Goal: Information Seeking & Learning: Learn about a topic

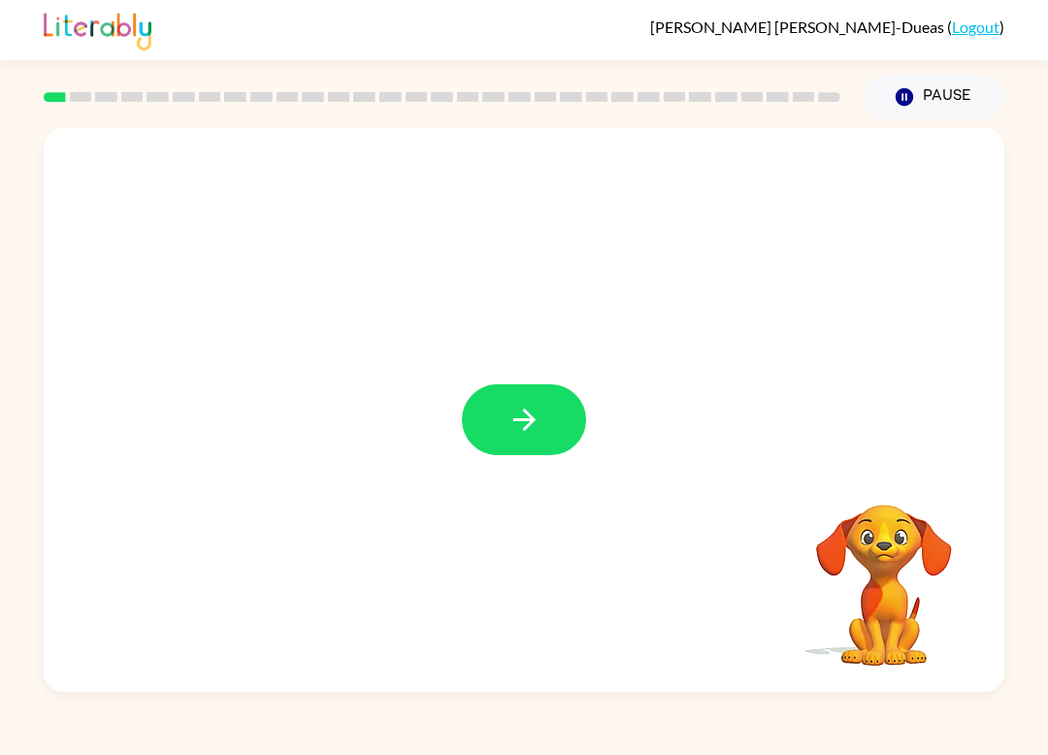
click at [540, 445] on button "button" at bounding box center [524, 419] width 124 height 71
click at [1010, 408] on div "Your browser must support playing .mp4 files to use Literably. Please try using…" at bounding box center [524, 405] width 1048 height 573
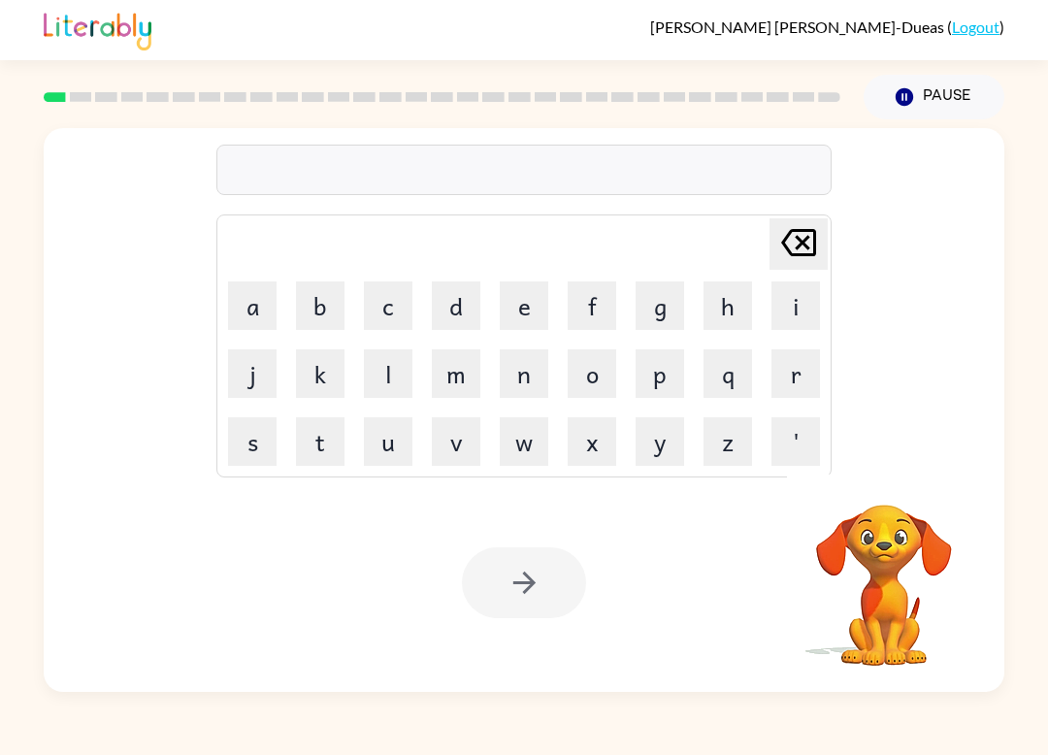
click at [255, 441] on button "s" at bounding box center [252, 441] width 49 height 49
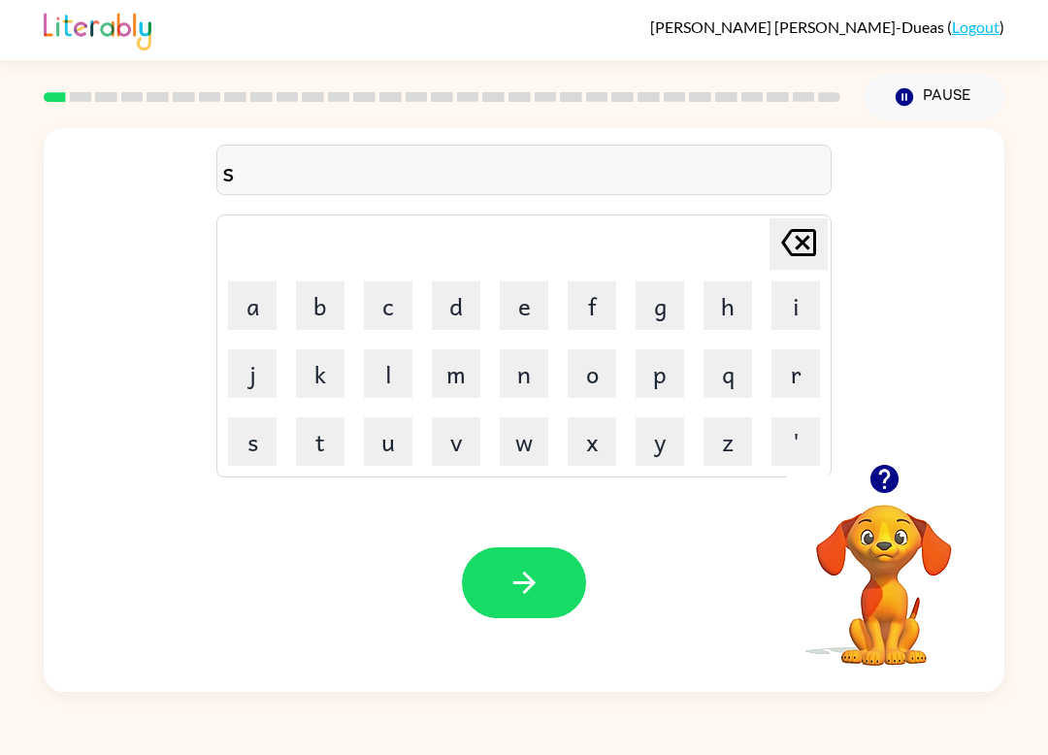
click at [737, 302] on button "h" at bounding box center [728, 306] width 49 height 49
click at [404, 445] on button "u" at bounding box center [388, 441] width 49 height 49
click at [259, 449] on button "s" at bounding box center [252, 441] width 49 height 49
click at [743, 307] on button "h" at bounding box center [728, 306] width 49 height 49
click at [562, 590] on button "button" at bounding box center [524, 583] width 124 height 71
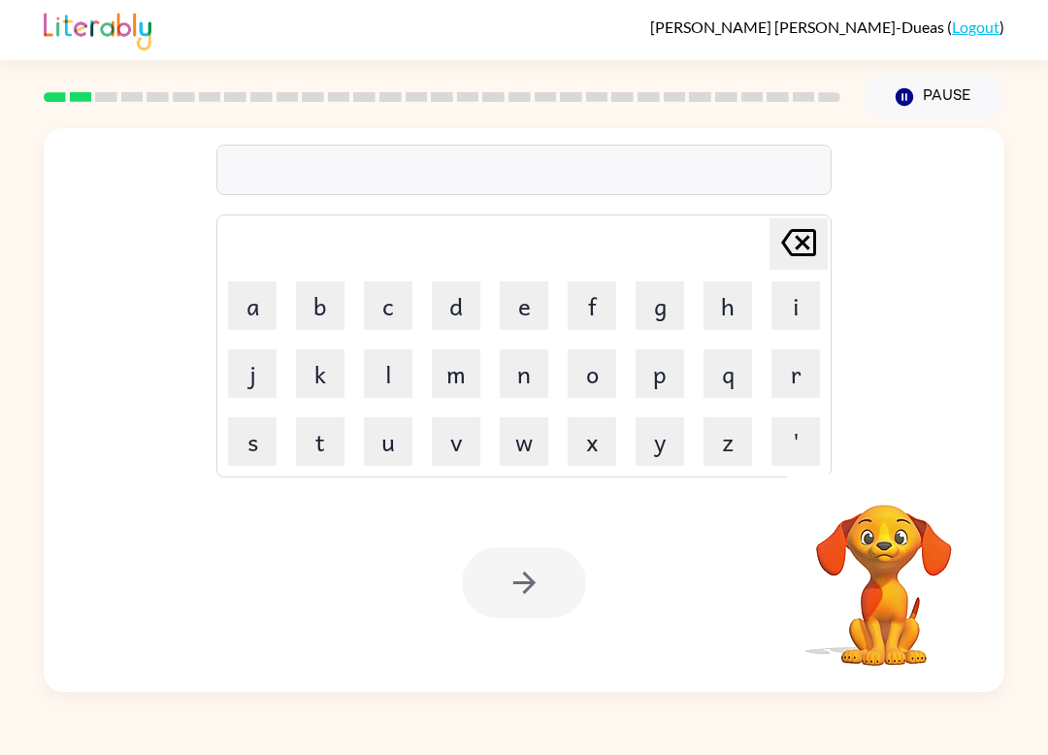
click at [262, 304] on button "a" at bounding box center [252, 306] width 49 height 49
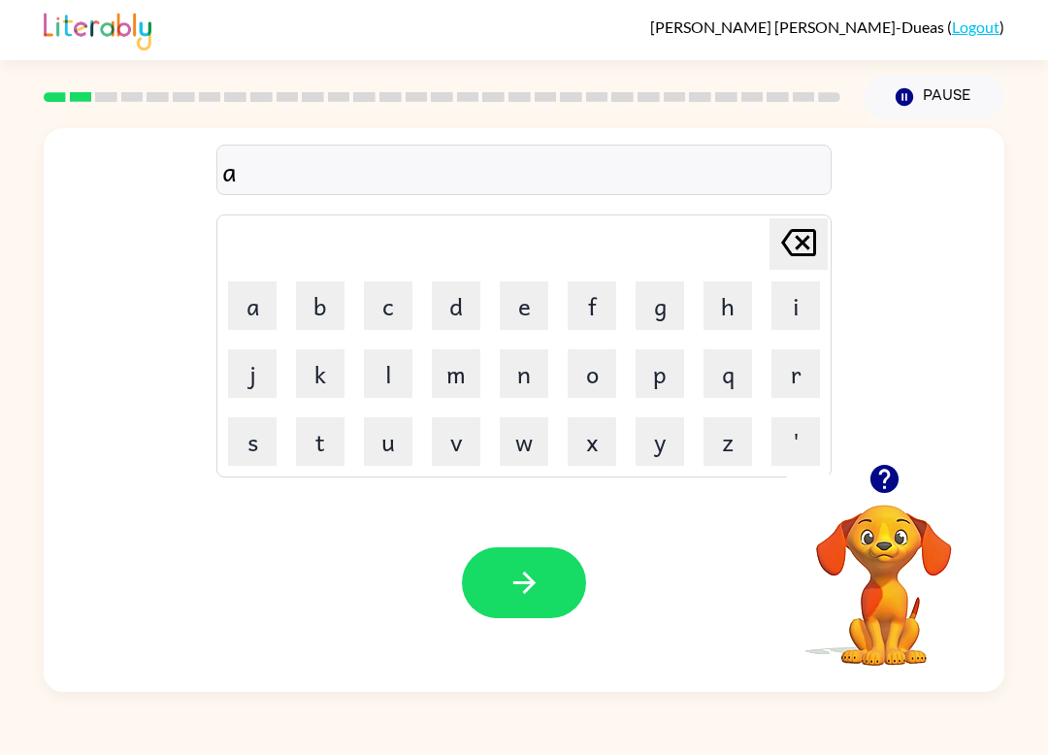
click at [666, 387] on button "p" at bounding box center [660, 373] width 49 height 49
click at [665, 387] on button "p" at bounding box center [660, 373] width 49 height 49
click at [526, 311] on button "e" at bounding box center [524, 306] width 49 height 49
click at [248, 318] on button "a" at bounding box center [252, 306] width 49 height 49
click at [905, 468] on button "button" at bounding box center [885, 479] width 50 height 50
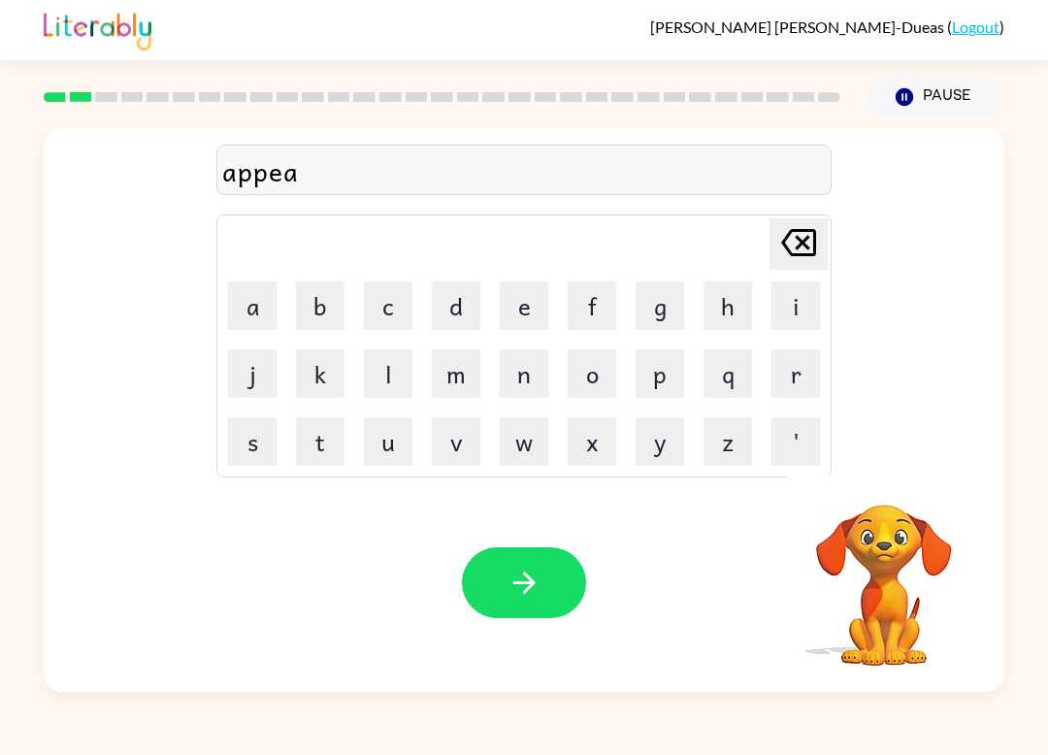
click at [785, 381] on button "r" at bounding box center [796, 373] width 49 height 49
click at [525, 307] on button "e" at bounding box center [524, 306] width 49 height 49
click at [525, 376] on button "n" at bounding box center [524, 373] width 49 height 49
click at [396, 306] on button "c" at bounding box center [388, 306] width 49 height 49
click at [522, 309] on button "e" at bounding box center [524, 306] width 49 height 49
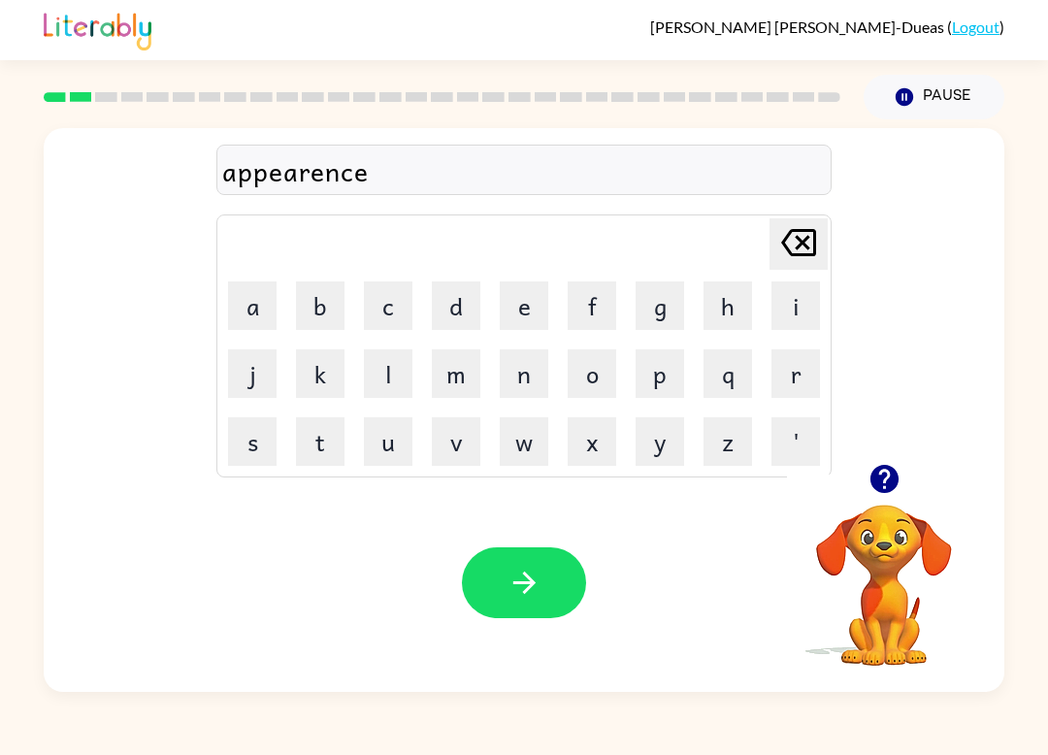
click at [243, 424] on button "s" at bounding box center [252, 441] width 49 height 49
click at [518, 653] on div "Your browser must support playing .mp4 files to use Literably. Please try using…" at bounding box center [524, 583] width 961 height 218
click at [500, 593] on button "button" at bounding box center [524, 583] width 124 height 71
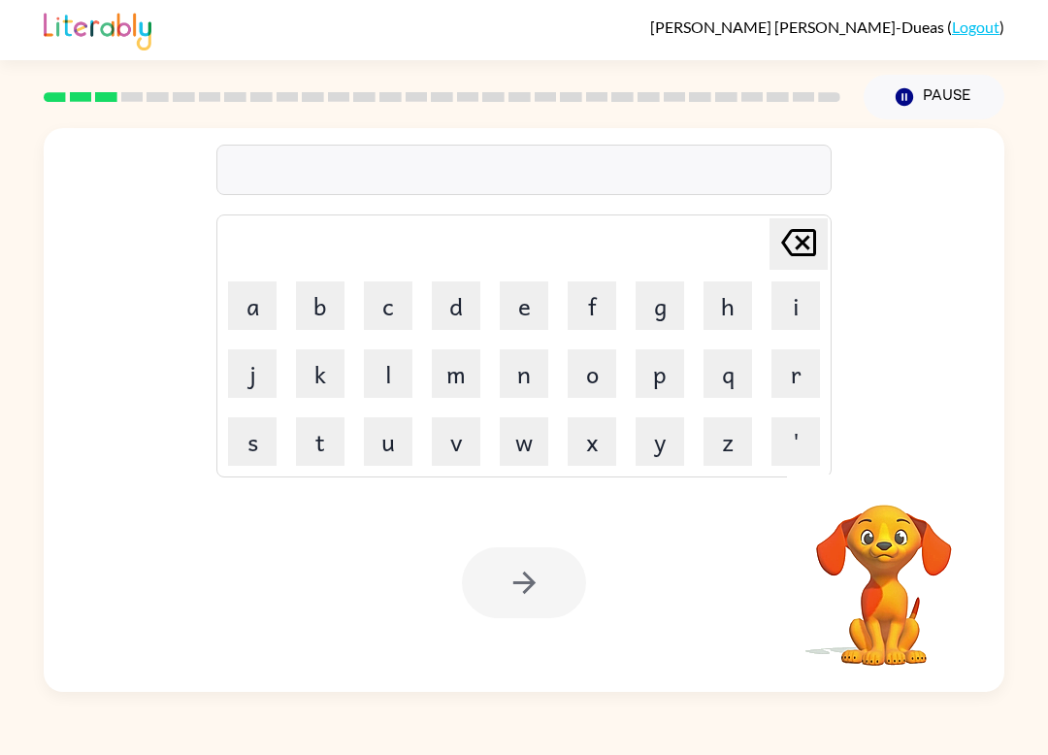
click at [798, 379] on button "r" at bounding box center [796, 373] width 49 height 49
click at [506, 340] on table "Delete Delete last character input a b c d e f g h i j k l m n o p q r s t u v …" at bounding box center [524, 346] width 614 height 261
click at [515, 319] on button "e" at bounding box center [524, 306] width 49 height 49
click at [249, 309] on button "a" at bounding box center [252, 306] width 49 height 49
click at [393, 376] on button "l" at bounding box center [388, 373] width 49 height 49
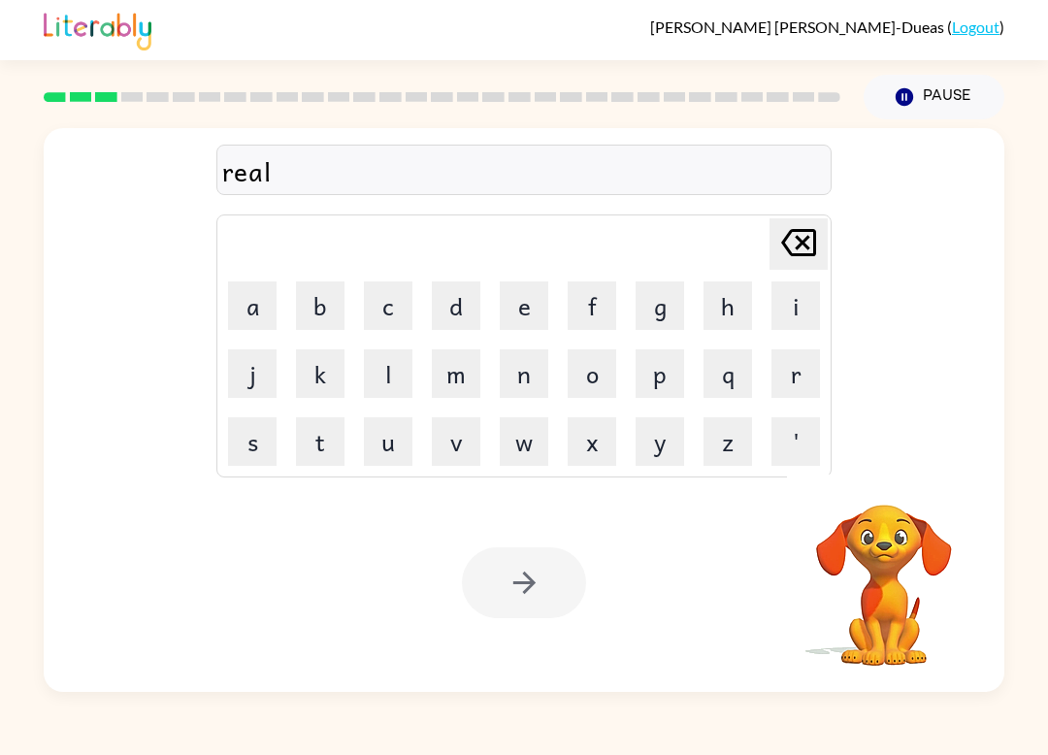
click at [804, 311] on button "i" at bounding box center [796, 306] width 49 height 49
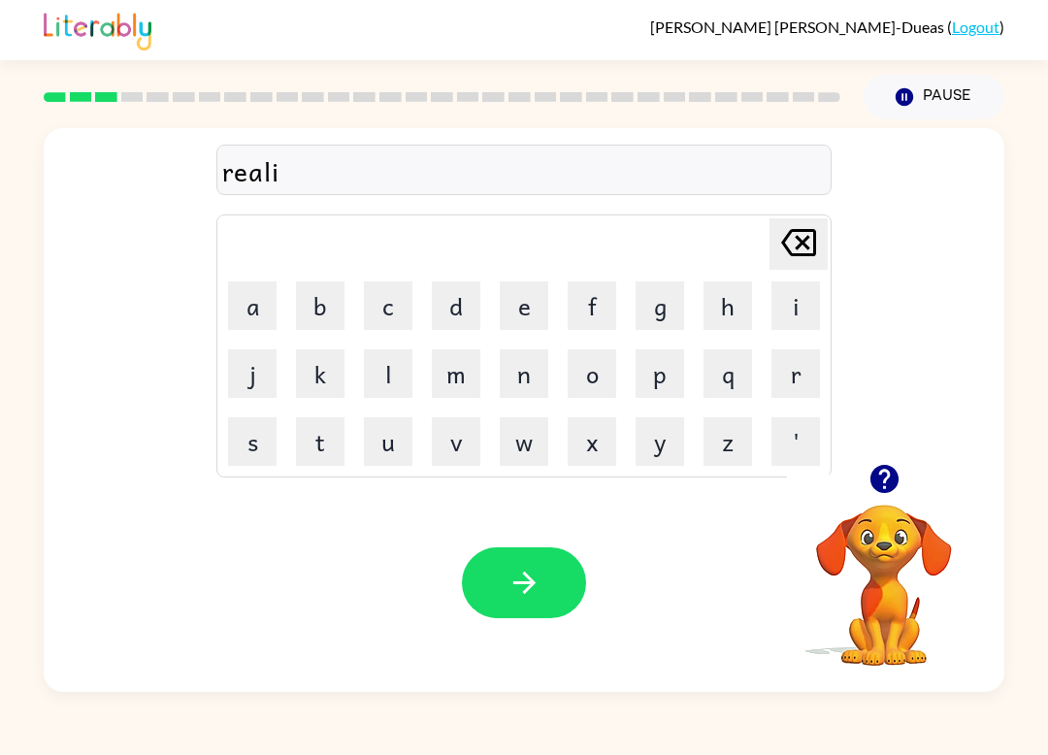
click at [870, 480] on icon "button" at bounding box center [885, 479] width 34 height 34
click at [332, 444] on button "t" at bounding box center [320, 441] width 49 height 49
click at [671, 454] on button "y" at bounding box center [660, 441] width 49 height 49
click at [533, 598] on icon "button" at bounding box center [525, 583] width 34 height 34
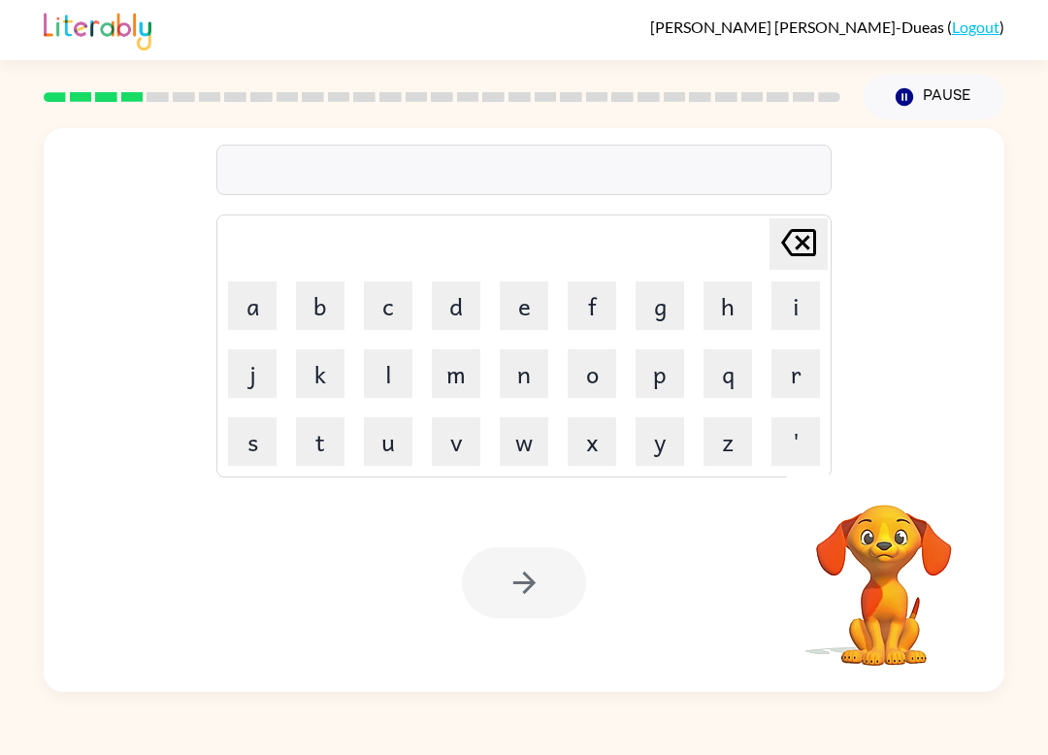
click at [502, 299] on button "e" at bounding box center [524, 306] width 49 height 49
click at [387, 386] on button "l" at bounding box center [388, 373] width 49 height 49
click at [802, 293] on button "i" at bounding box center [796, 306] width 49 height 49
click at [472, 378] on button "m" at bounding box center [456, 373] width 49 height 49
click at [786, 305] on button "i" at bounding box center [796, 306] width 49 height 49
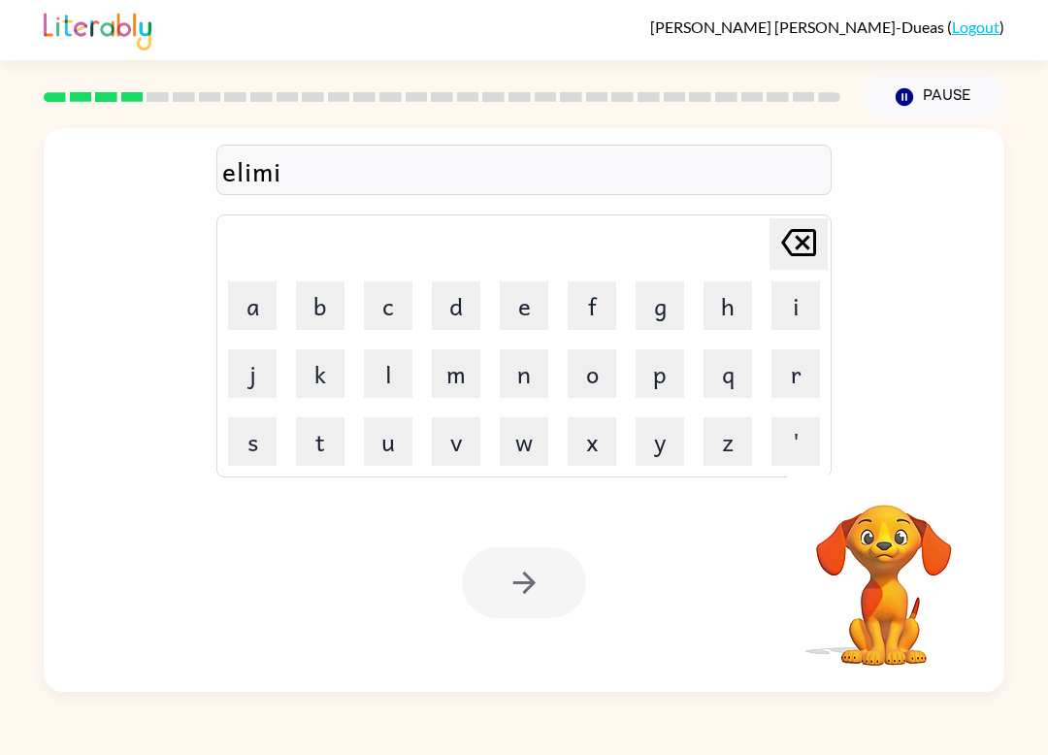
click at [520, 373] on button "n" at bounding box center [524, 373] width 49 height 49
click at [259, 306] on button "a" at bounding box center [252, 306] width 49 height 49
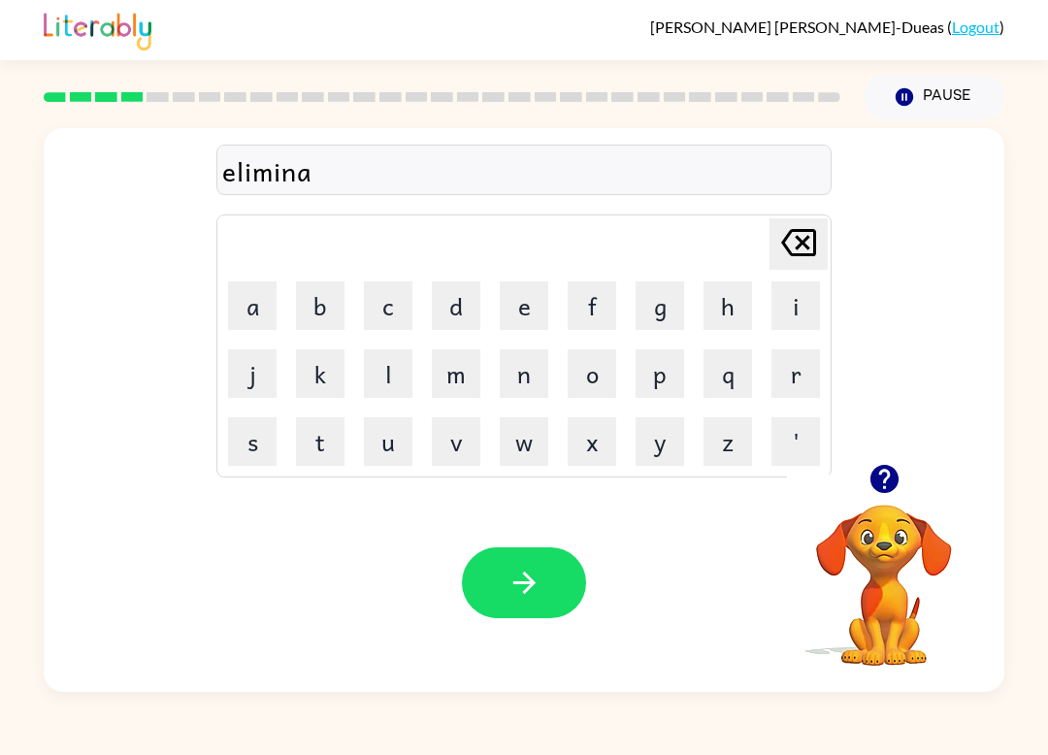
click at [321, 444] on button "t" at bounding box center [320, 441] width 49 height 49
click at [525, 311] on button "e" at bounding box center [524, 306] width 49 height 49
click at [884, 472] on icon "button" at bounding box center [885, 479] width 34 height 34
click at [546, 612] on button "button" at bounding box center [524, 583] width 124 height 71
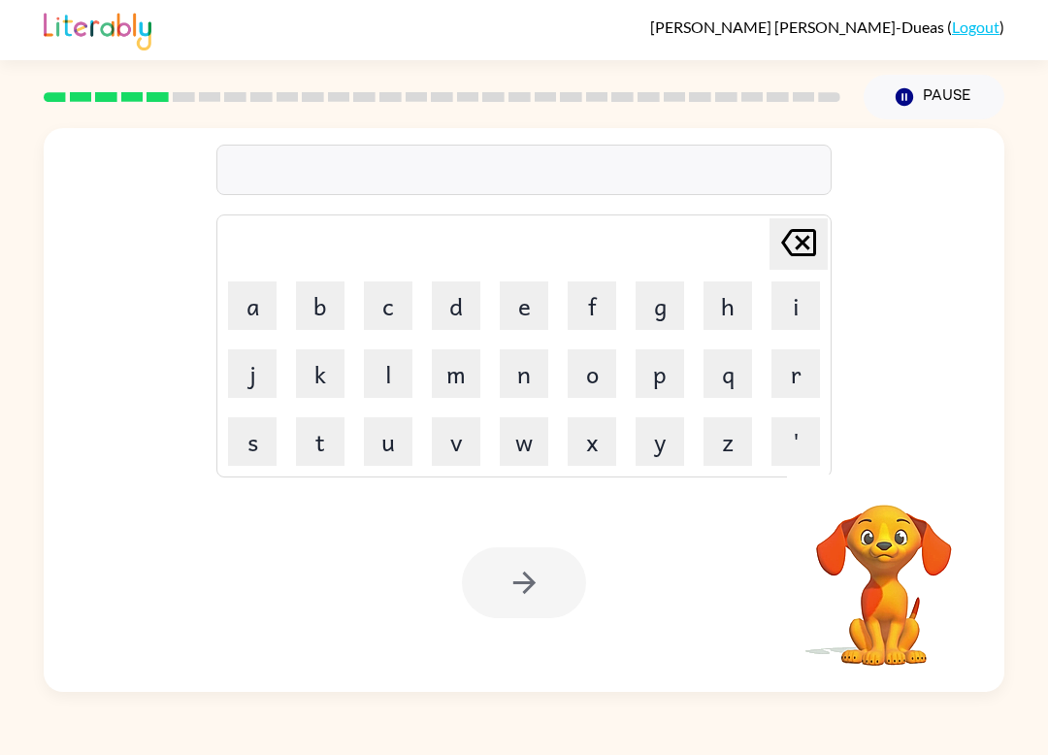
click at [439, 309] on button "d" at bounding box center [456, 306] width 49 height 49
click at [387, 456] on button "u" at bounding box center [388, 441] width 49 height 49
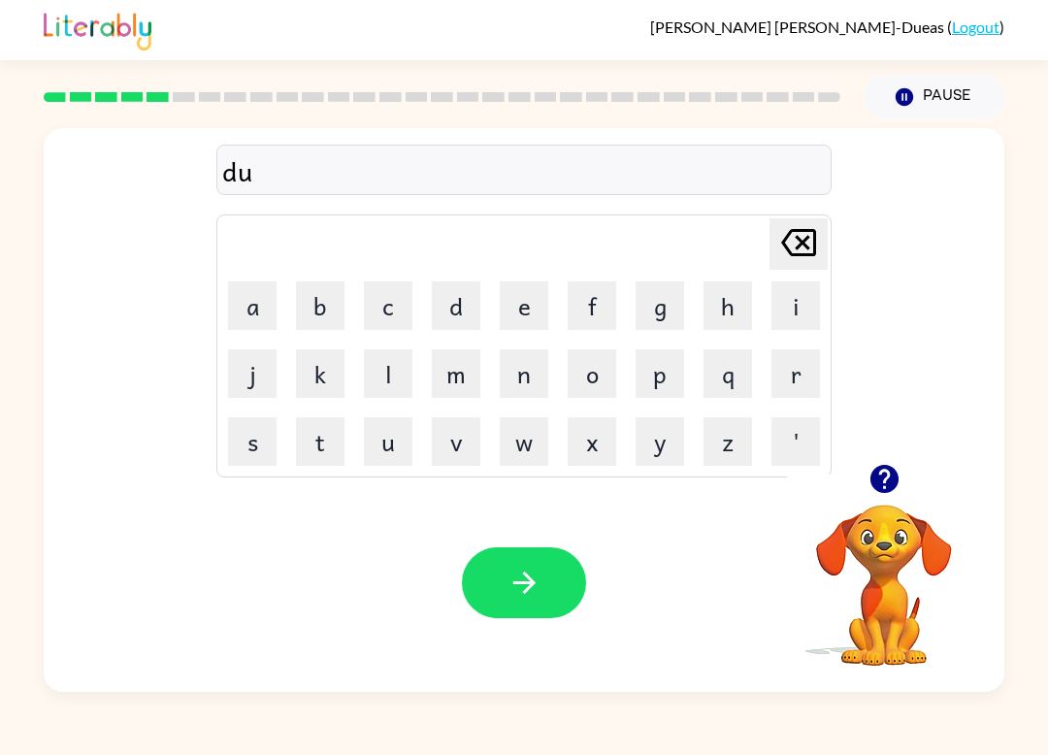
click at [665, 382] on button "p" at bounding box center [660, 373] width 49 height 49
click at [389, 380] on button "l" at bounding box center [388, 373] width 49 height 49
click at [802, 304] on button "i" at bounding box center [796, 306] width 49 height 49
click at [381, 299] on button "c" at bounding box center [388, 306] width 49 height 49
click at [252, 312] on button "a" at bounding box center [252, 306] width 49 height 49
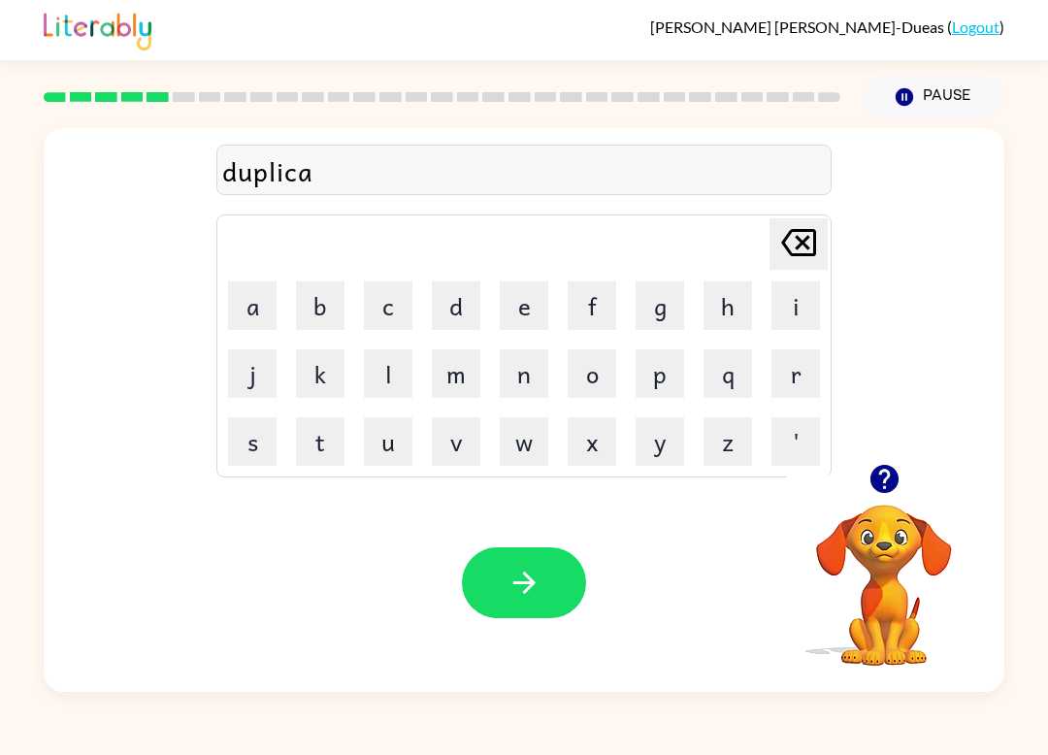
click at [526, 329] on button "e" at bounding box center [524, 306] width 49 height 49
click at [815, 248] on icon at bounding box center [799, 242] width 35 height 27
click at [303, 444] on button "t" at bounding box center [320, 441] width 49 height 49
click at [517, 303] on button "e" at bounding box center [524, 306] width 49 height 49
click at [536, 612] on button "button" at bounding box center [524, 583] width 124 height 71
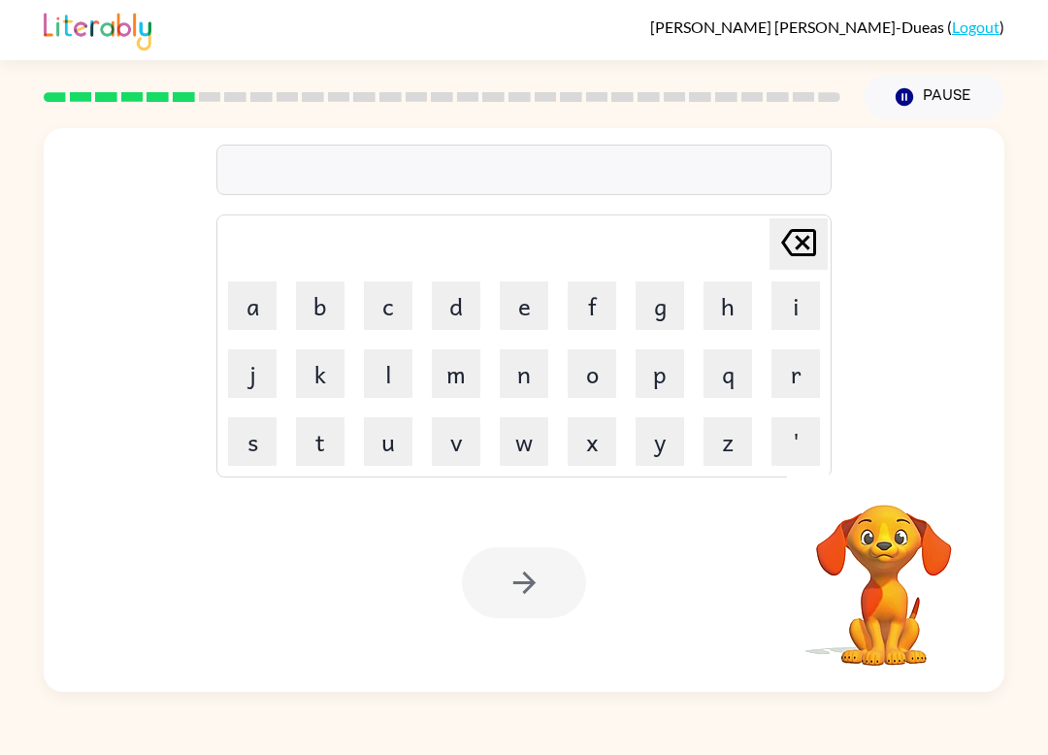
click at [469, 440] on button "v" at bounding box center [456, 441] width 49 height 49
click at [251, 300] on button "a" at bounding box center [252, 306] width 49 height 49
click at [381, 304] on button "c" at bounding box center [388, 306] width 49 height 49
click at [253, 321] on button "a" at bounding box center [252, 306] width 49 height 49
click at [313, 440] on button "t" at bounding box center [320, 441] width 49 height 49
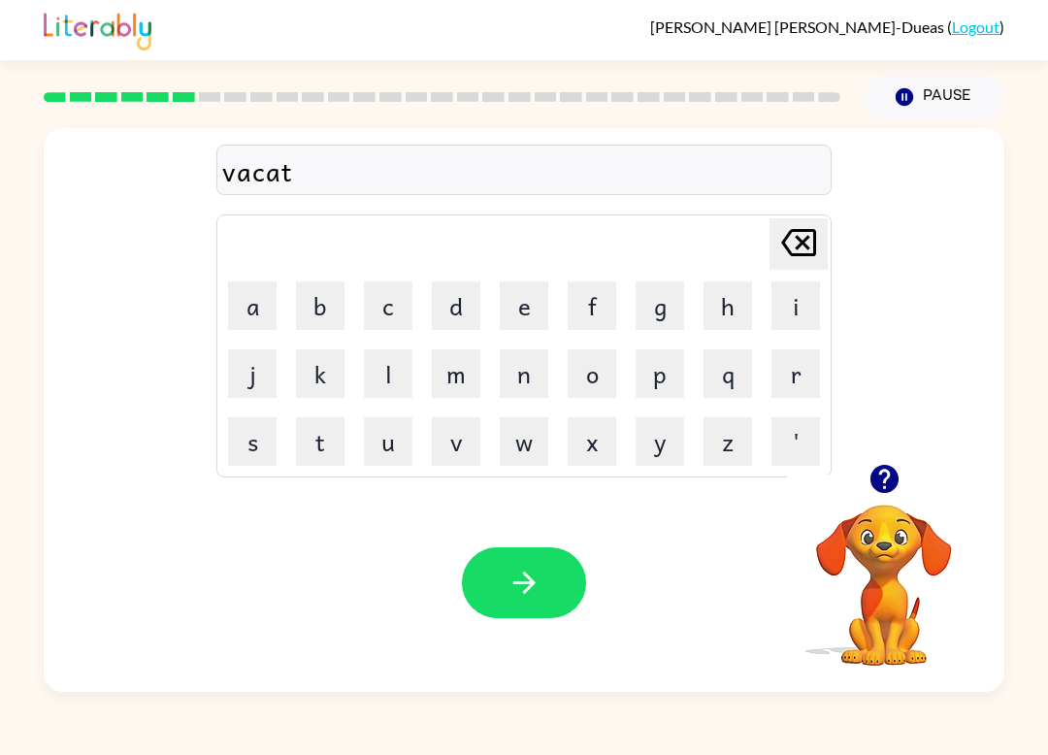
click at [796, 299] on button "i" at bounding box center [796, 306] width 49 height 49
click at [607, 380] on button "o" at bounding box center [592, 373] width 49 height 49
click at [539, 368] on button "n" at bounding box center [524, 373] width 49 height 49
click at [558, 574] on button "button" at bounding box center [524, 583] width 124 height 71
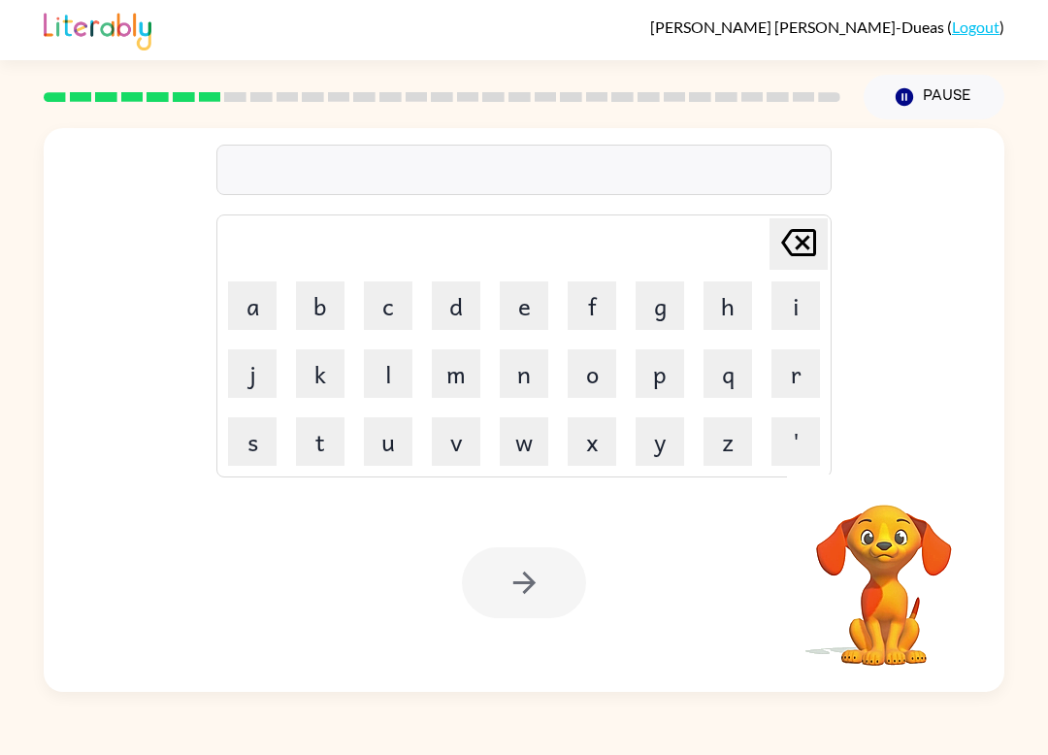
click at [707, 670] on div "Your browser must support playing .mp4 files to use Literably. Please try using…" at bounding box center [524, 583] width 961 height 218
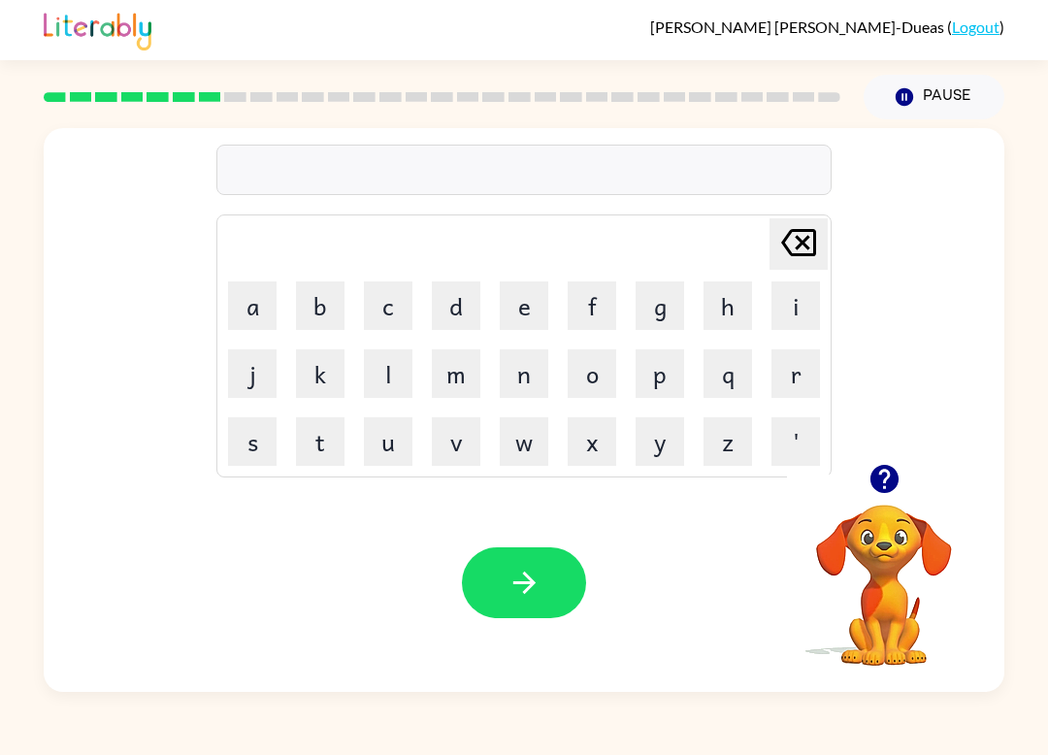
click at [881, 469] on icon "button" at bounding box center [884, 479] width 28 height 28
click at [669, 391] on button "p" at bounding box center [660, 373] width 49 height 49
click at [416, 422] on td "u" at bounding box center [388, 442] width 66 height 66
click at [389, 440] on button "u" at bounding box center [388, 441] width 49 height 49
click at [471, 306] on button "d" at bounding box center [456, 306] width 49 height 49
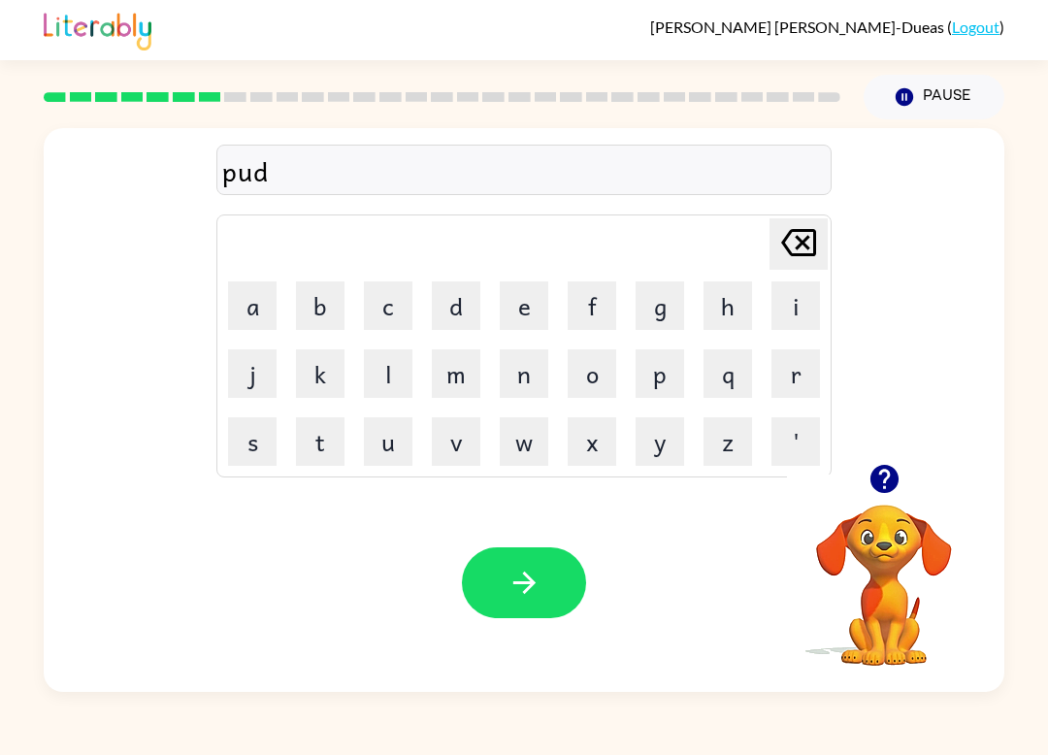
click at [470, 306] on button "d" at bounding box center [456, 306] width 49 height 49
click at [394, 371] on button "l" at bounding box center [388, 373] width 49 height 49
click at [502, 316] on button "e" at bounding box center [524, 306] width 49 height 49
click at [545, 594] on button "button" at bounding box center [524, 583] width 124 height 71
click at [670, 389] on button "p" at bounding box center [660, 373] width 49 height 49
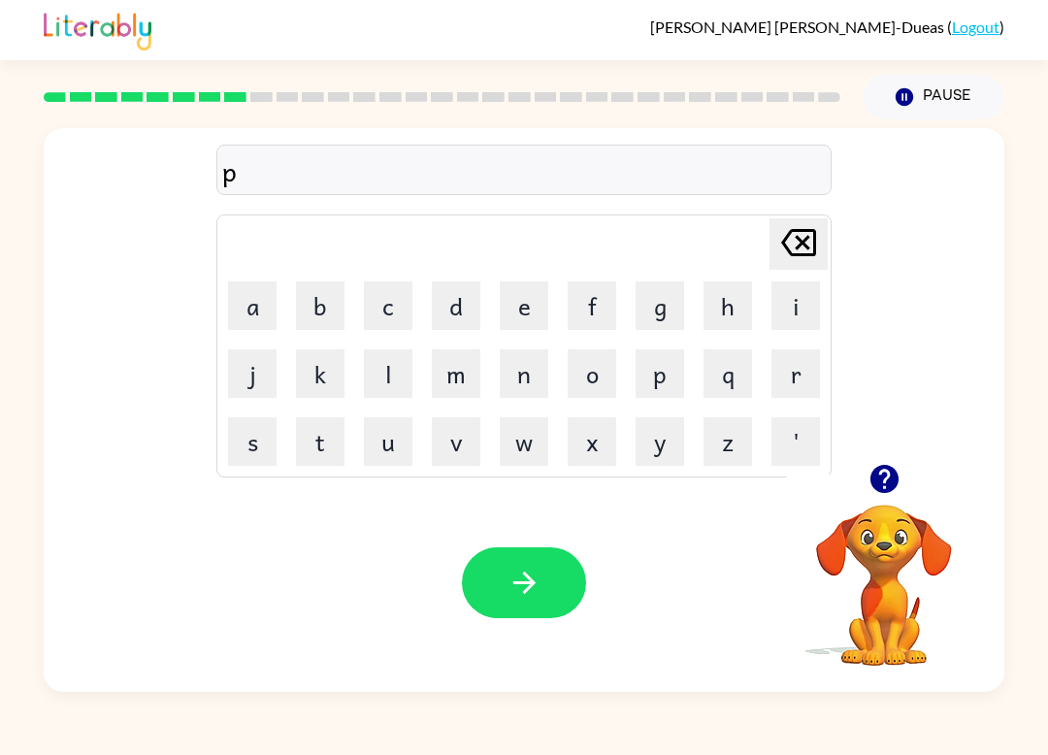
click at [253, 328] on button "a" at bounding box center [252, 306] width 49 height 49
click at [795, 381] on button "r" at bounding box center [796, 373] width 49 height 49
click at [320, 448] on button "t" at bounding box center [320, 441] width 49 height 49
click at [807, 299] on button "i" at bounding box center [796, 306] width 49 height 49
click at [399, 311] on button "c" at bounding box center [388, 306] width 49 height 49
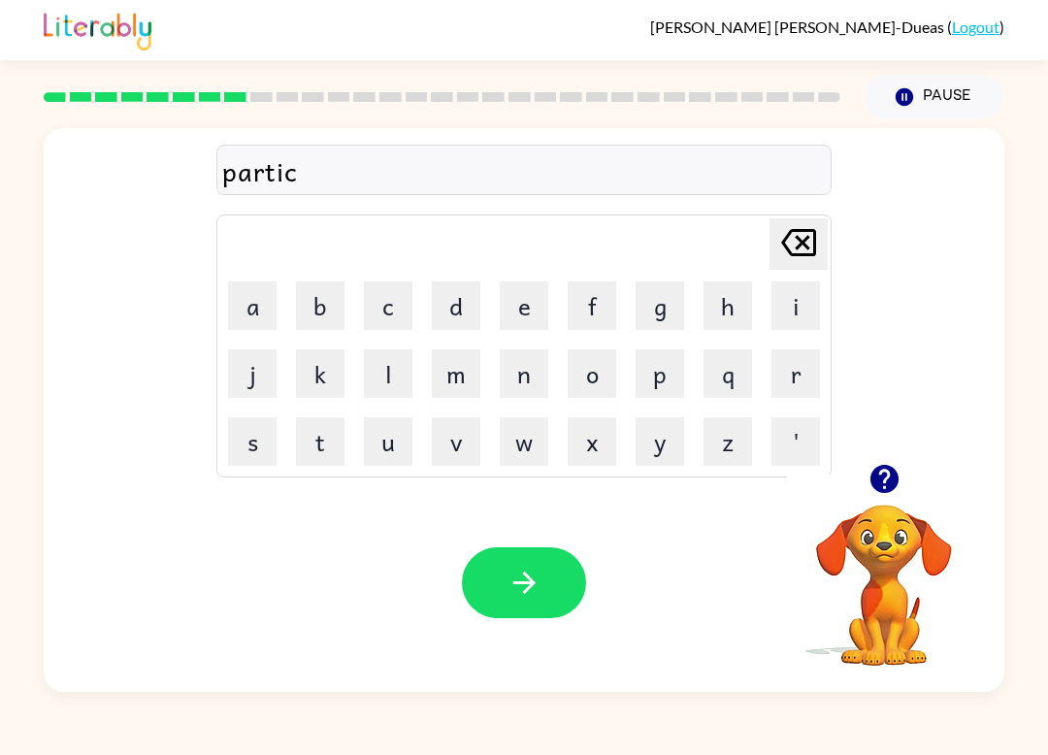
click at [259, 316] on button "a" at bounding box center [252, 306] width 49 height 49
click at [399, 373] on button "l" at bounding box center [388, 373] width 49 height 49
click at [535, 585] on icon "button" at bounding box center [525, 583] width 34 height 34
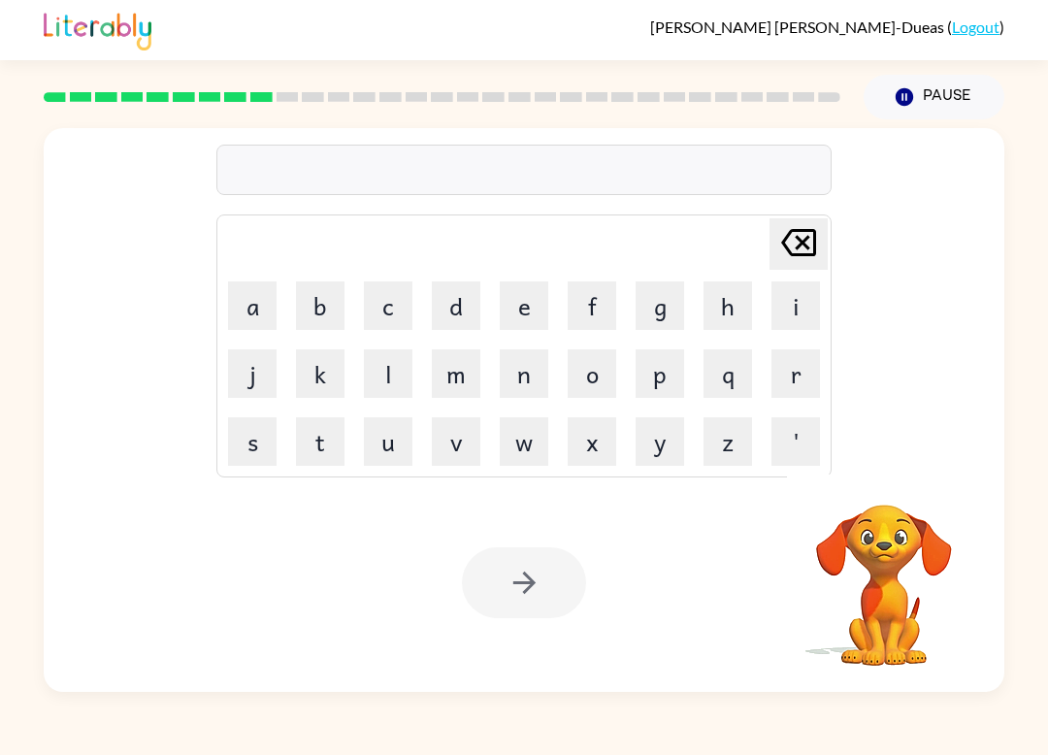
click at [806, 373] on button "r" at bounding box center [796, 373] width 49 height 49
click at [531, 307] on button "e" at bounding box center [524, 306] width 49 height 49
click at [404, 309] on button "c" at bounding box center [388, 306] width 49 height 49
click at [268, 303] on button "a" at bounding box center [252, 306] width 49 height 49
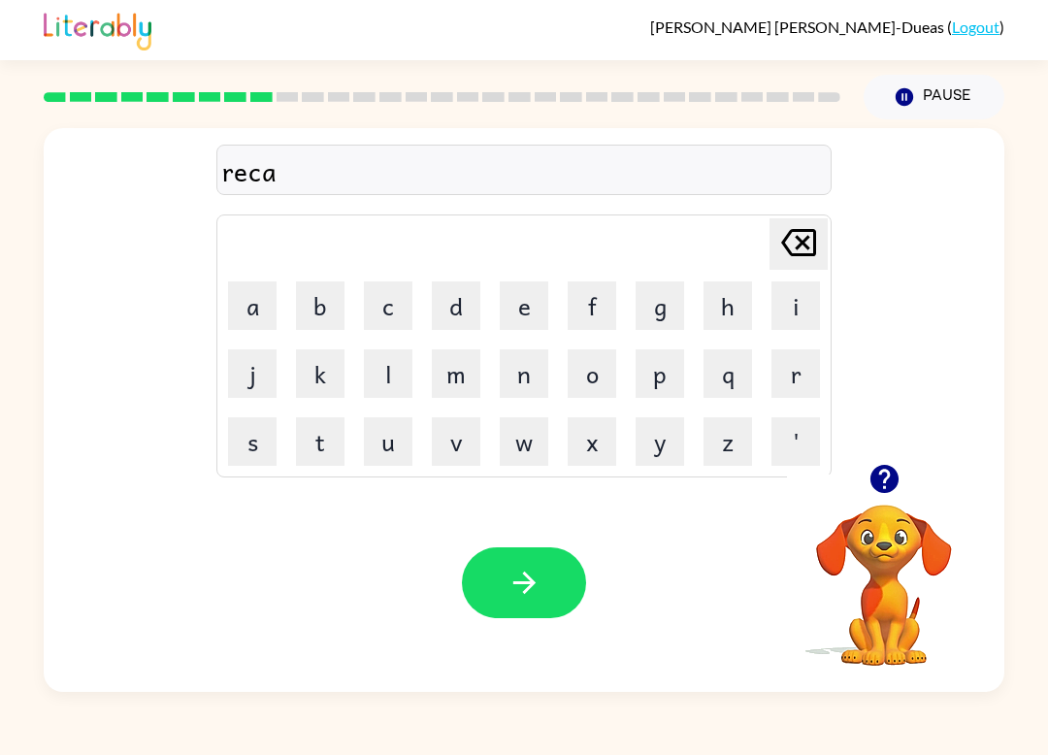
click at [682, 386] on button "p" at bounding box center [660, 373] width 49 height 49
click at [331, 446] on button "t" at bounding box center [320, 441] width 49 height 49
click at [388, 456] on button "u" at bounding box center [388, 441] width 49 height 49
click at [815, 378] on button "r" at bounding box center [796, 373] width 49 height 49
click at [535, 323] on button "e" at bounding box center [524, 306] width 49 height 49
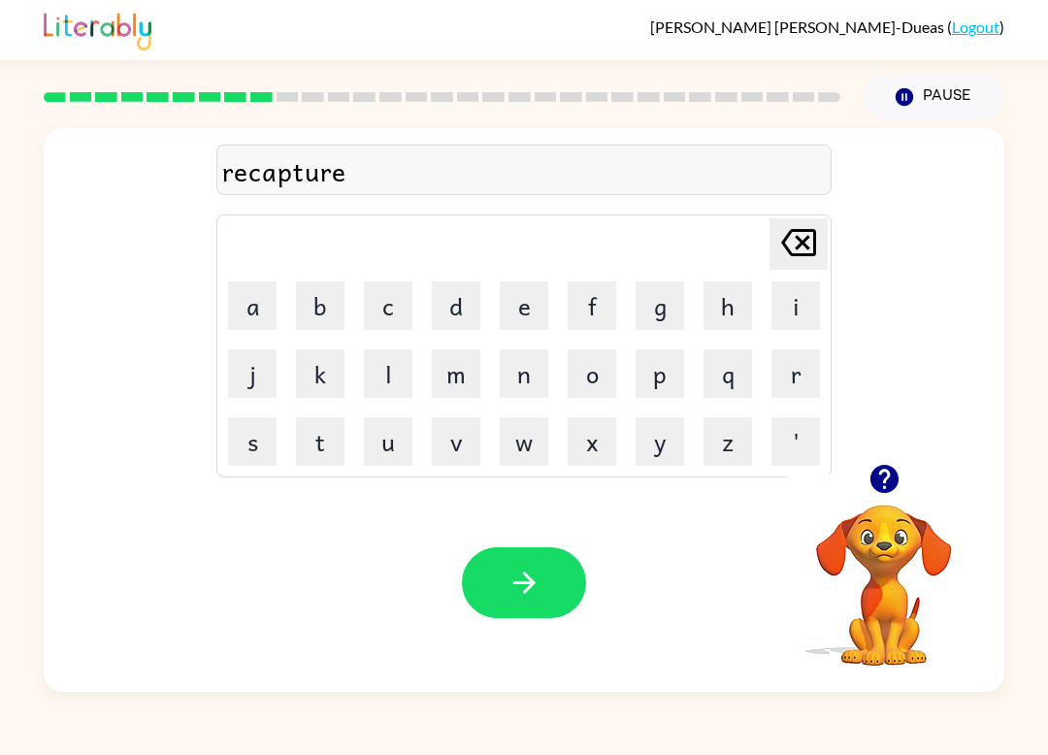
click at [512, 593] on icon "button" at bounding box center [525, 583] width 34 height 34
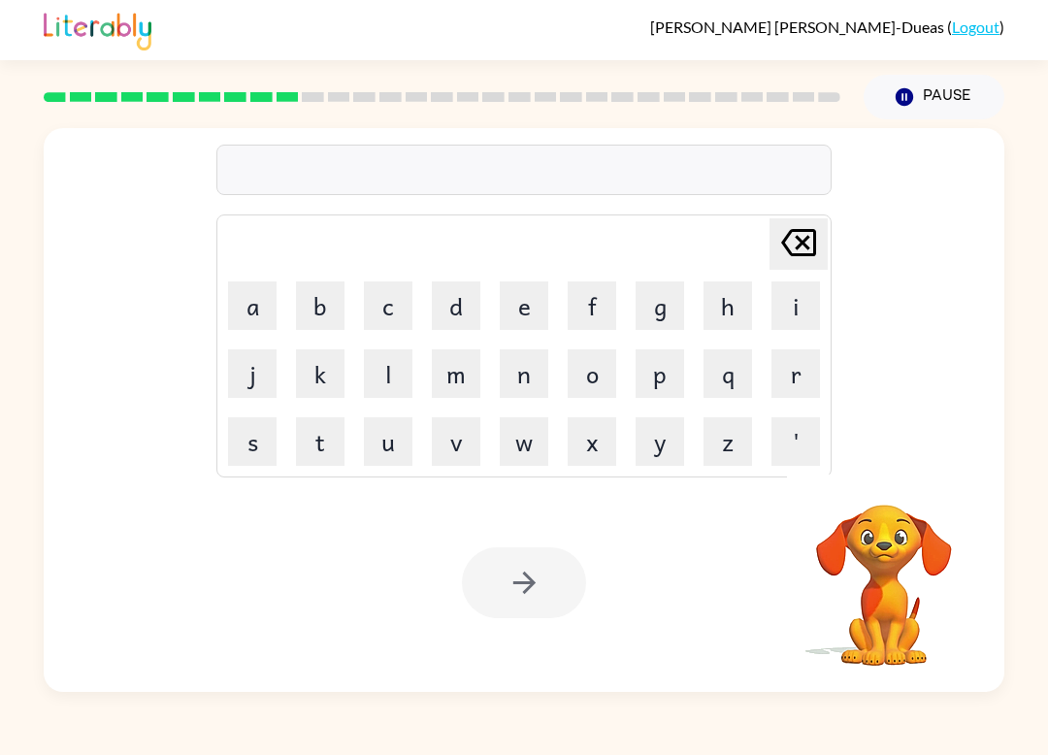
click at [667, 391] on button "p" at bounding box center [660, 373] width 49 height 49
click at [833, 378] on div "p Delete Delete last character input a b c d e f g h i j k l m n o p q r s t u …" at bounding box center [524, 296] width 961 height 336
click at [527, 282] on button "e" at bounding box center [524, 306] width 49 height 49
click at [257, 451] on button "s" at bounding box center [252, 441] width 49 height 49
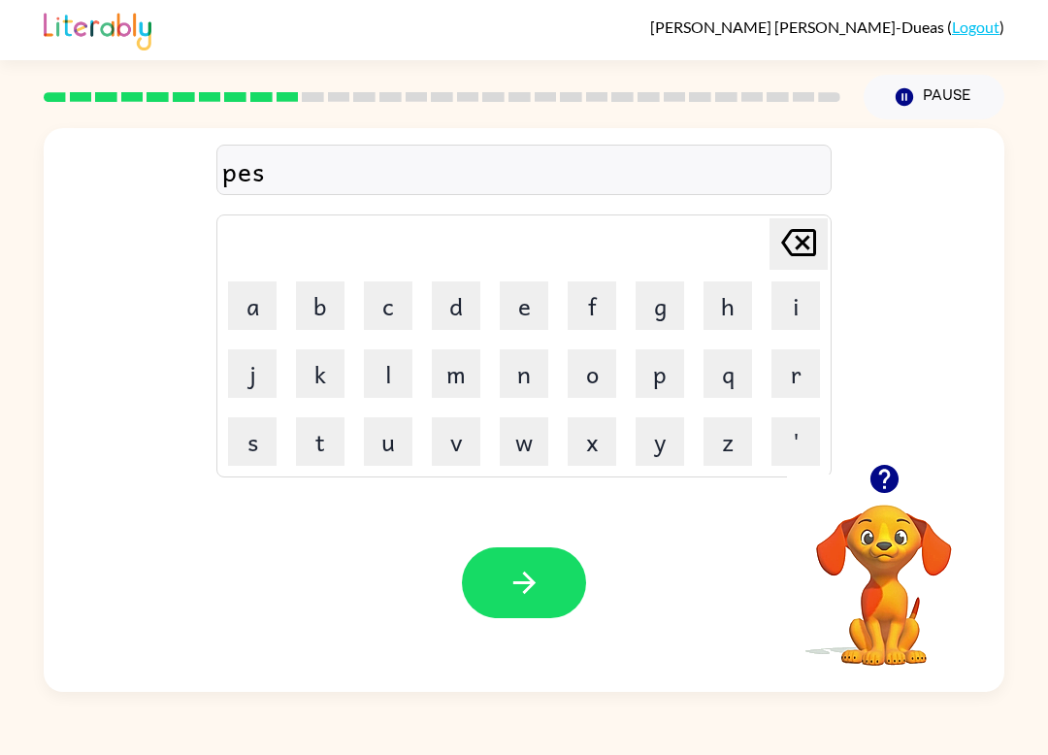
click at [373, 309] on button "c" at bounding box center [388, 306] width 49 height 49
click at [736, 311] on button "h" at bounding box center [728, 306] width 49 height 49
click at [586, 382] on button "o" at bounding box center [592, 373] width 49 height 49
click at [586, 381] on button "o" at bounding box center [592, 373] width 49 height 49
click at [391, 370] on button "l" at bounding box center [388, 373] width 49 height 49
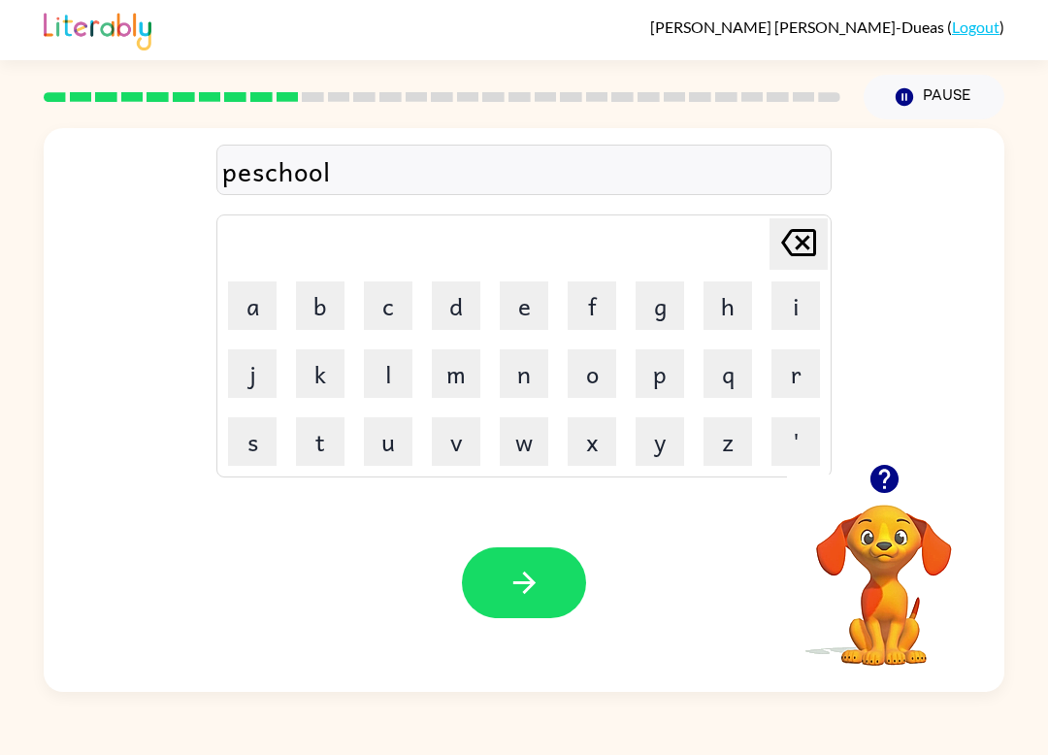
click at [796, 243] on icon "Delete Delete last character input" at bounding box center [799, 242] width 47 height 47
click at [796, 240] on icon "Delete Delete last character input" at bounding box center [799, 242] width 47 height 47
click at [788, 249] on icon at bounding box center [799, 242] width 35 height 27
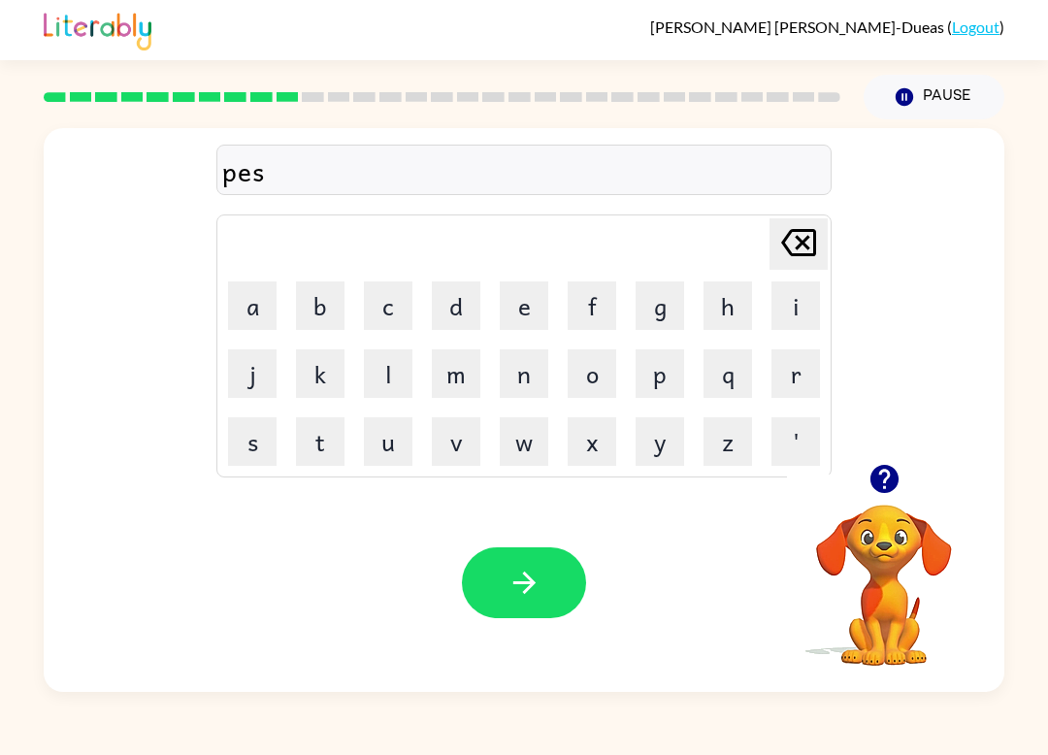
click at [787, 249] on icon at bounding box center [799, 242] width 35 height 27
click at [804, 247] on icon "Delete Delete last character input" at bounding box center [799, 242] width 47 height 47
click at [798, 384] on button "r" at bounding box center [796, 373] width 49 height 49
click at [523, 322] on button "e" at bounding box center [524, 306] width 49 height 49
click at [259, 451] on button "s" at bounding box center [252, 441] width 49 height 49
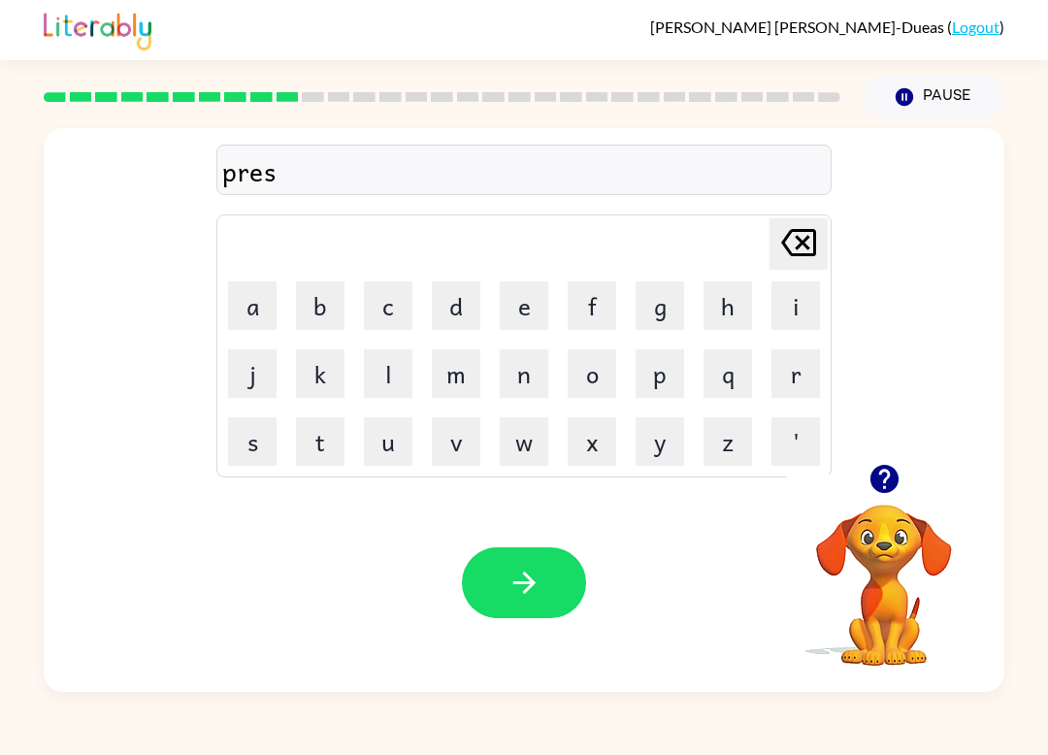
click at [401, 301] on button "c" at bounding box center [388, 306] width 49 height 49
click at [727, 308] on button "h" at bounding box center [728, 306] width 49 height 49
click at [599, 375] on button "o" at bounding box center [592, 373] width 49 height 49
click at [598, 375] on button "o" at bounding box center [592, 373] width 49 height 49
click at [384, 381] on button "l" at bounding box center [388, 373] width 49 height 49
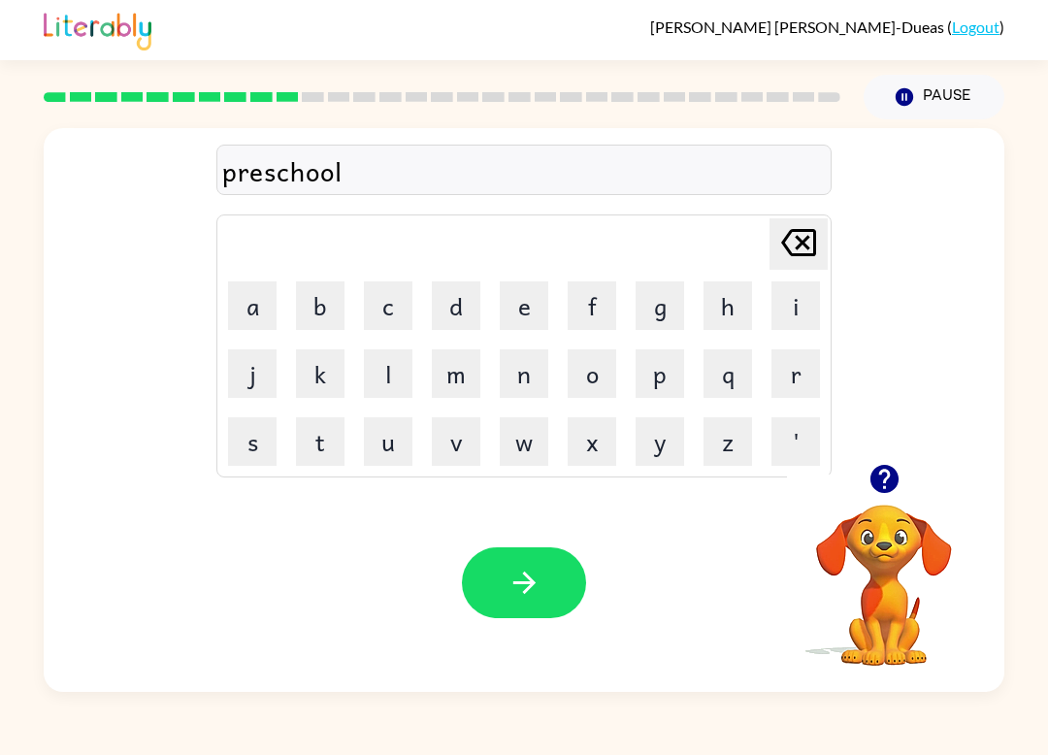
click at [558, 585] on button "button" at bounding box center [524, 583] width 124 height 71
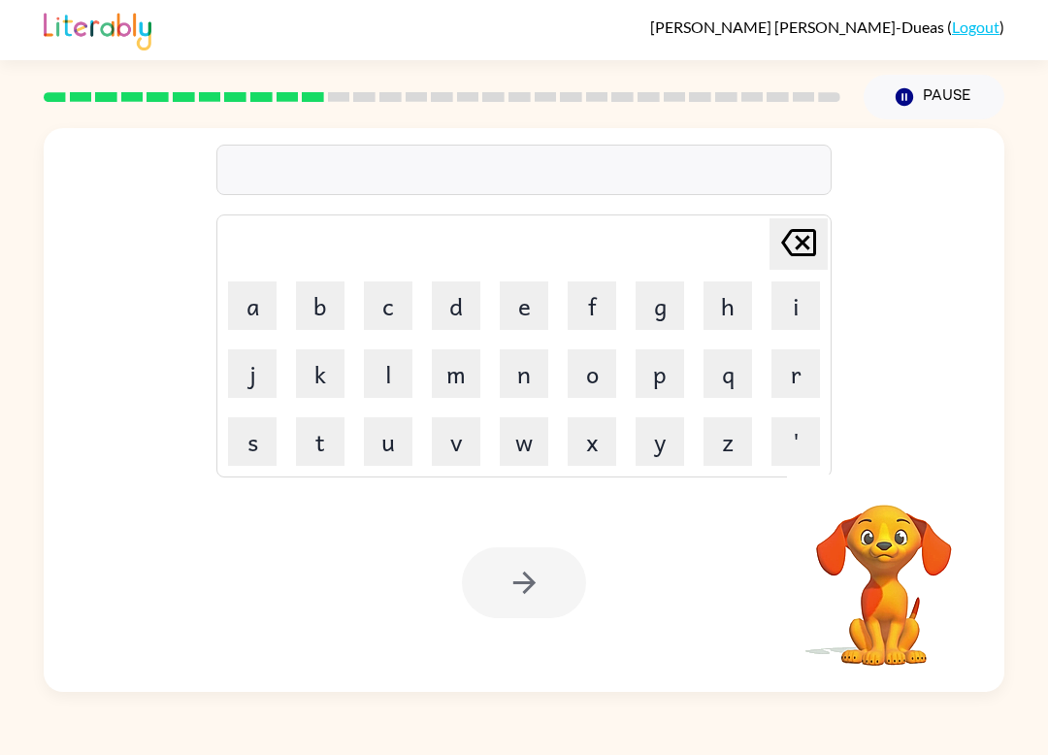
click at [411, 297] on button "c" at bounding box center [388, 306] width 49 height 49
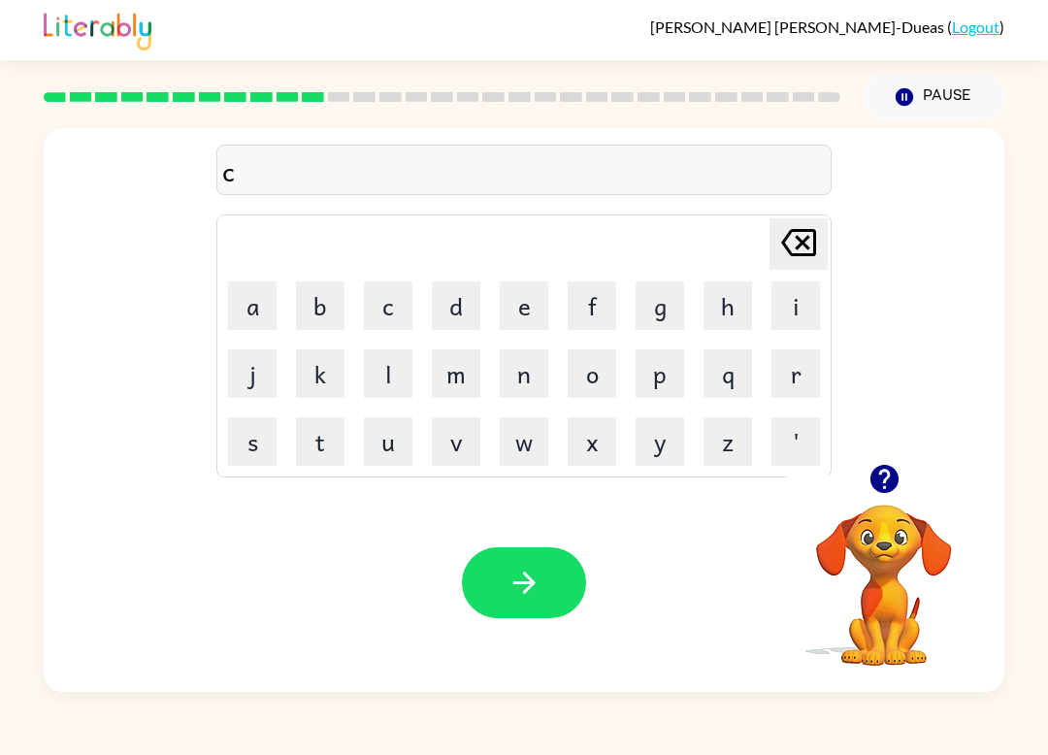
click at [798, 359] on button "r" at bounding box center [796, 373] width 49 height 49
click at [264, 318] on button "a" at bounding box center [252, 306] width 49 height 49
click at [783, 325] on button "i" at bounding box center [796, 306] width 49 height 49
click at [474, 445] on button "v" at bounding box center [456, 441] width 49 height 49
click at [532, 327] on button "e" at bounding box center [524, 306] width 49 height 49
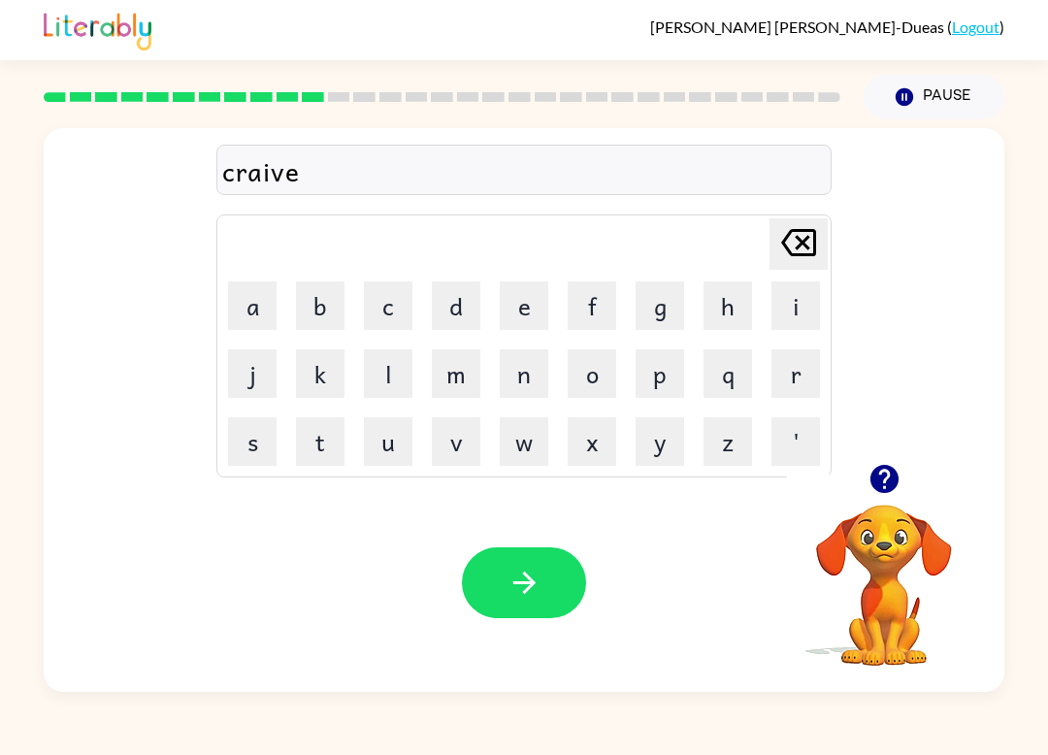
click at [552, 565] on button "button" at bounding box center [524, 583] width 124 height 71
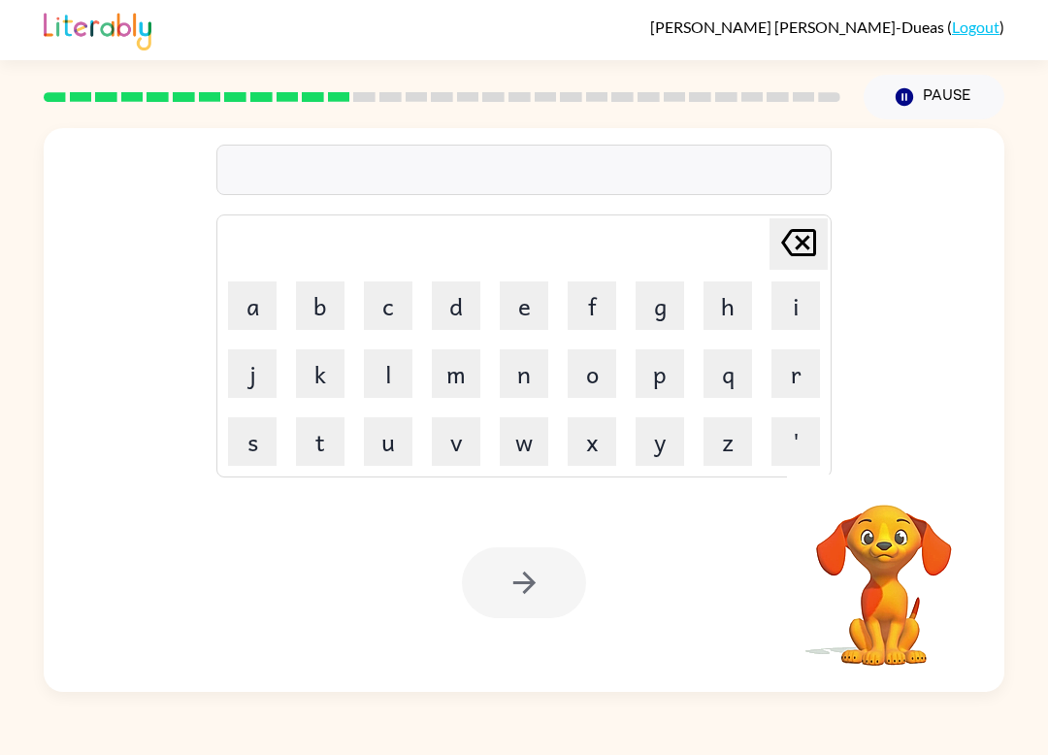
click at [468, 317] on button "d" at bounding box center [456, 306] width 49 height 49
click at [794, 300] on button "i" at bounding box center [796, 306] width 49 height 49
click at [390, 299] on button "c" at bounding box center [388, 306] width 49 height 49
click at [329, 453] on button "t" at bounding box center [320, 441] width 49 height 49
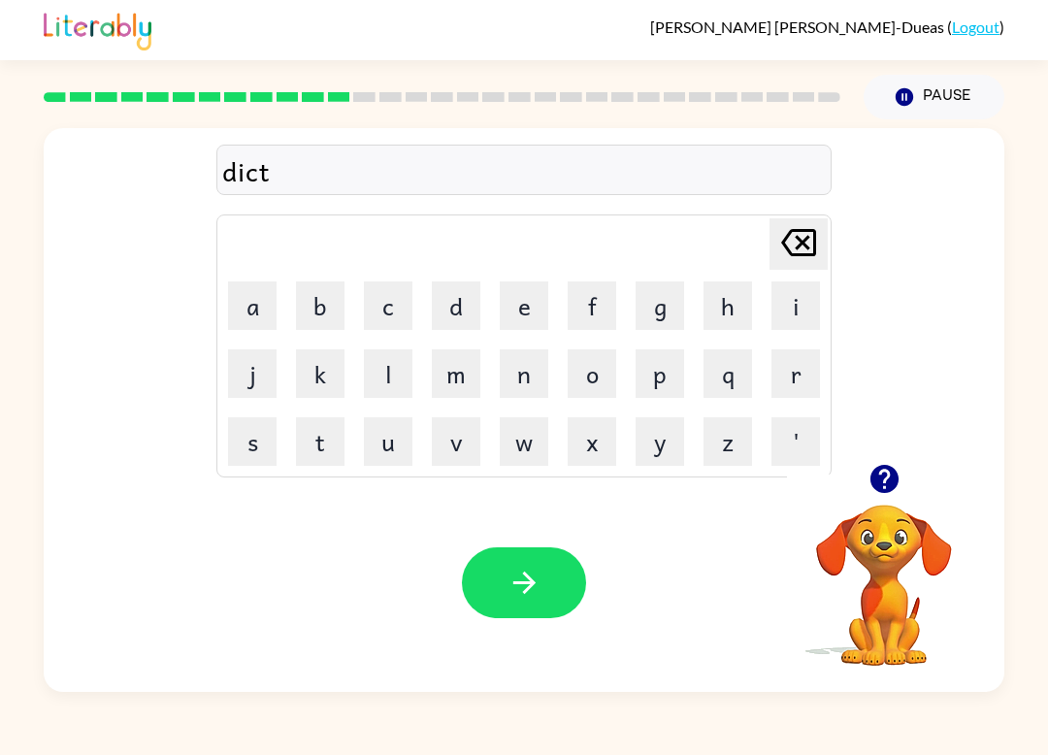
click at [263, 304] on button "a" at bounding box center [252, 306] width 49 height 49
click at [332, 451] on button "t" at bounding box center [320, 441] width 49 height 49
click at [521, 297] on button "e" at bounding box center [524, 306] width 49 height 49
click at [513, 535] on div "Your browser must support playing .mp4 files to use Literably. Please try using…" at bounding box center [524, 583] width 961 height 218
click at [539, 588] on icon "button" at bounding box center [525, 583] width 34 height 34
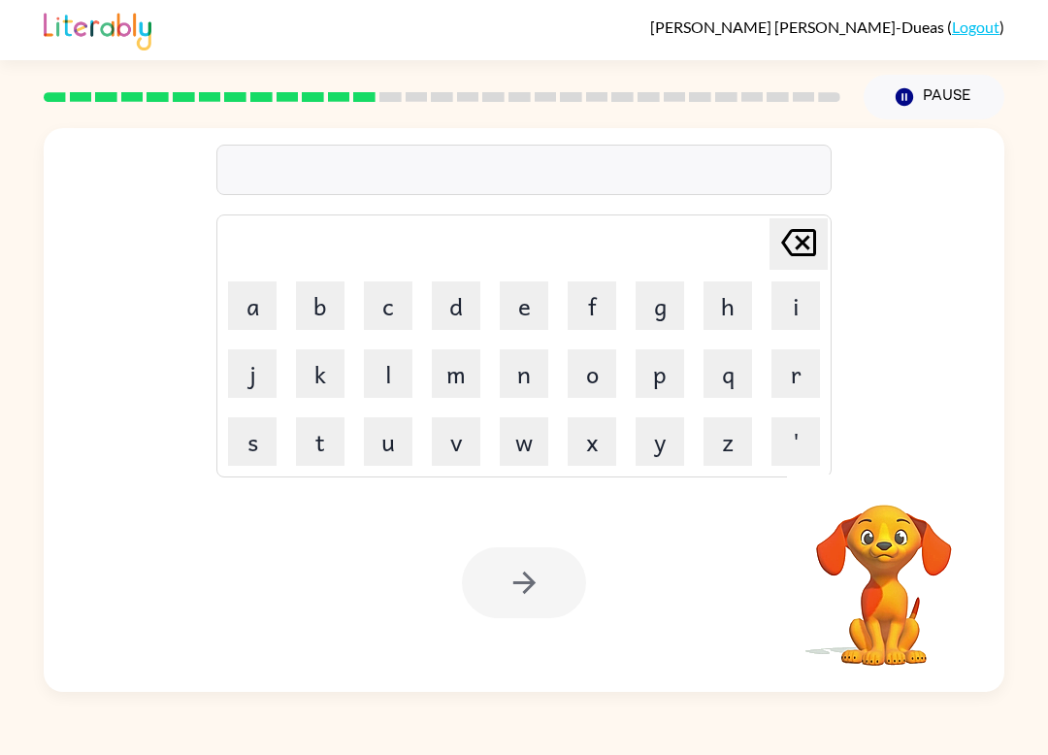
click at [668, 382] on button "p" at bounding box center [660, 373] width 49 height 49
click at [247, 311] on button "a" at bounding box center [252, 306] width 49 height 49
click at [657, 449] on button "y" at bounding box center [660, 441] width 49 height 49
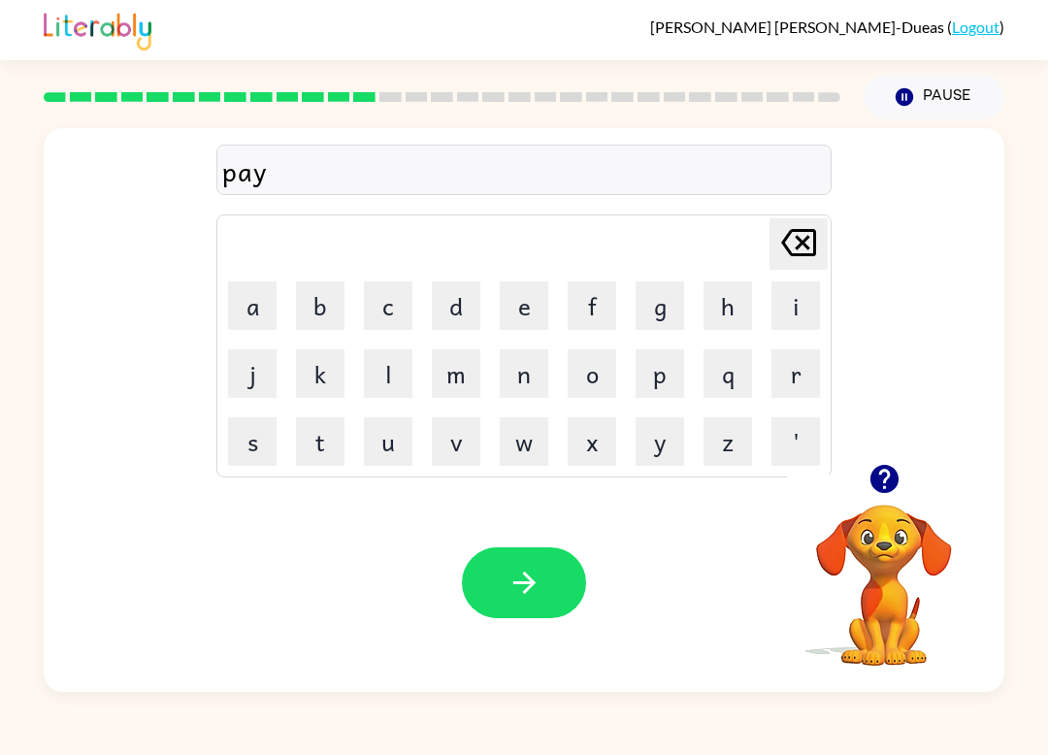
click at [458, 386] on button "m" at bounding box center [456, 373] width 49 height 49
click at [518, 318] on button "e" at bounding box center [524, 306] width 49 height 49
click at [531, 373] on button "n" at bounding box center [524, 373] width 49 height 49
click at [324, 462] on button "t" at bounding box center [320, 441] width 49 height 49
click at [522, 583] on icon "button" at bounding box center [524, 583] width 22 height 22
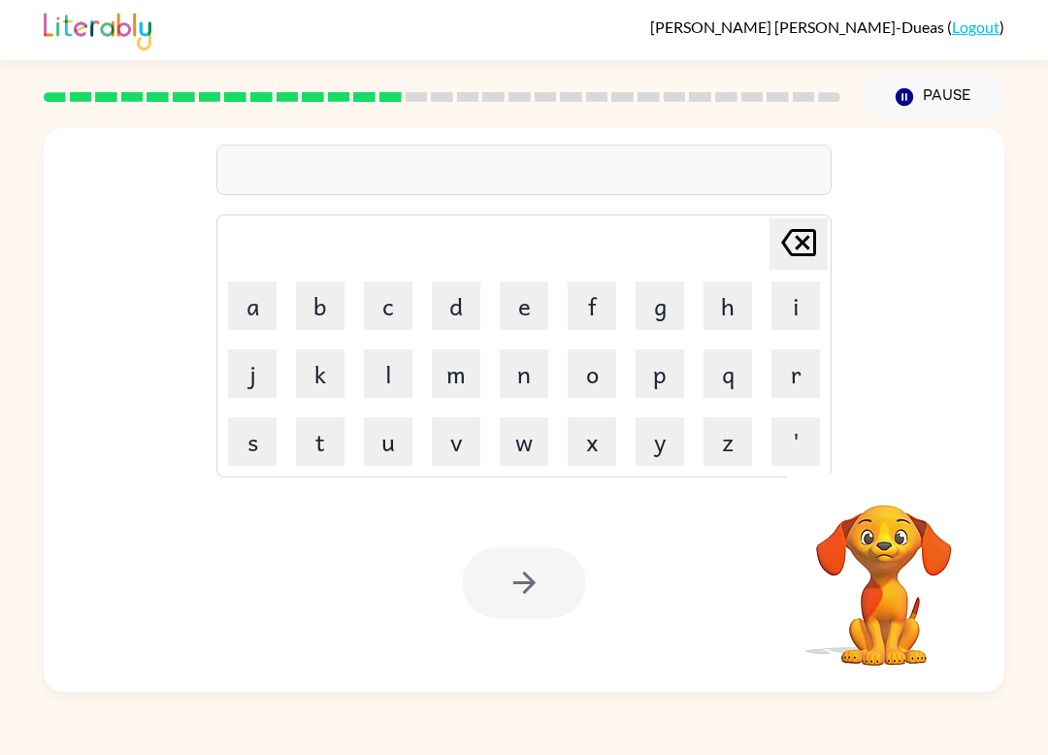
click at [545, 365] on button "n" at bounding box center [524, 373] width 49 height 49
click at [818, 230] on icon "Delete Delete last character input" at bounding box center [799, 242] width 47 height 47
click at [457, 365] on button "m" at bounding box center [456, 373] width 49 height 49
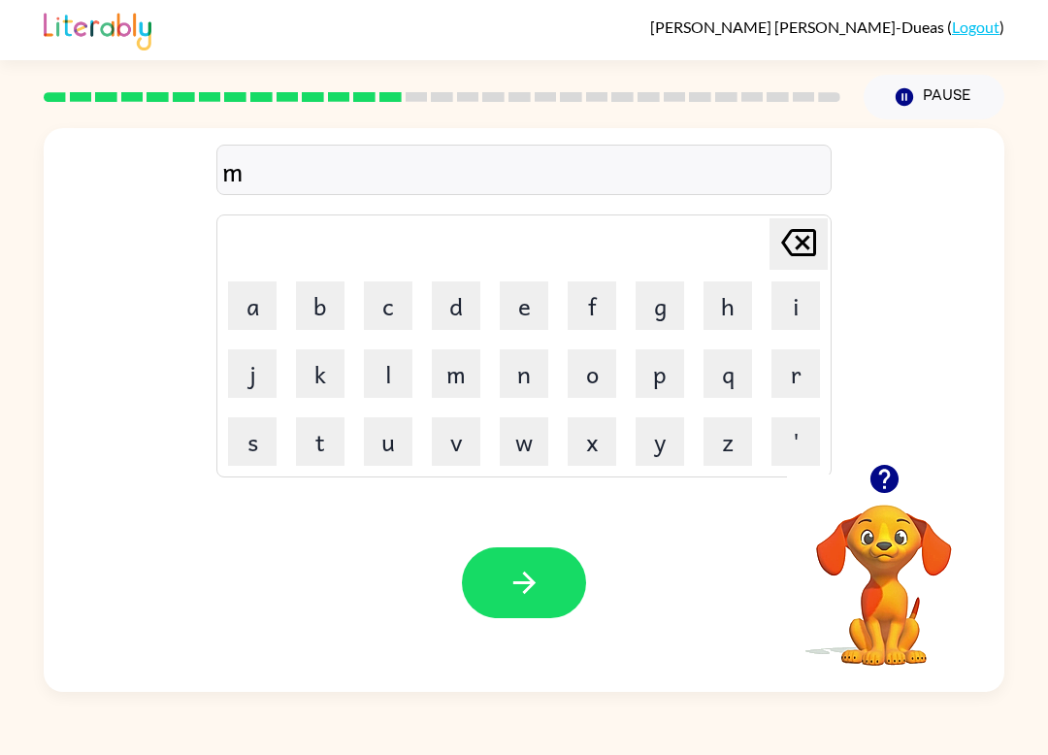
click at [258, 370] on button "j" at bounding box center [252, 373] width 49 height 49
click at [587, 382] on button "o" at bounding box center [592, 373] width 49 height 49
click at [382, 434] on button "u" at bounding box center [388, 441] width 49 height 49
click at [805, 381] on button "r" at bounding box center [796, 373] width 49 height 49
click at [793, 251] on icon "Delete Delete last character input" at bounding box center [799, 242] width 47 height 47
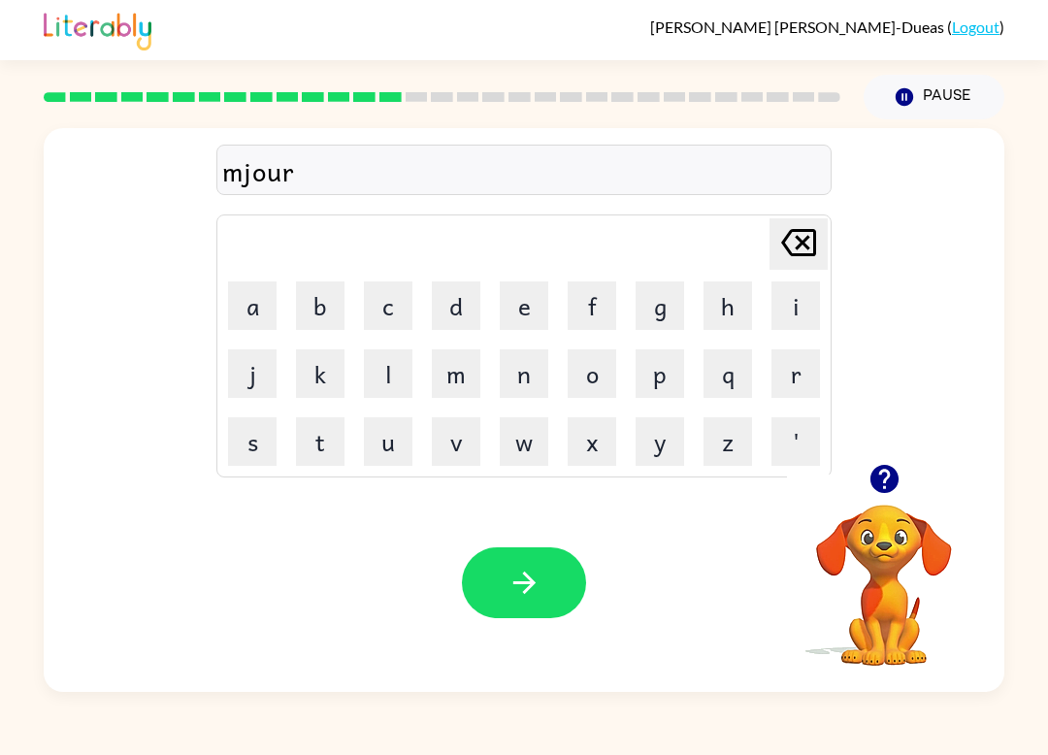
click at [792, 250] on icon "Delete Delete last character input" at bounding box center [799, 242] width 47 height 47
click at [805, 251] on icon "Delete Delete last character input" at bounding box center [799, 242] width 47 height 47
click at [804, 250] on icon "Delete Delete last character input" at bounding box center [799, 242] width 47 height 47
click at [259, 326] on button "a" at bounding box center [252, 306] width 49 height 49
click at [267, 381] on button "j" at bounding box center [252, 373] width 49 height 49
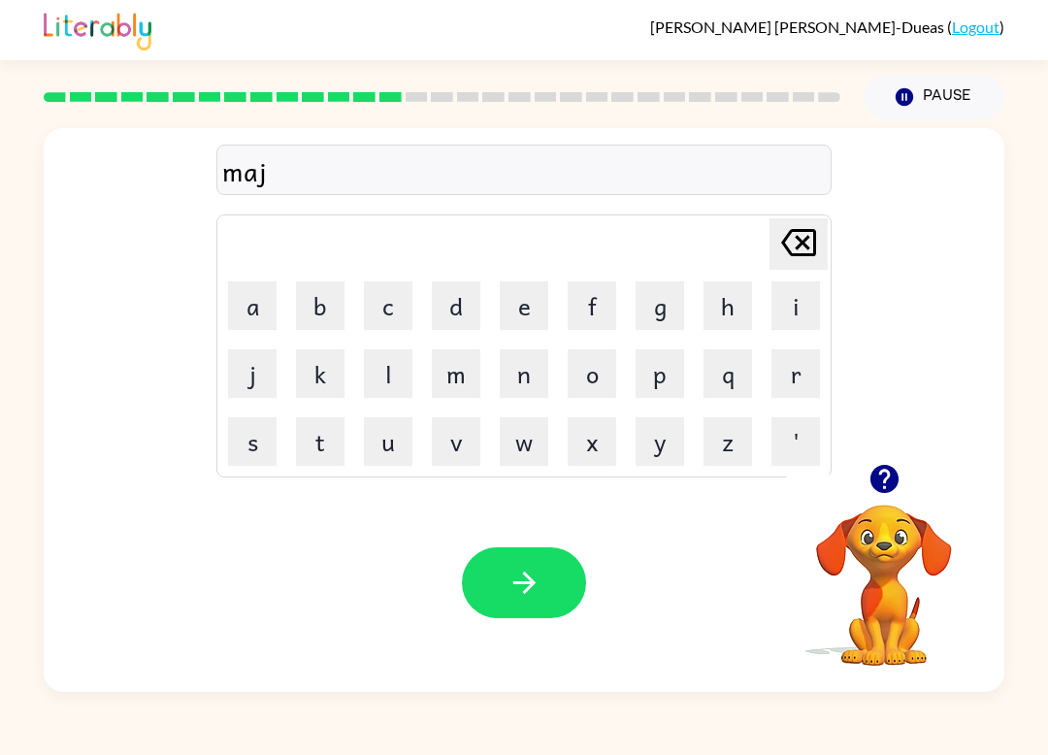
click at [610, 370] on button "o" at bounding box center [592, 373] width 49 height 49
click at [389, 431] on button "u" at bounding box center [388, 441] width 49 height 49
click at [802, 373] on button "r" at bounding box center [796, 373] width 49 height 49
click at [549, 559] on button "button" at bounding box center [524, 583] width 124 height 71
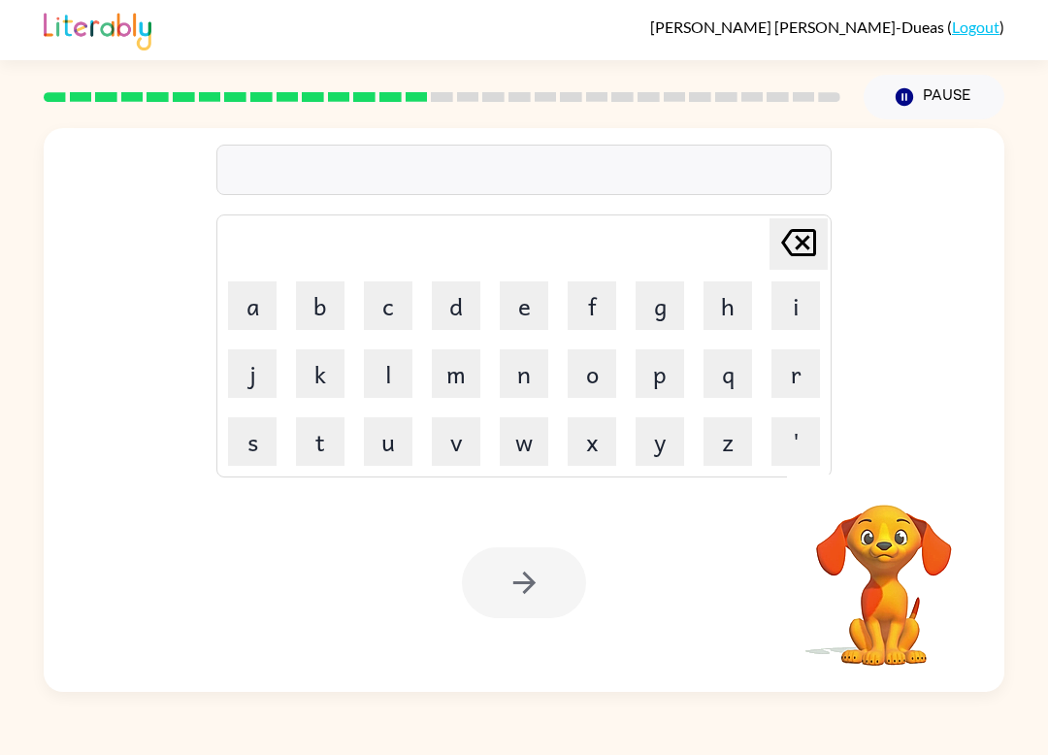
click at [254, 449] on button "s" at bounding box center [252, 441] width 49 height 49
click at [664, 388] on button "p" at bounding box center [660, 373] width 49 height 49
click at [246, 317] on button "a" at bounding box center [252, 306] width 49 height 49
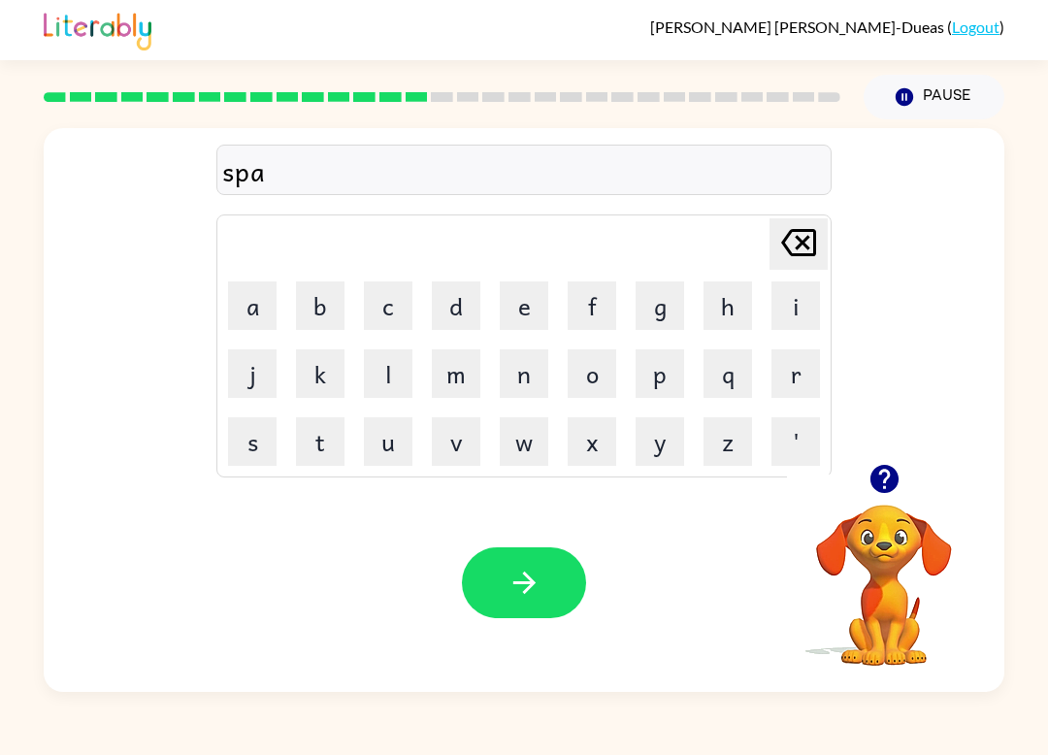
click at [807, 371] on button "r" at bounding box center [796, 373] width 49 height 49
click at [334, 382] on button "k" at bounding box center [320, 373] width 49 height 49
click at [518, 581] on icon "button" at bounding box center [525, 583] width 34 height 34
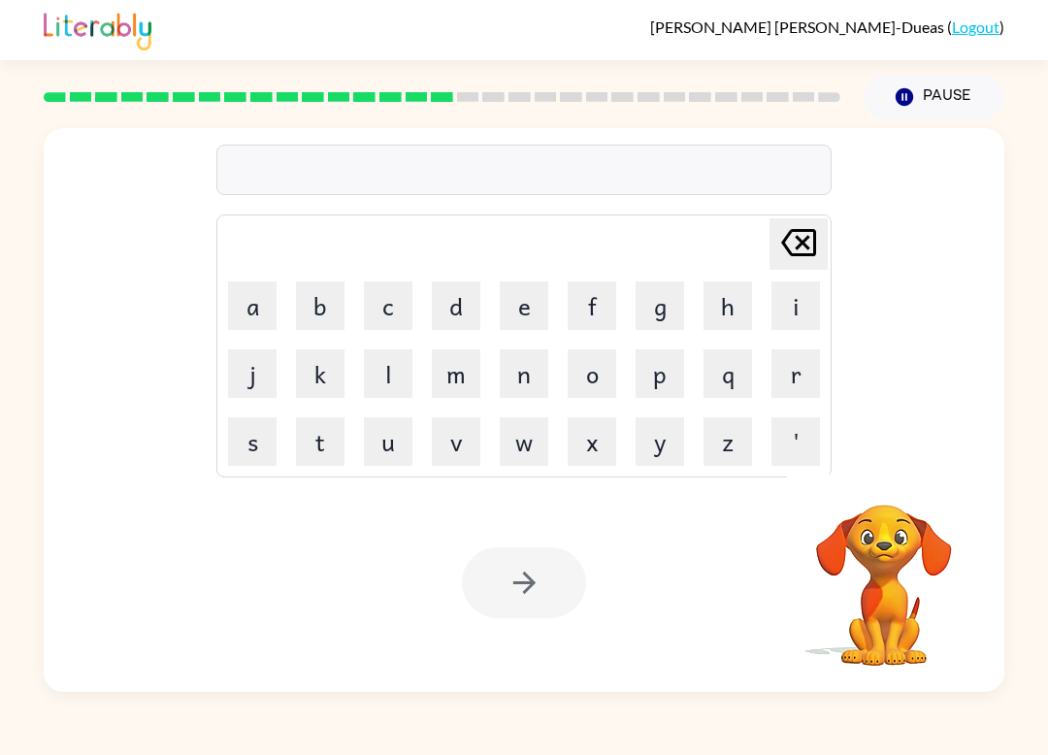
click at [664, 389] on button "p" at bounding box center [660, 373] width 49 height 49
click at [238, 329] on button "a" at bounding box center [252, 306] width 49 height 49
click at [377, 364] on button "l" at bounding box center [388, 373] width 49 height 49
click at [376, 363] on button "l" at bounding box center [388, 373] width 49 height 49
click at [537, 590] on div at bounding box center [524, 583] width 124 height 71
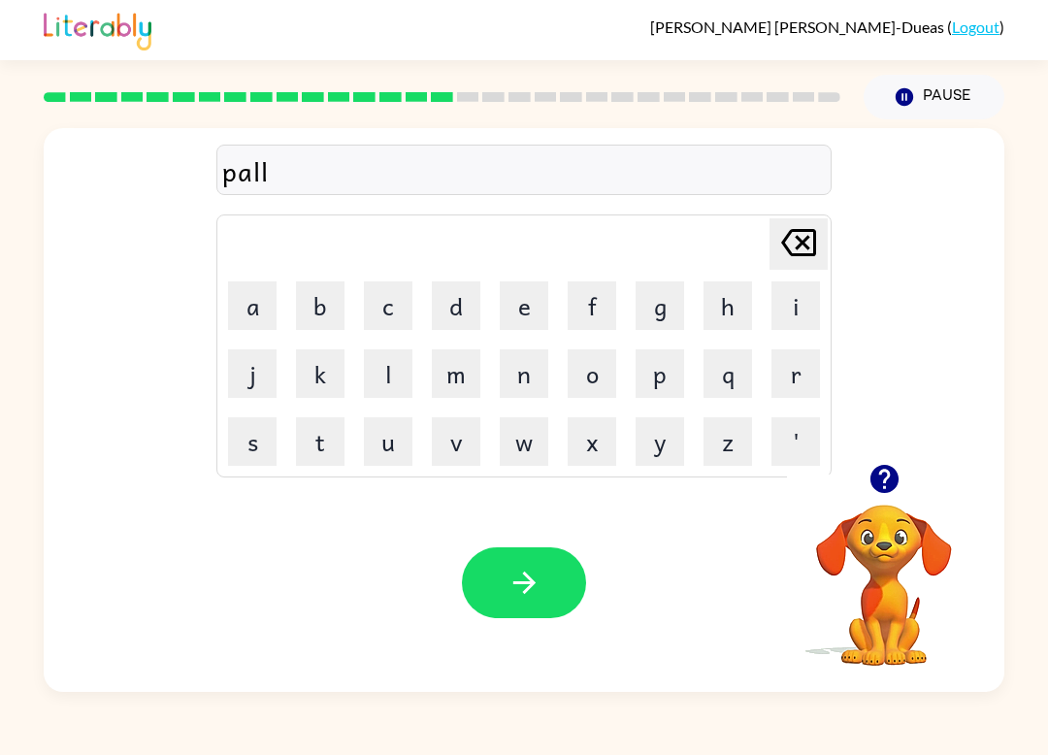
click at [529, 579] on icon "button" at bounding box center [524, 583] width 22 height 22
click at [264, 444] on button "s" at bounding box center [252, 441] width 49 height 49
click at [718, 387] on button "q" at bounding box center [728, 373] width 49 height 49
click at [817, 295] on button "i" at bounding box center [796, 306] width 49 height 49
click at [541, 391] on button "n" at bounding box center [524, 373] width 49 height 49
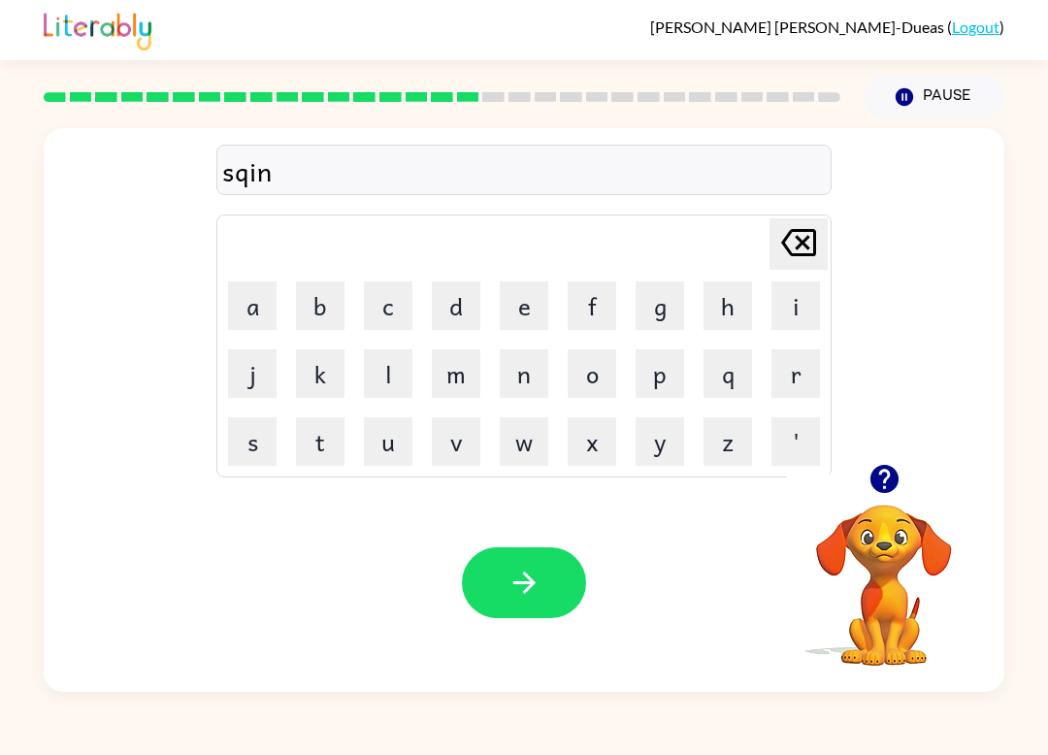
click at [780, 314] on button "i" at bounding box center [796, 306] width 49 height 49
click at [516, 387] on button "n" at bounding box center [524, 373] width 49 height 49
click at [666, 315] on button "g" at bounding box center [660, 306] width 49 height 49
click at [514, 581] on icon "button" at bounding box center [525, 583] width 34 height 34
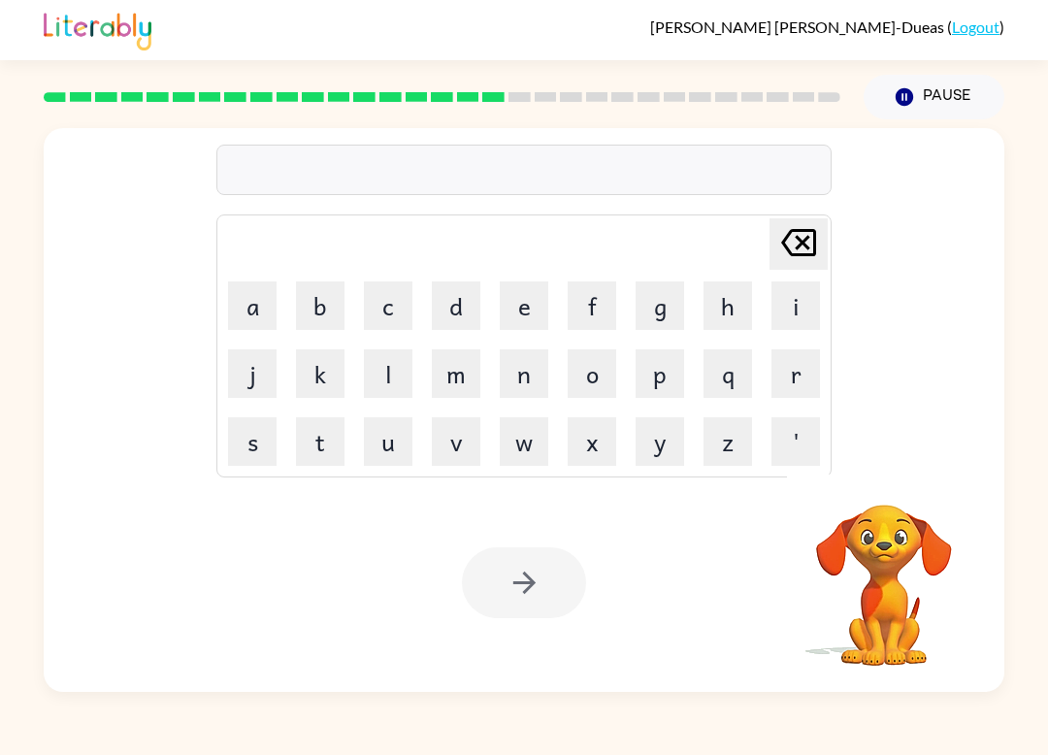
click at [198, 744] on div "Marco Saavedra-Dueas ( Logout ) Pause Pause Delete Delete last character input …" at bounding box center [524, 377] width 1048 height 755
click at [198, 746] on div "Marco Saavedra-Dueas ( Logout ) Pause Pause Delete Delete last character input …" at bounding box center [524, 377] width 1048 height 755
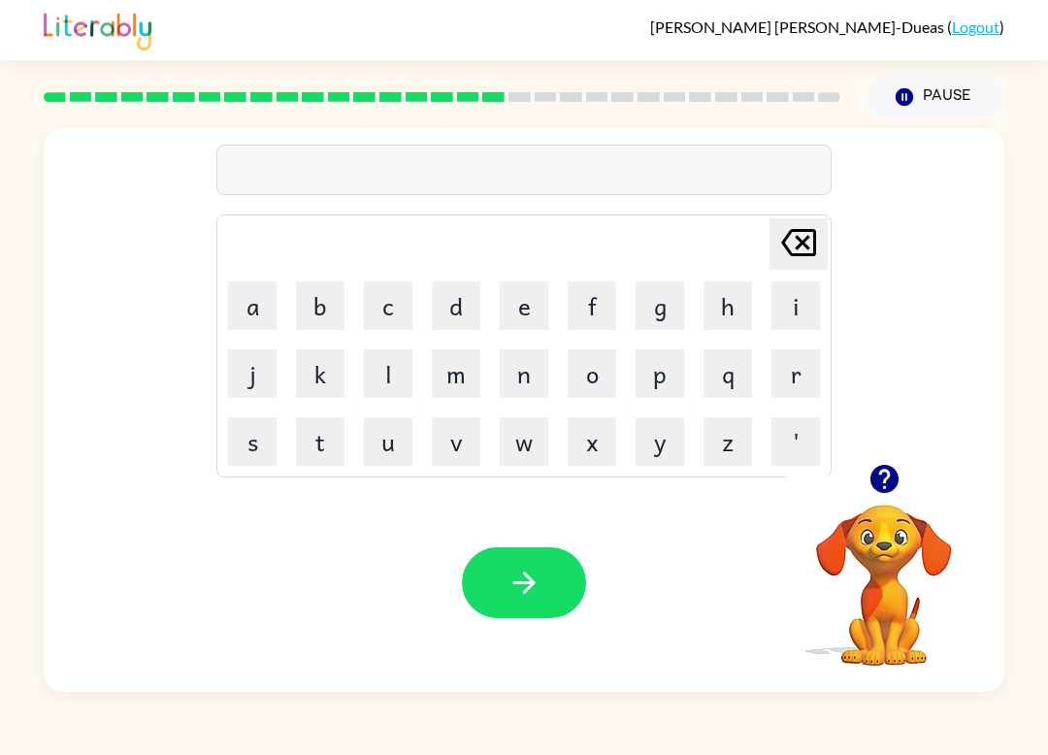
click at [667, 322] on button "g" at bounding box center [660, 306] width 49 height 49
click at [791, 381] on button "r" at bounding box center [796, 373] width 49 height 49
click at [380, 450] on button "u" at bounding box center [388, 441] width 49 height 49
click at [452, 379] on button "m" at bounding box center [456, 373] width 49 height 49
click at [671, 389] on button "p" at bounding box center [660, 373] width 49 height 49
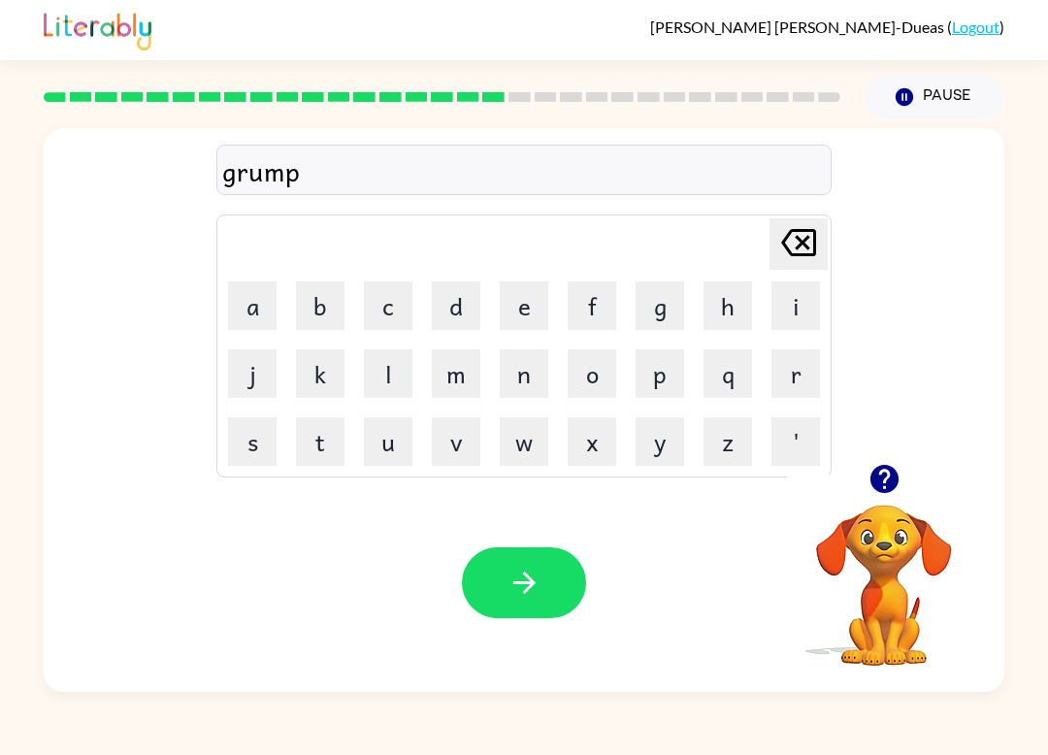
click at [778, 328] on button "i" at bounding box center [796, 306] width 49 height 49
click at [530, 316] on button "e" at bounding box center [524, 306] width 49 height 49
click at [239, 452] on button "s" at bounding box center [252, 441] width 49 height 49
click at [343, 461] on button "t" at bounding box center [320, 441] width 49 height 49
click at [561, 583] on button "button" at bounding box center [524, 583] width 124 height 71
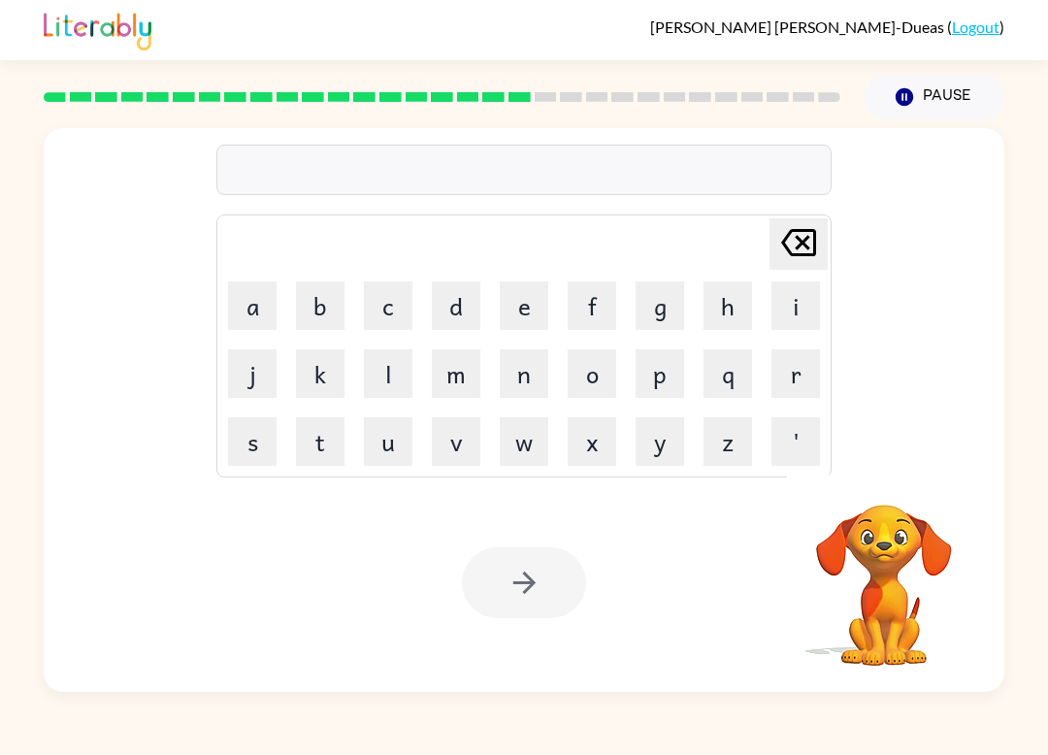
click at [802, 293] on button "i" at bounding box center [796, 306] width 49 height 49
click at [521, 361] on button "n" at bounding box center [524, 373] width 49 height 49
click at [379, 294] on button "c" at bounding box center [388, 306] width 49 height 49
click at [802, 385] on button "r" at bounding box center [796, 373] width 49 height 49
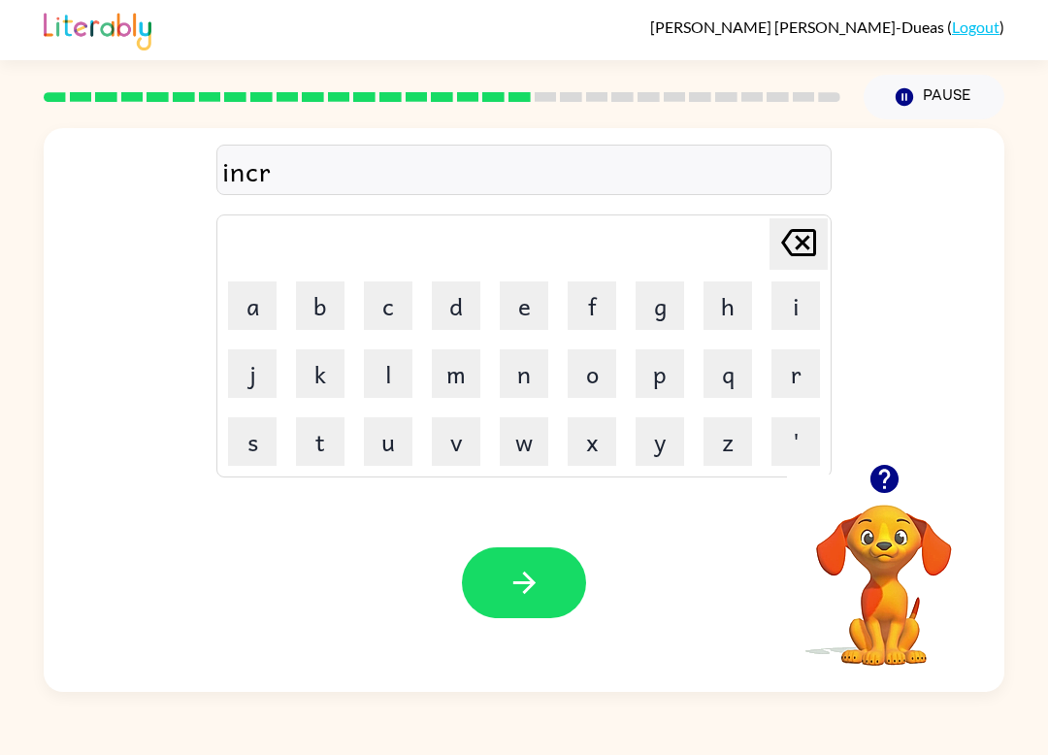
click at [541, 261] on td "Delete Delete last character input" at bounding box center [524, 243] width 610 height 53
click at [523, 283] on button "e" at bounding box center [524, 306] width 49 height 49
click at [469, 302] on button "d" at bounding box center [456, 306] width 49 height 49
click at [797, 325] on button "i" at bounding box center [796, 306] width 49 height 49
click at [313, 309] on button "b" at bounding box center [320, 306] width 49 height 49
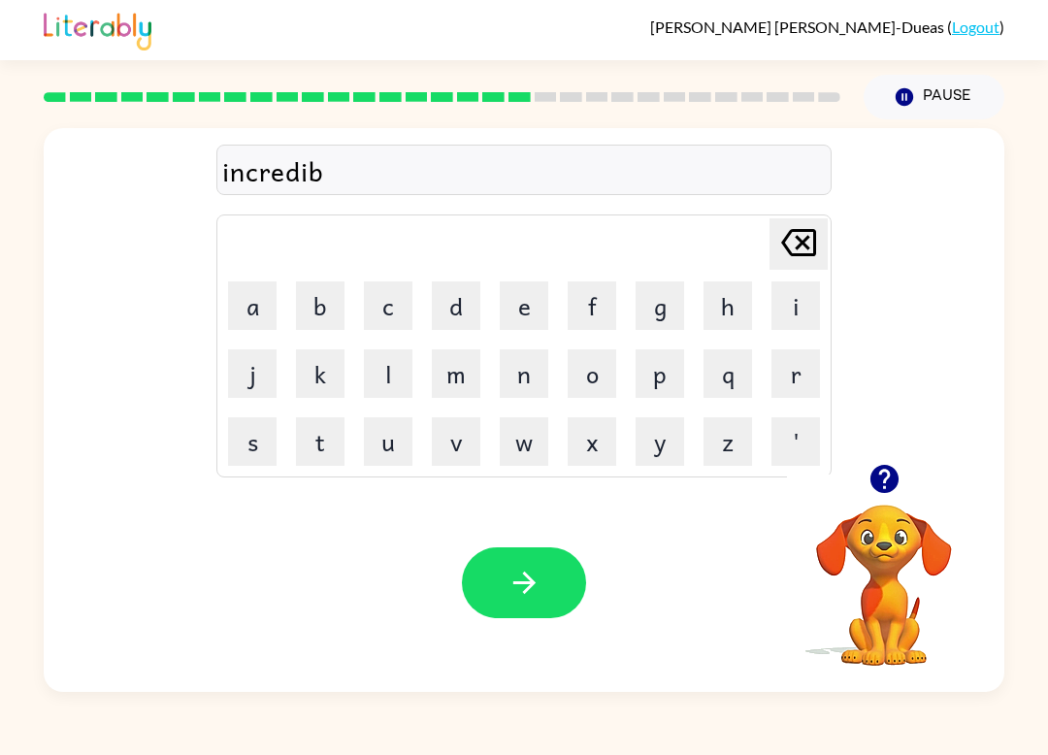
click at [402, 384] on button "l" at bounding box center [388, 373] width 49 height 49
click at [535, 312] on button "e" at bounding box center [524, 306] width 49 height 49
click at [866, 488] on button "button" at bounding box center [885, 479] width 50 height 50
click at [515, 629] on div "Your browser must support playing .mp4 files to use Literably. Please try using…" at bounding box center [524, 583] width 961 height 218
click at [507, 603] on button "button" at bounding box center [524, 583] width 124 height 71
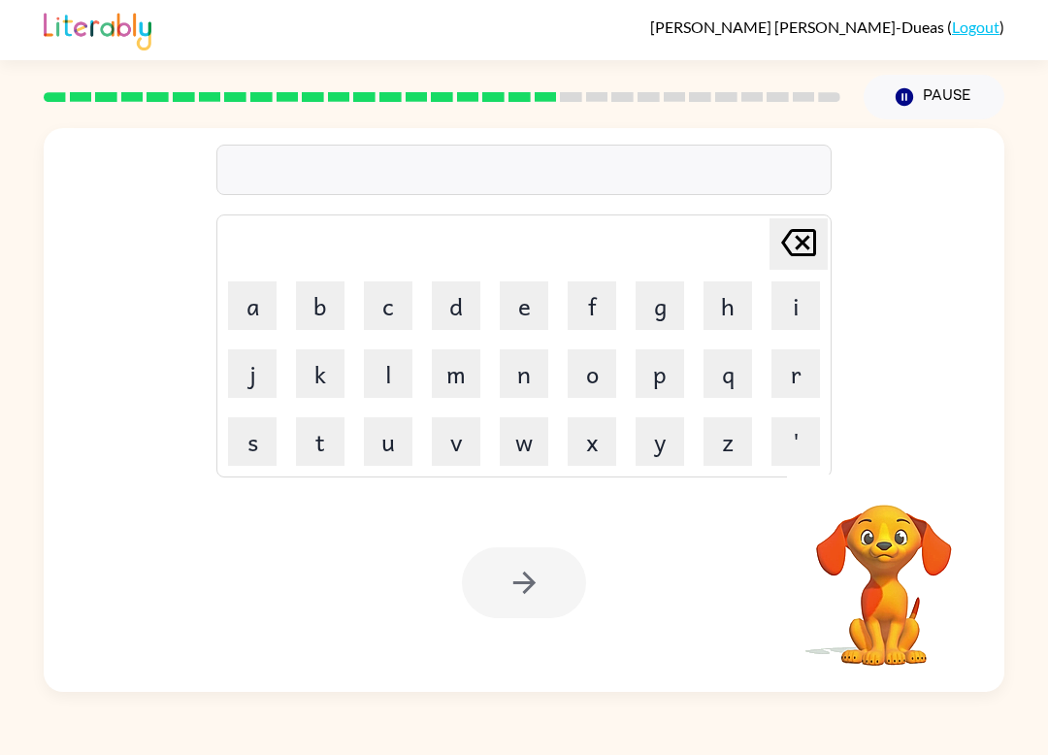
click at [408, 381] on button "l" at bounding box center [388, 373] width 49 height 49
click at [796, 307] on button "i" at bounding box center [796, 306] width 49 height 49
click at [261, 443] on button "s" at bounding box center [252, 441] width 49 height 49
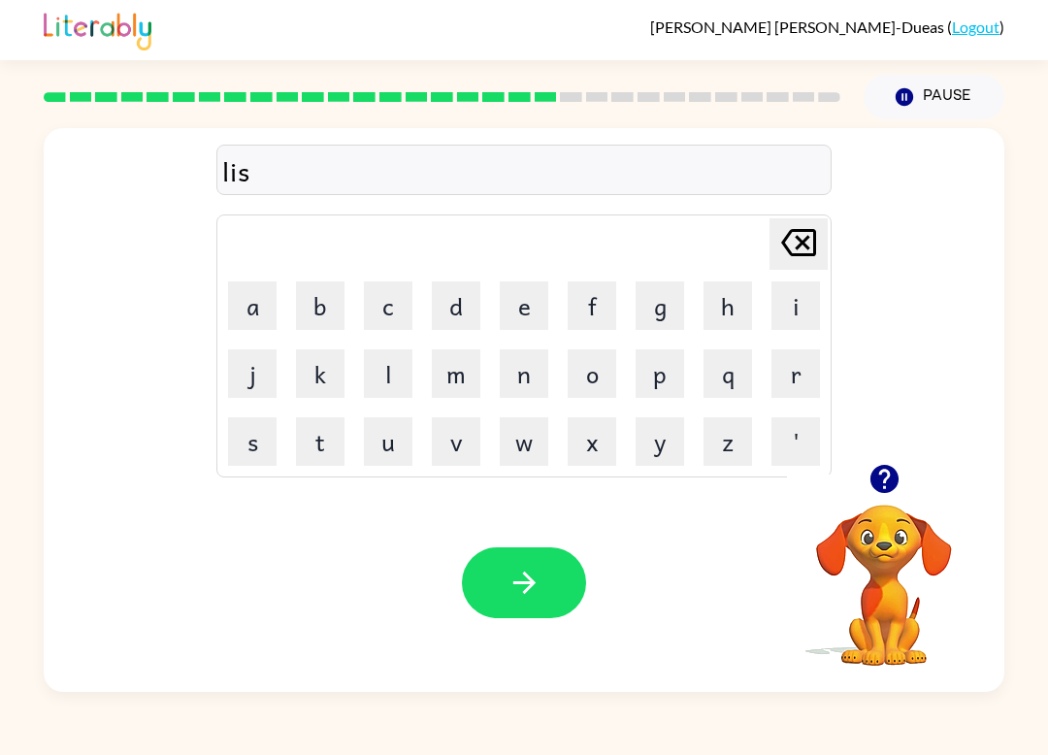
click at [325, 451] on button "t" at bounding box center [320, 441] width 49 height 49
click at [539, 299] on button "e" at bounding box center [524, 306] width 49 height 49
click at [536, 385] on button "n" at bounding box center [524, 373] width 49 height 49
click at [540, 309] on button "e" at bounding box center [524, 306] width 49 height 49
click at [452, 314] on button "d" at bounding box center [456, 306] width 49 height 49
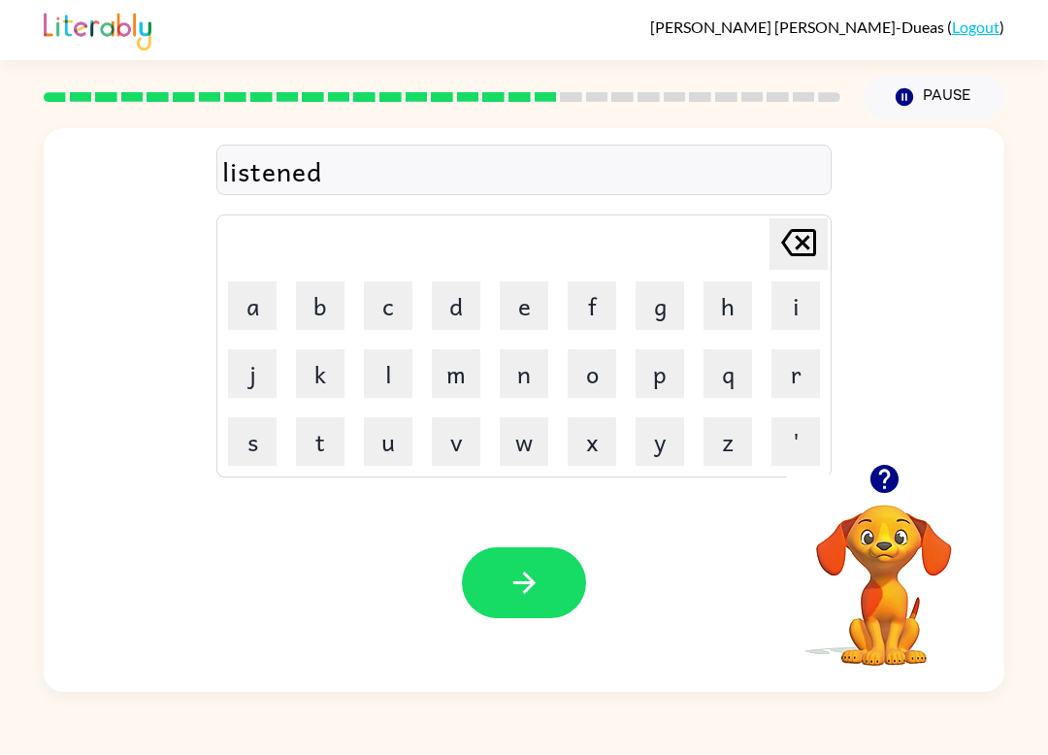
click at [574, 602] on button "button" at bounding box center [524, 583] width 124 height 71
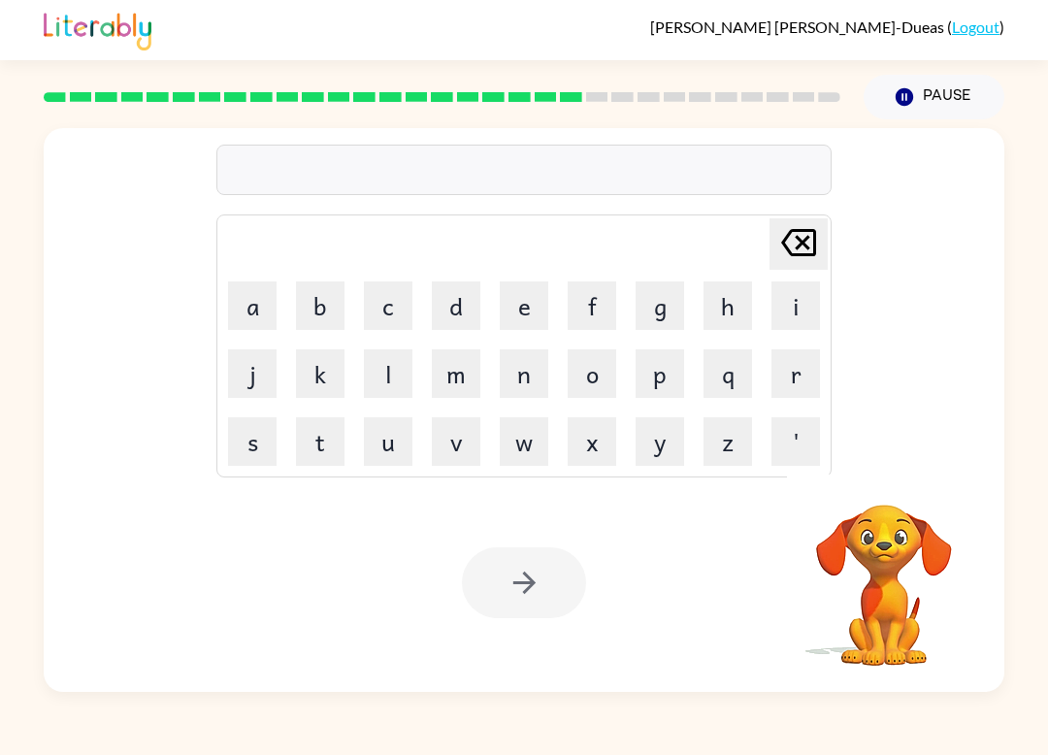
click at [539, 380] on button "n" at bounding box center [524, 373] width 49 height 49
click at [586, 383] on button "o" at bounding box center [592, 373] width 49 height 49
click at [472, 375] on button "m" at bounding box center [456, 373] width 49 height 49
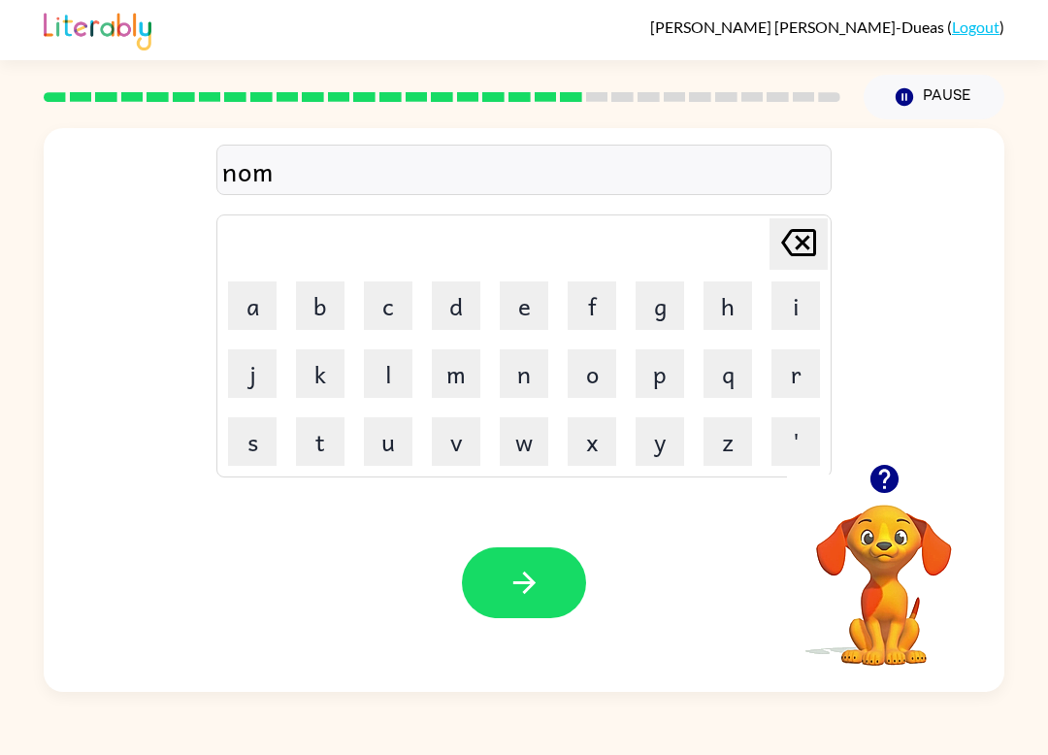
click at [806, 302] on button "i" at bounding box center [796, 306] width 49 height 49
click at [535, 370] on button "n" at bounding box center [524, 373] width 49 height 49
click at [252, 315] on button "a" at bounding box center [252, 306] width 49 height 49
click at [323, 427] on button "t" at bounding box center [320, 441] width 49 height 49
click at [520, 311] on button "e" at bounding box center [524, 306] width 49 height 49
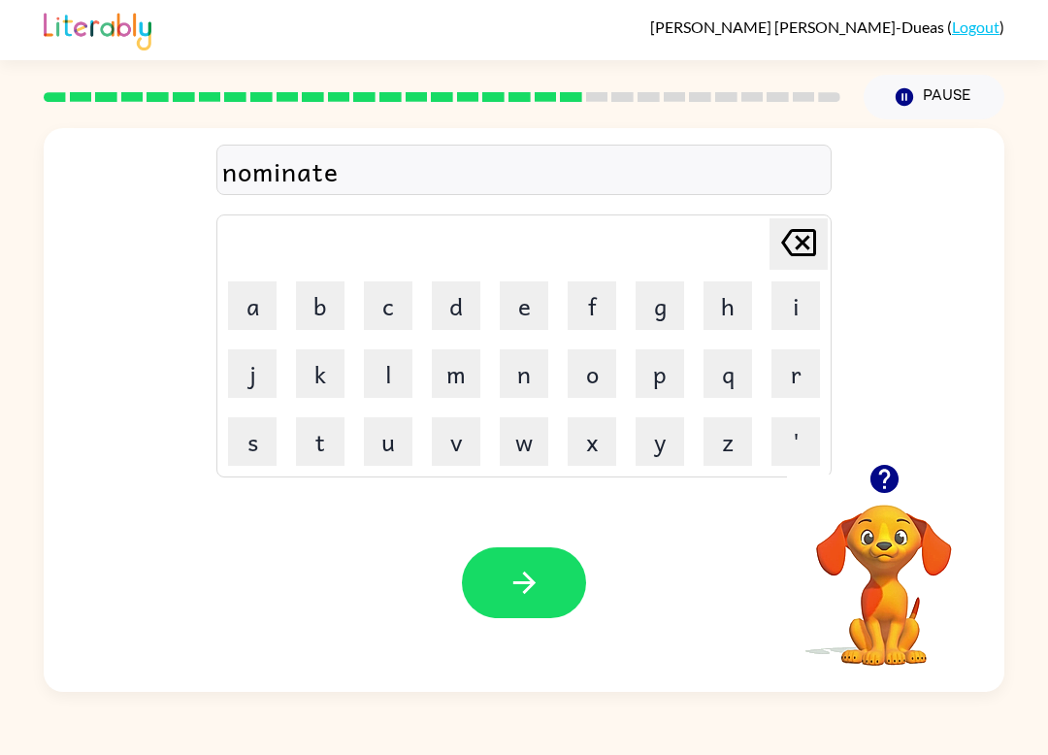
click at [532, 573] on icon "button" at bounding box center [525, 583] width 34 height 34
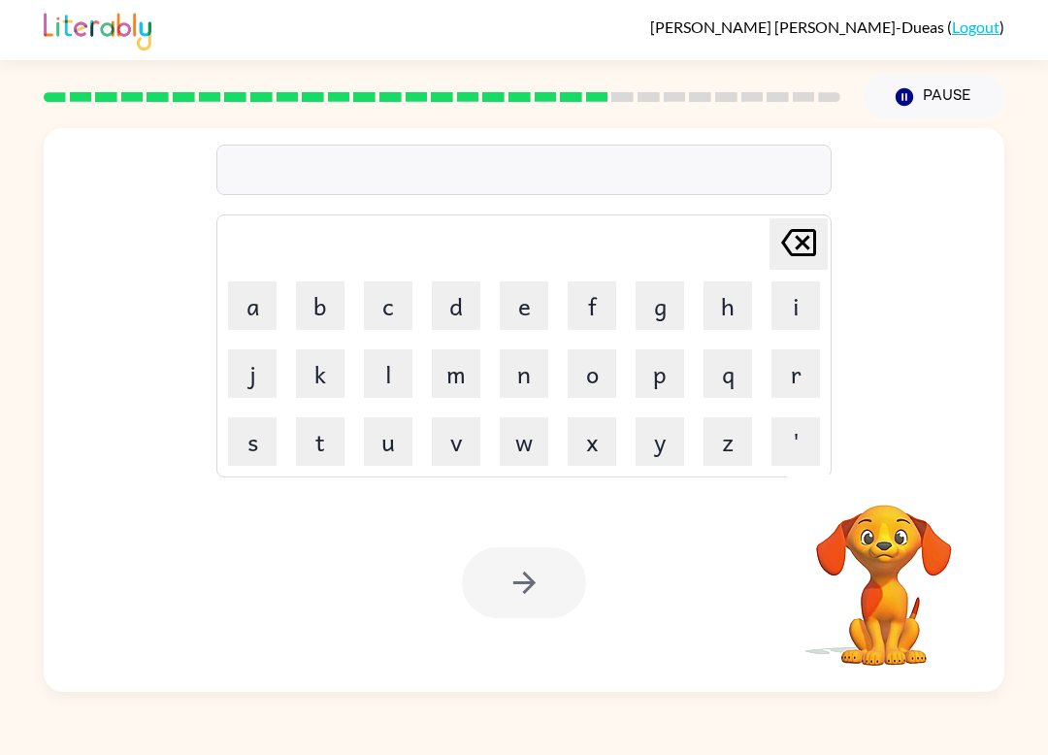
click at [266, 439] on button "s" at bounding box center [252, 441] width 49 height 49
click at [395, 440] on button "u" at bounding box center [388, 441] width 49 height 49
click at [248, 450] on button "s" at bounding box center [252, 441] width 49 height 49
click at [329, 441] on button "t" at bounding box center [320, 441] width 49 height 49
click at [249, 320] on button "a" at bounding box center [252, 306] width 49 height 49
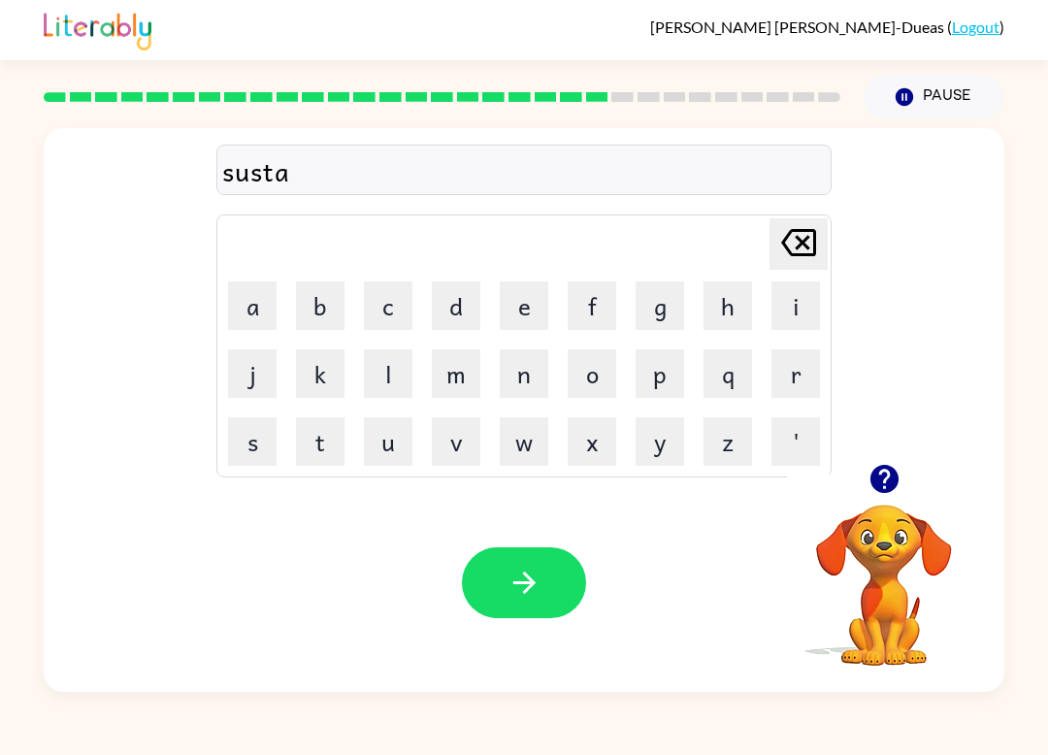
click at [801, 299] on button "i" at bounding box center [796, 306] width 49 height 49
click at [524, 389] on button "n" at bounding box center [524, 373] width 49 height 49
click at [515, 569] on icon "button" at bounding box center [525, 583] width 34 height 34
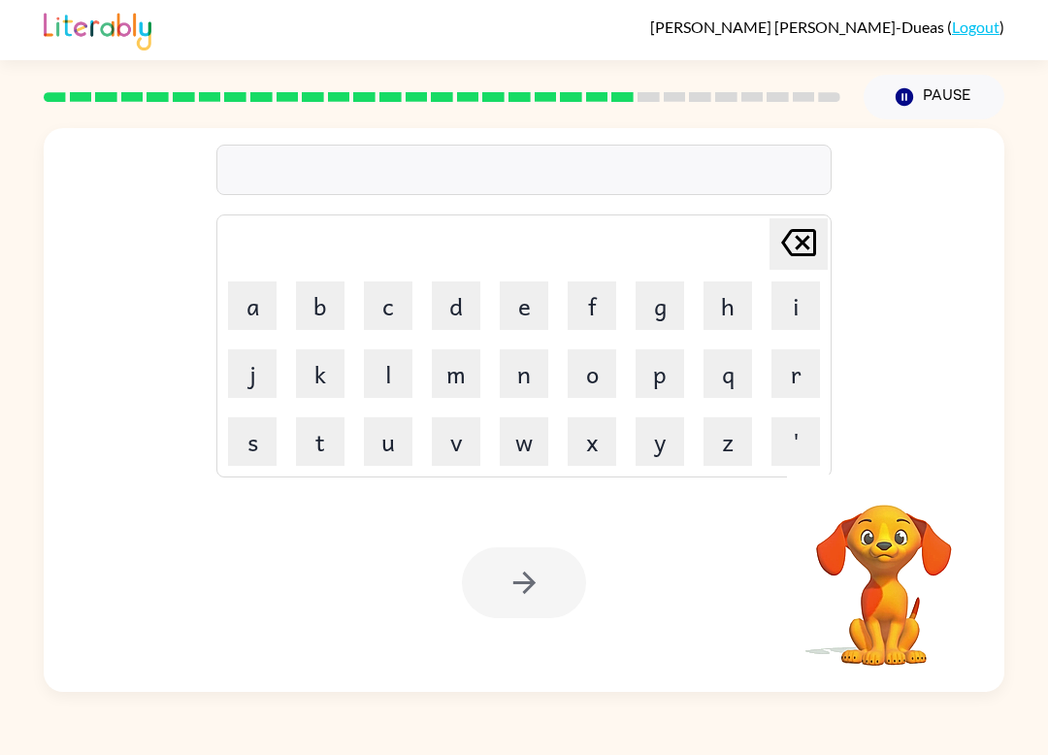
click at [538, 454] on button "w" at bounding box center [524, 441] width 49 height 49
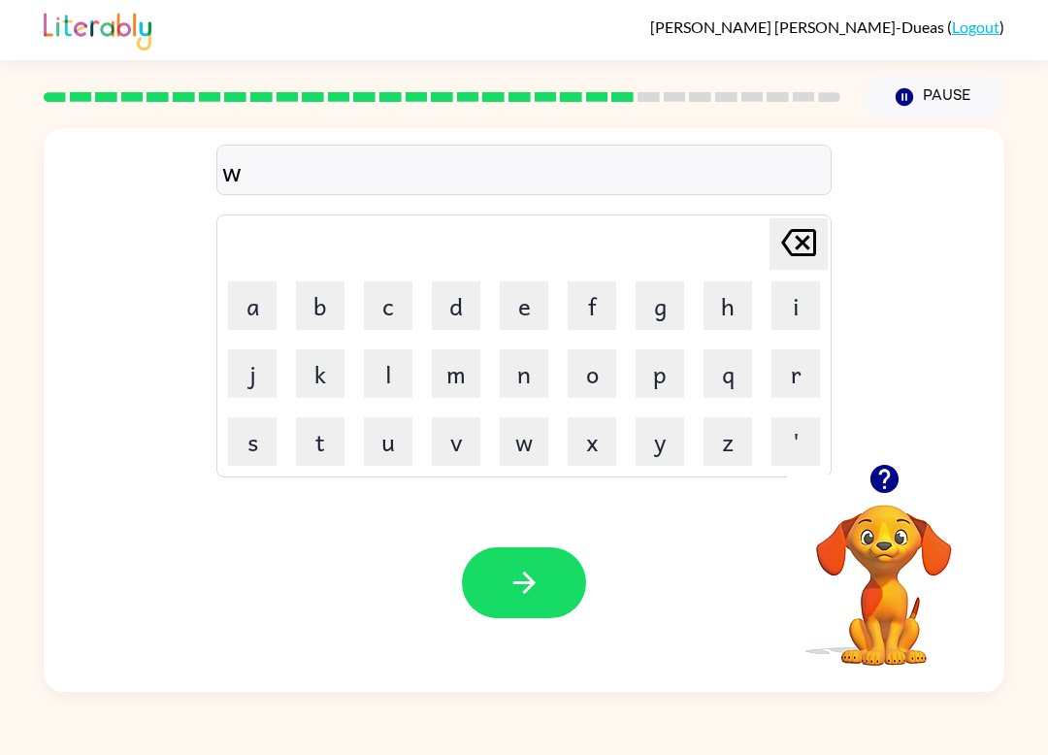
click at [603, 382] on button "o" at bounding box center [592, 373] width 49 height 49
click at [788, 372] on button "r" at bounding box center [796, 373] width 49 height 49
click at [479, 303] on button "d" at bounding box center [456, 306] width 49 height 49
click at [803, 313] on button "i" at bounding box center [796, 306] width 49 height 49
click at [523, 300] on button "e" at bounding box center [524, 306] width 49 height 49
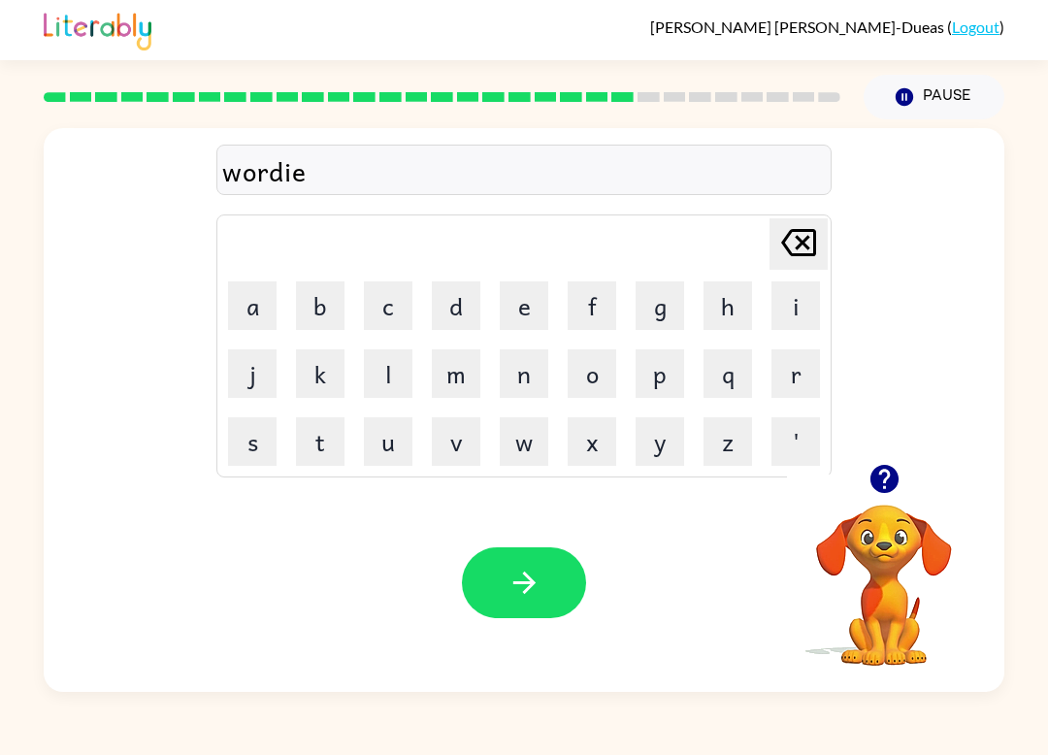
click at [563, 608] on button "button" at bounding box center [524, 583] width 124 height 71
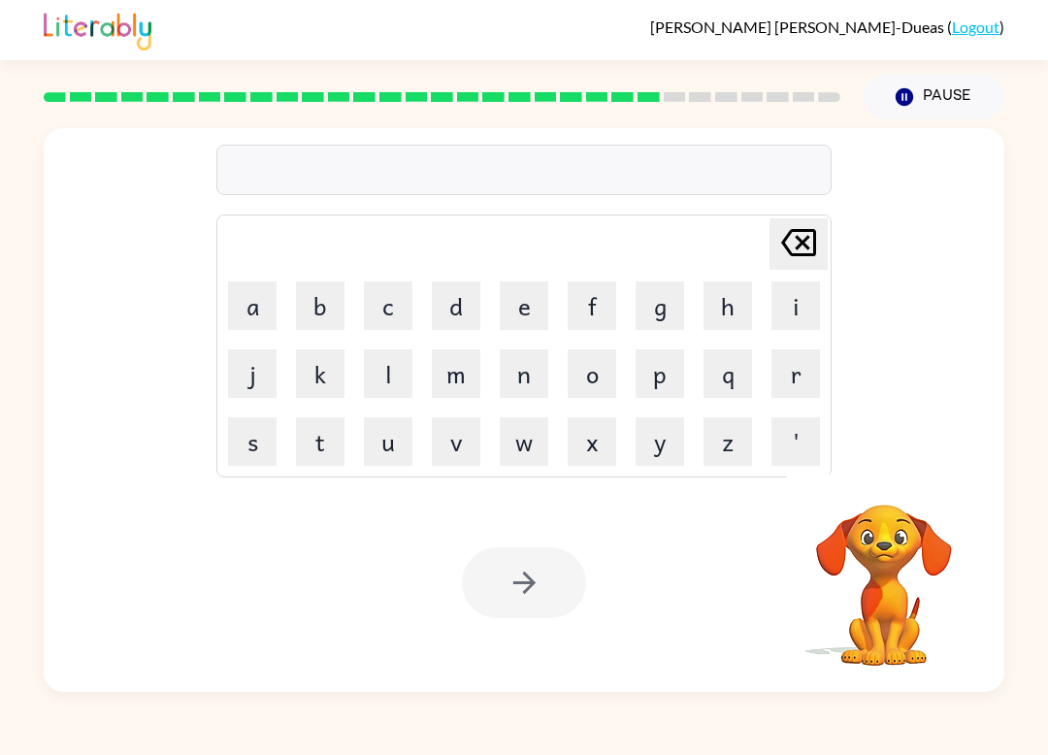
click at [783, 377] on button "r" at bounding box center [796, 373] width 49 height 49
click at [527, 311] on button "e" at bounding box center [524, 306] width 49 height 49
click at [387, 380] on button "l" at bounding box center [388, 373] width 49 height 49
click at [263, 310] on button "a" at bounding box center [252, 306] width 49 height 49
click at [331, 445] on button "t" at bounding box center [320, 441] width 49 height 49
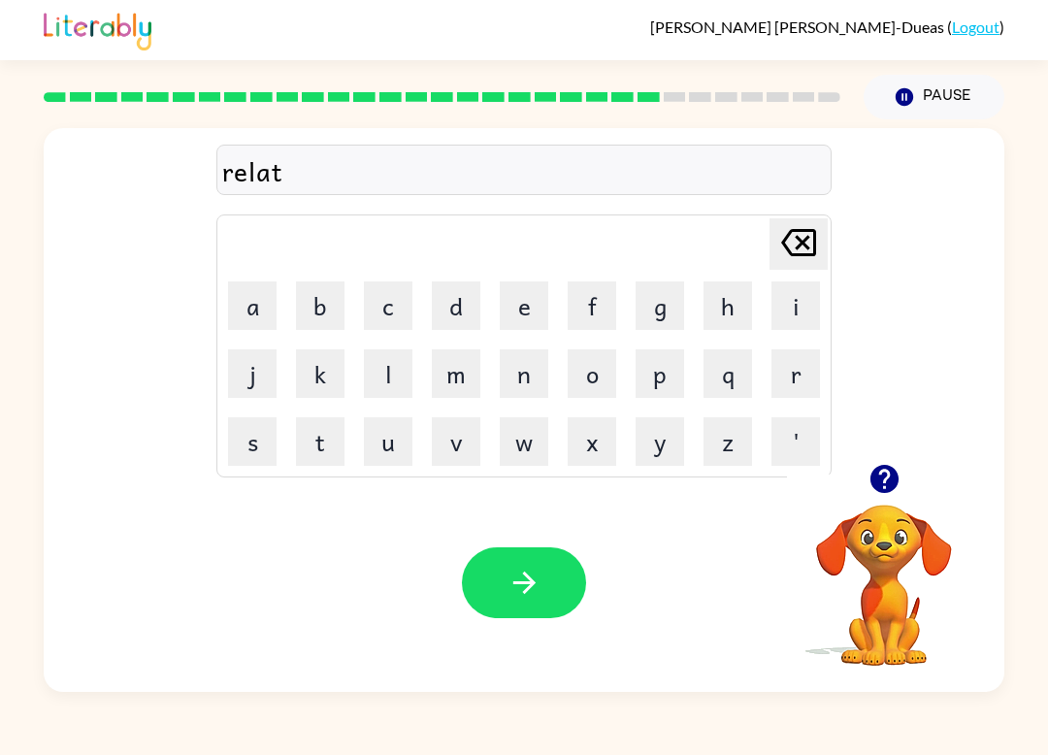
click at [455, 320] on button "d" at bounding box center [456, 306] width 49 height 49
click at [792, 238] on icon "Delete Delete last character input" at bounding box center [799, 242] width 47 height 47
click at [525, 318] on button "e" at bounding box center [524, 306] width 49 height 49
click at [453, 301] on button "d" at bounding box center [456, 306] width 49 height 49
click at [526, 599] on icon "button" at bounding box center [525, 583] width 34 height 34
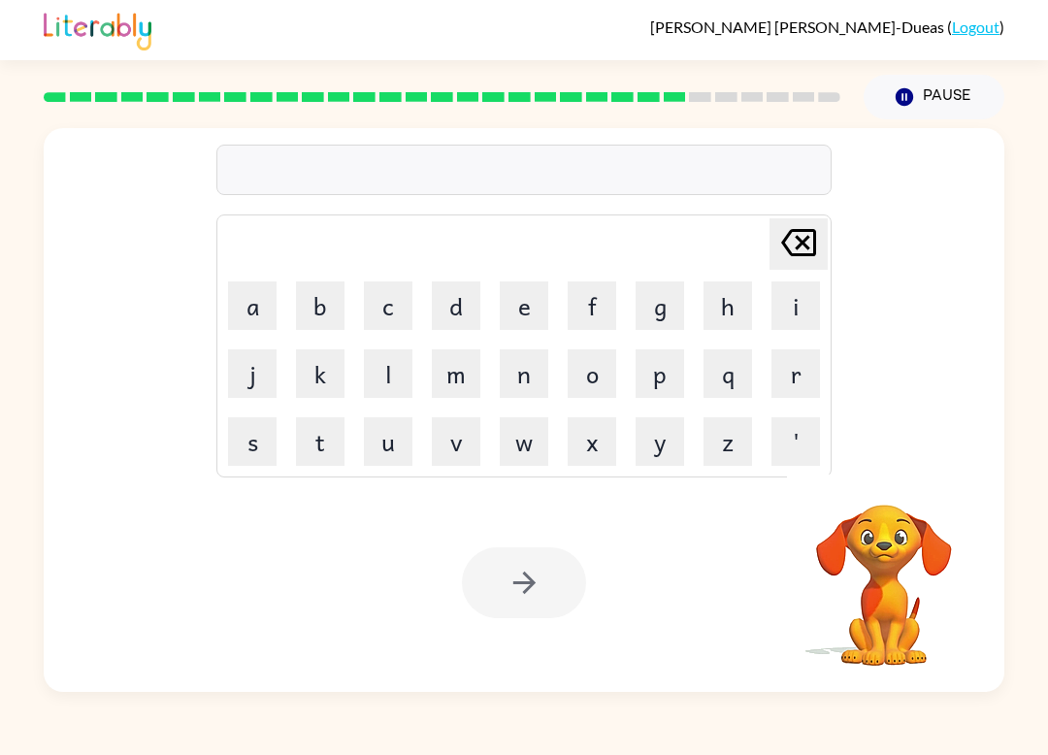
click at [341, 381] on button "k" at bounding box center [320, 373] width 49 height 49
click at [785, 309] on button "i" at bounding box center [796, 306] width 49 height 49
click at [319, 445] on button "t" at bounding box center [320, 441] width 49 height 49
click at [531, 312] on button "e" at bounding box center [524, 306] width 49 height 49
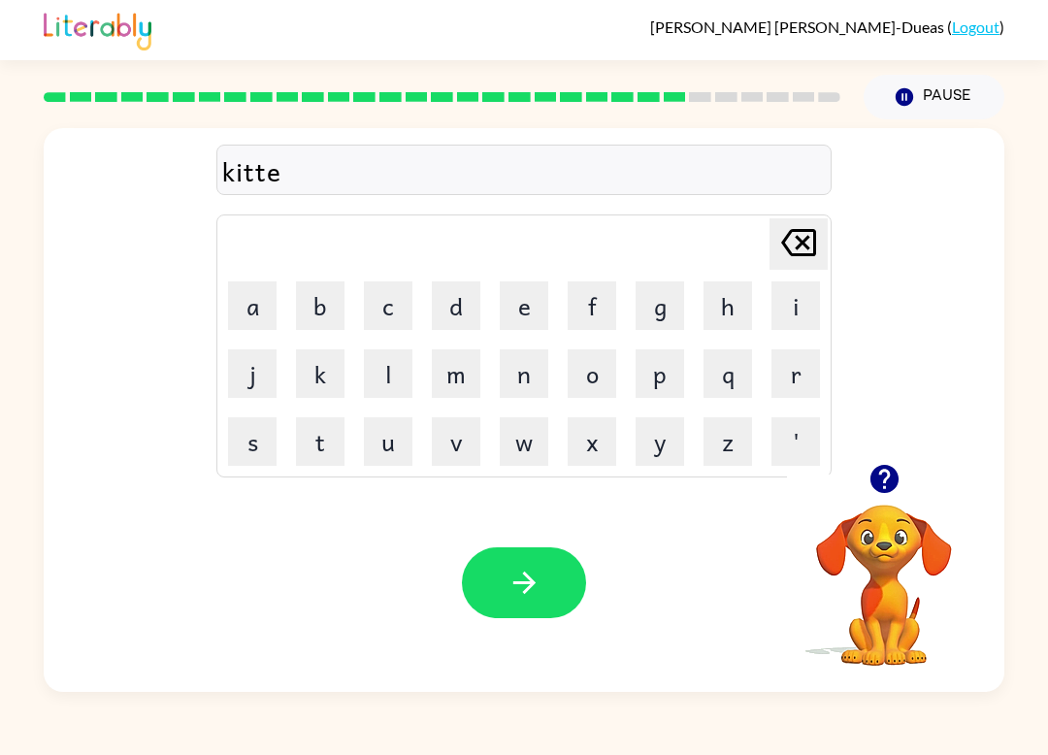
click at [530, 379] on button "n" at bounding box center [524, 373] width 49 height 49
click at [535, 609] on button "button" at bounding box center [524, 583] width 124 height 71
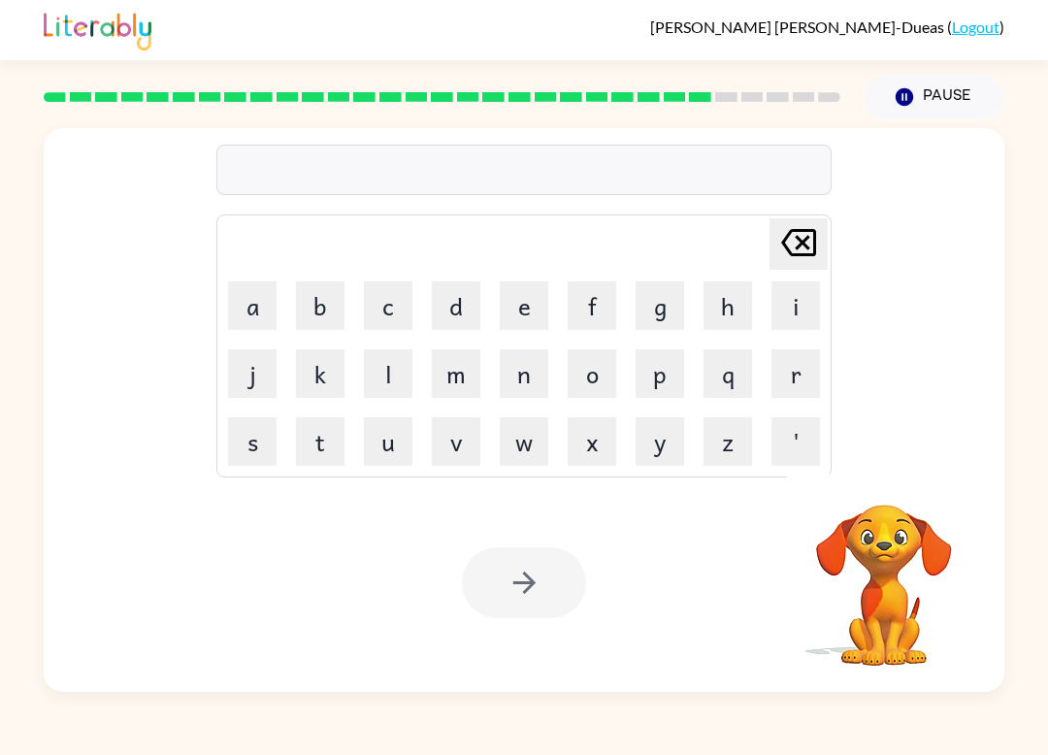
click at [264, 315] on button "a" at bounding box center [252, 306] width 49 height 49
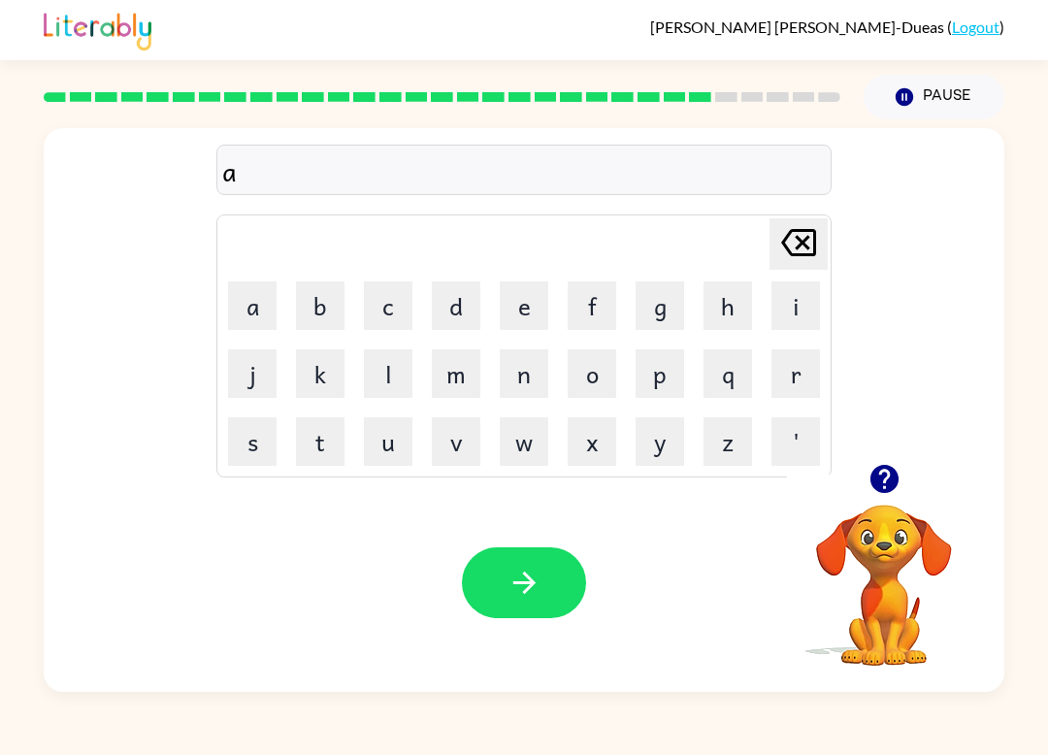
click at [807, 236] on icon "Delete Delete last character input" at bounding box center [799, 242] width 47 height 47
click at [465, 304] on button "d" at bounding box center [456, 306] width 49 height 49
click at [545, 292] on button "e" at bounding box center [524, 306] width 49 height 49
click at [658, 371] on button "p" at bounding box center [660, 373] width 49 height 49
click at [250, 311] on button "a" at bounding box center [252, 306] width 49 height 49
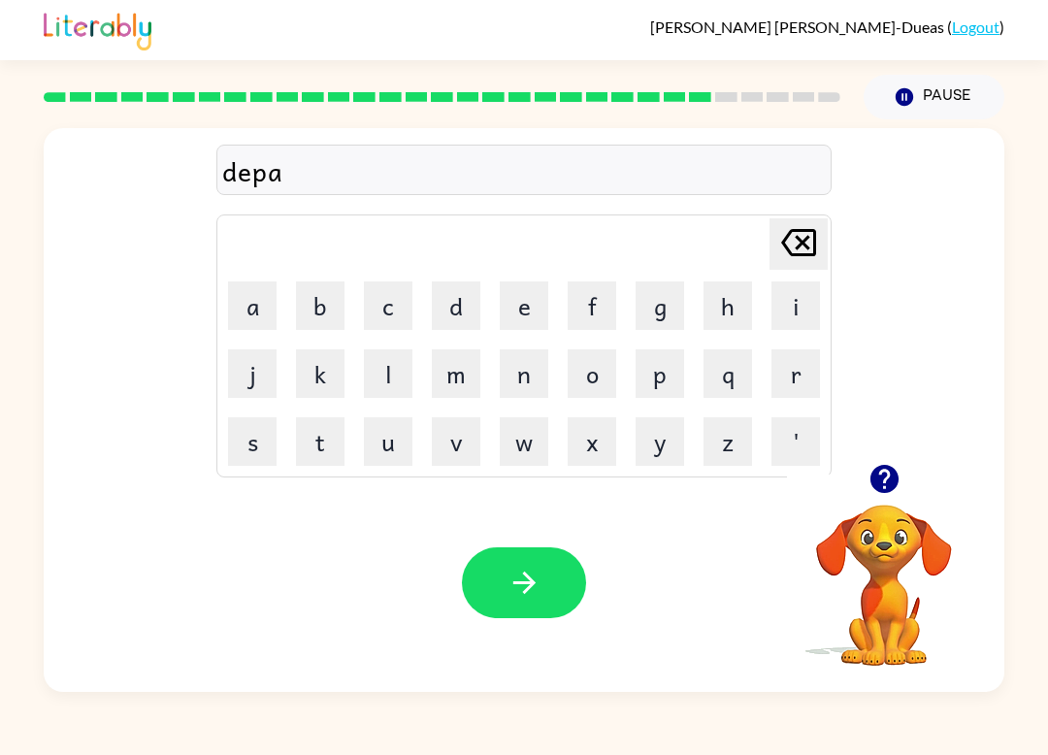
click at [786, 366] on button "r" at bounding box center [796, 373] width 49 height 49
click at [327, 442] on button "t" at bounding box center [320, 441] width 49 height 49
click at [458, 381] on button "m" at bounding box center [456, 373] width 49 height 49
click at [538, 296] on button "e" at bounding box center [524, 306] width 49 height 49
click at [515, 369] on button "n" at bounding box center [524, 373] width 49 height 49
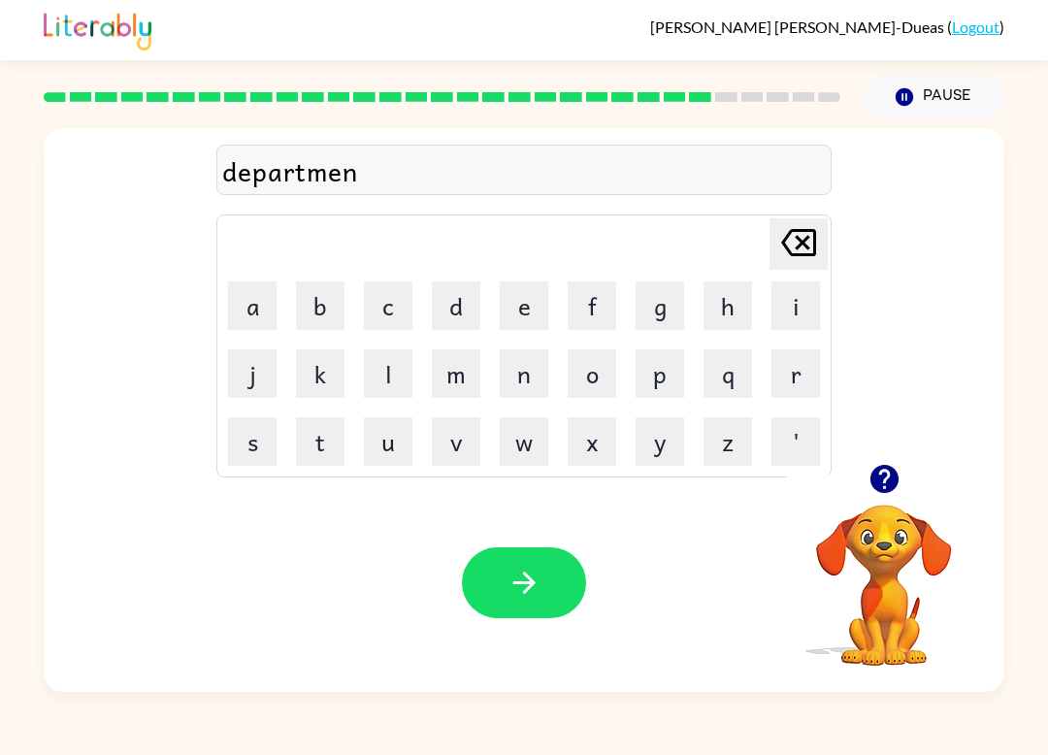
click at [330, 446] on button "t" at bounding box center [320, 441] width 49 height 49
click at [534, 551] on button "button" at bounding box center [524, 583] width 124 height 71
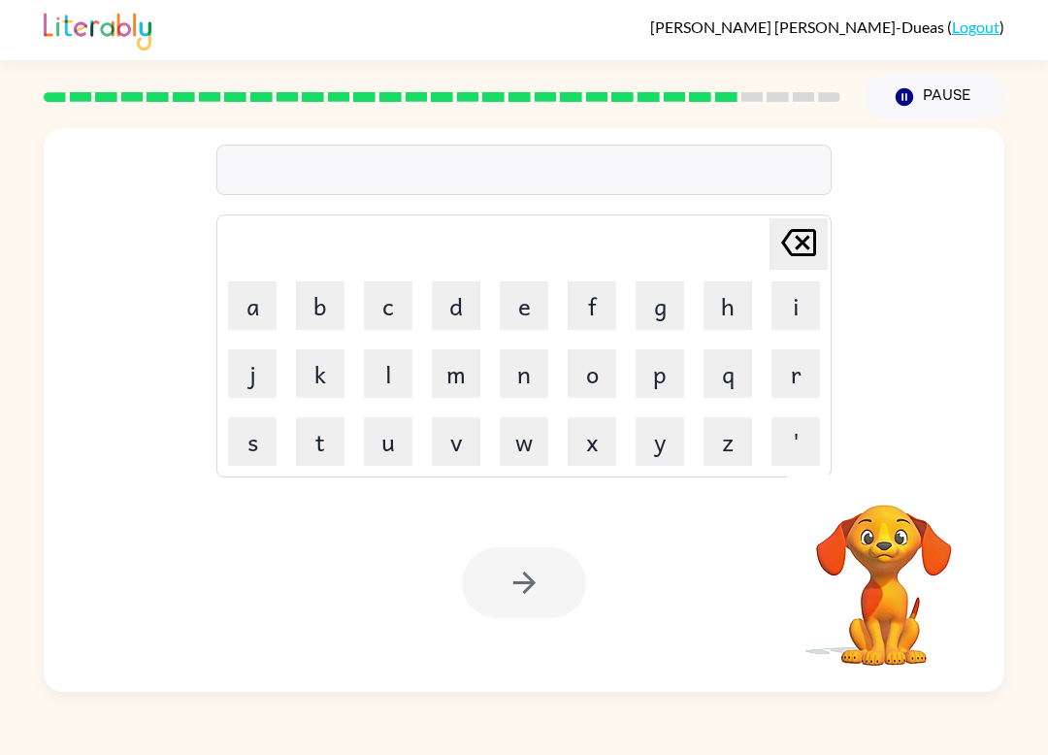
click at [261, 444] on button "s" at bounding box center [252, 441] width 49 height 49
click at [401, 379] on button "l" at bounding box center [388, 373] width 49 height 49
click at [790, 314] on button "i" at bounding box center [796, 306] width 49 height 49
click at [664, 318] on button "g" at bounding box center [660, 306] width 49 height 49
click at [327, 449] on button "t" at bounding box center [320, 441] width 49 height 49
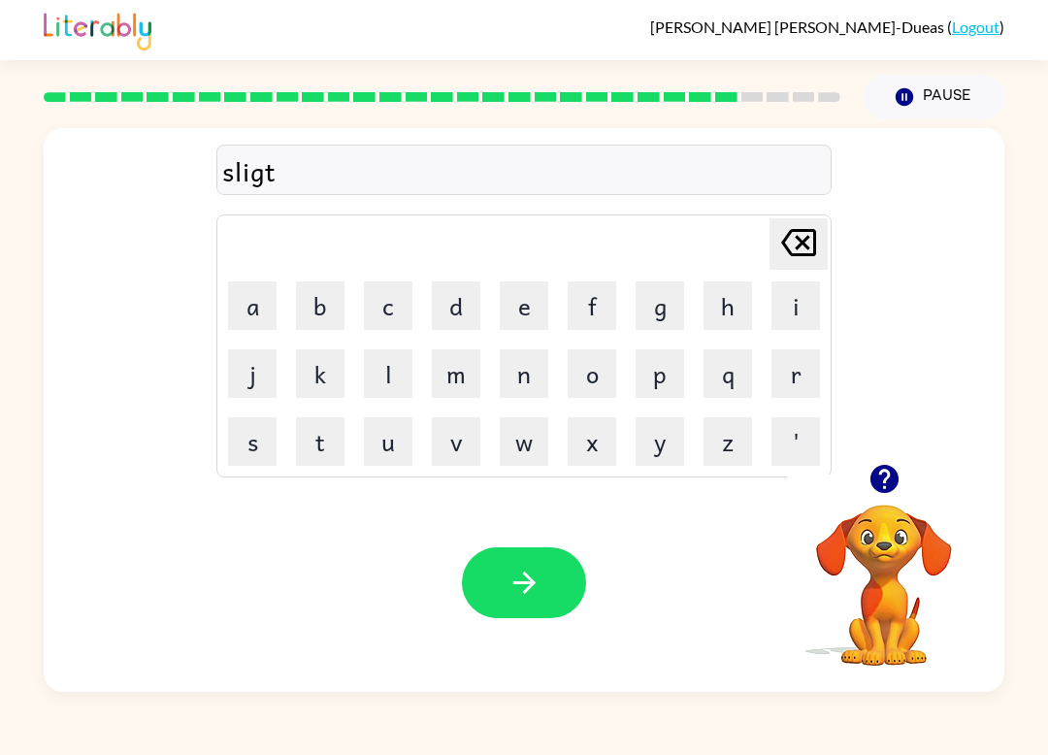
click at [723, 306] on button "h" at bounding box center [728, 306] width 49 height 49
click at [497, 616] on button "button" at bounding box center [524, 583] width 124 height 71
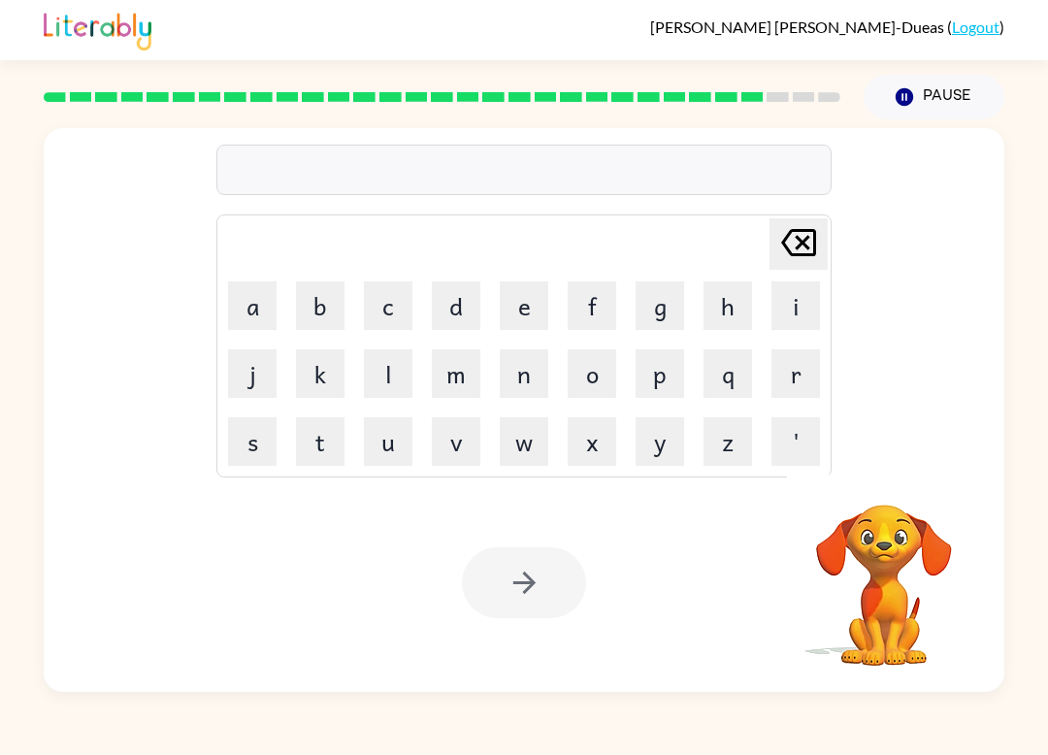
click at [392, 451] on button "u" at bounding box center [388, 441] width 49 height 49
click at [532, 378] on button "n" at bounding box center [524, 373] width 49 height 49
click at [798, 314] on button "i" at bounding box center [796, 306] width 49 height 49
click at [472, 457] on button "v" at bounding box center [456, 441] width 49 height 49
click at [517, 311] on button "e" at bounding box center [524, 306] width 49 height 49
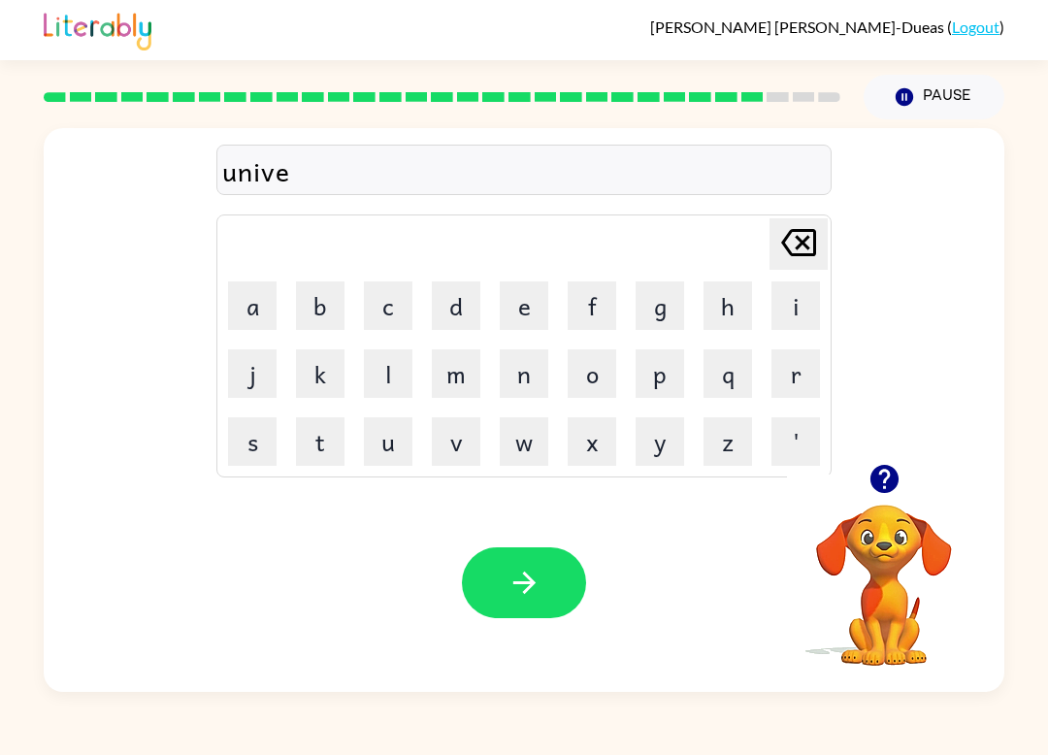
click at [797, 381] on button "r" at bounding box center [796, 373] width 49 height 49
click at [260, 447] on button "s" at bounding box center [252, 441] width 49 height 49
click at [259, 306] on button "a" at bounding box center [252, 306] width 49 height 49
click at [396, 358] on button "l" at bounding box center [388, 373] width 49 height 49
click at [496, 572] on button "button" at bounding box center [524, 583] width 124 height 71
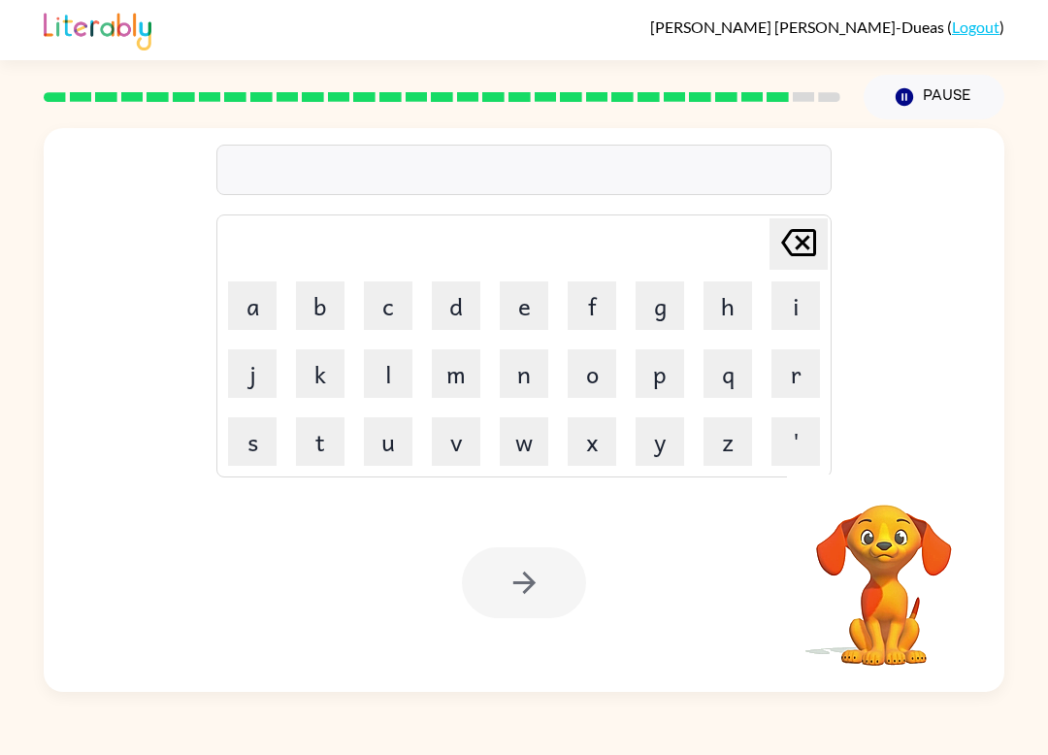
click at [274, 433] on button "s" at bounding box center [252, 441] width 49 height 49
click at [790, 291] on button "i" at bounding box center [796, 306] width 49 height 49
click at [390, 382] on button "l" at bounding box center [388, 373] width 49 height 49
click at [465, 442] on button "v" at bounding box center [456, 441] width 49 height 49
click at [528, 315] on button "e" at bounding box center [524, 306] width 49 height 49
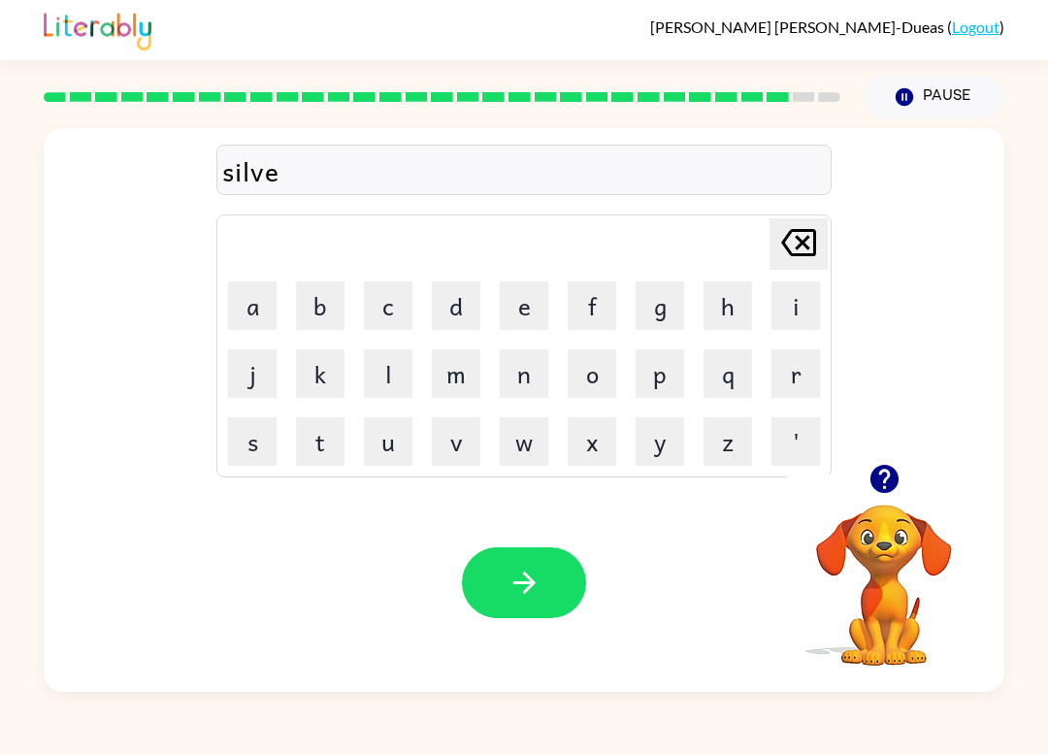
click at [750, 369] on button "q" at bounding box center [728, 373] width 49 height 49
click at [793, 236] on icon "Delete Delete last character input" at bounding box center [799, 242] width 47 height 47
click at [791, 382] on button "r" at bounding box center [796, 373] width 49 height 49
click at [538, 445] on button "w" at bounding box center [524, 441] width 49 height 49
click at [256, 320] on button "a" at bounding box center [252, 306] width 49 height 49
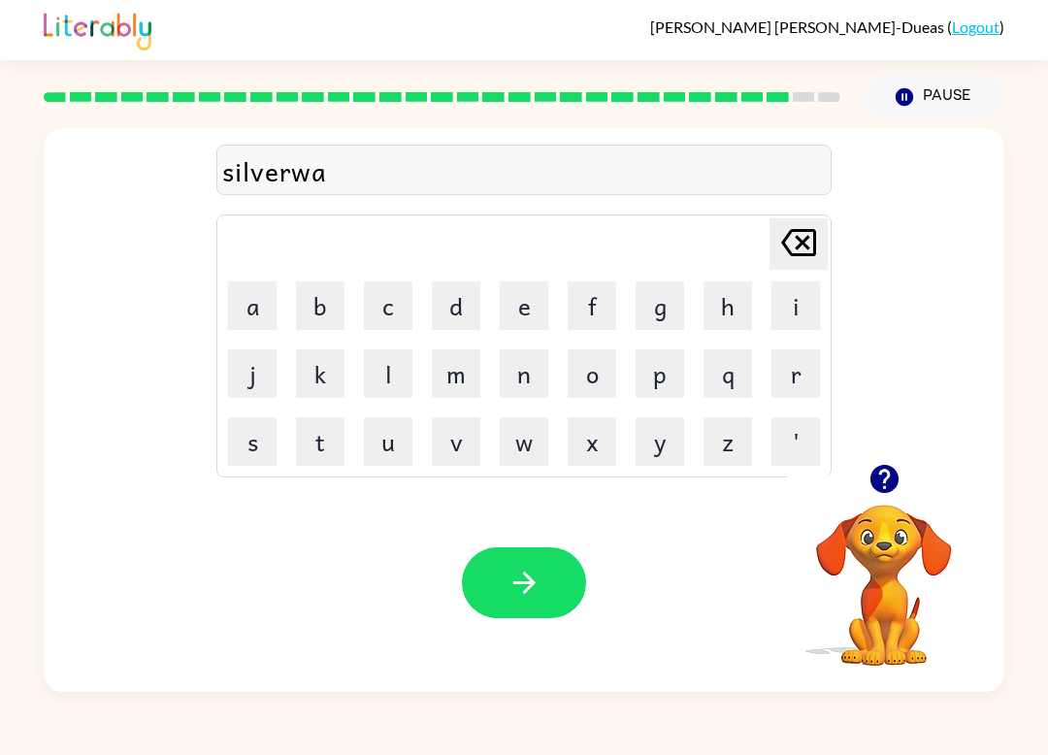
click at [798, 365] on button "r" at bounding box center [796, 373] width 49 height 49
click at [532, 317] on button "e" at bounding box center [524, 306] width 49 height 49
click at [519, 606] on button "button" at bounding box center [524, 583] width 124 height 71
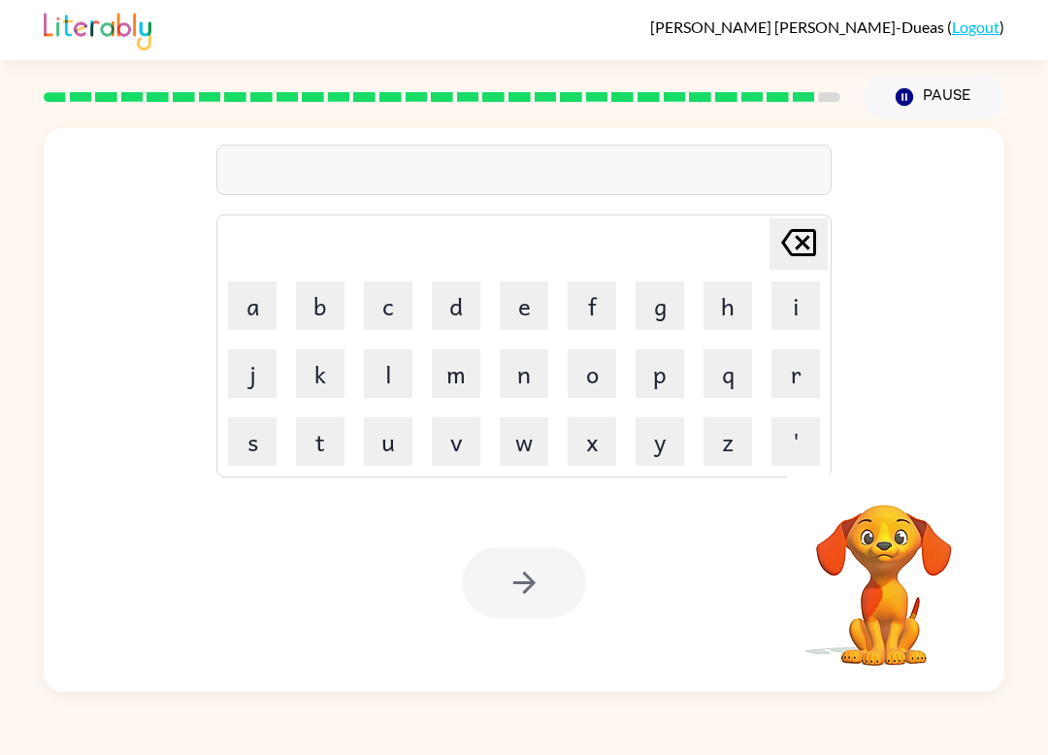
click at [382, 299] on button "c" at bounding box center [388, 306] width 49 height 49
click at [788, 268] on div "Delete Delete last character input" at bounding box center [799, 244] width 47 height 50
click at [533, 311] on button "e" at bounding box center [524, 306] width 49 height 49
click at [538, 385] on button "n" at bounding box center [524, 373] width 49 height 49
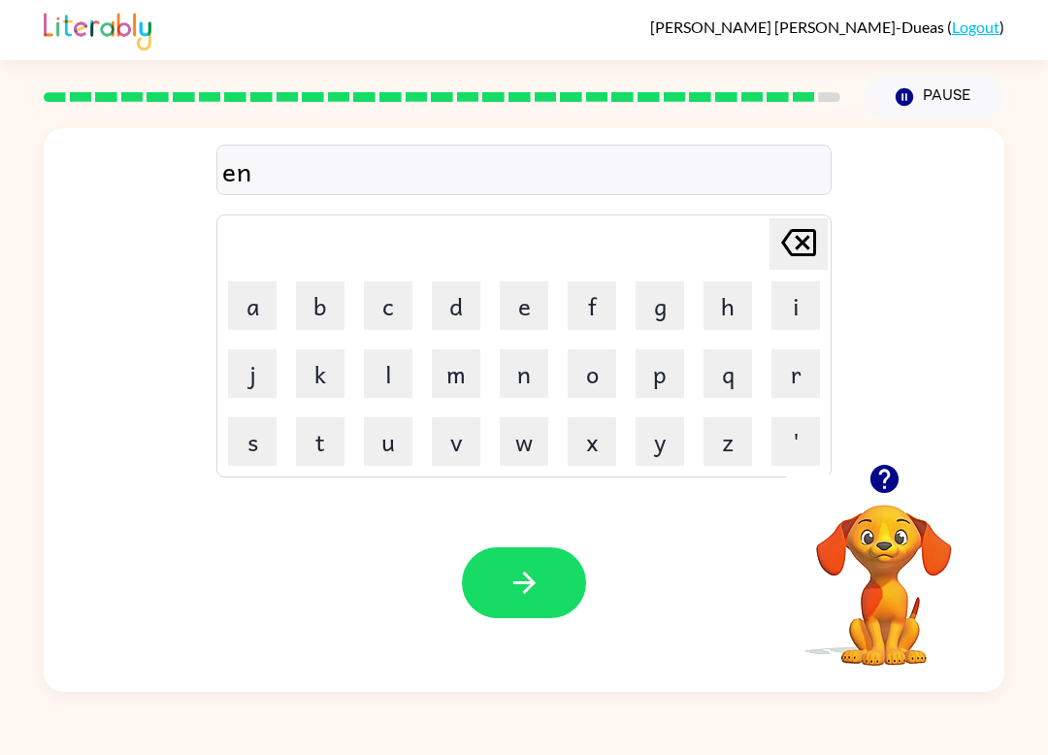
click at [411, 299] on button "c" at bounding box center [388, 306] width 49 height 49
click at [608, 374] on button "o" at bounding box center [592, 373] width 49 height 49
click at [396, 462] on button "u" at bounding box center [388, 441] width 49 height 49
click at [527, 388] on button "n" at bounding box center [524, 373] width 49 height 49
click at [331, 434] on button "t" at bounding box center [320, 441] width 49 height 49
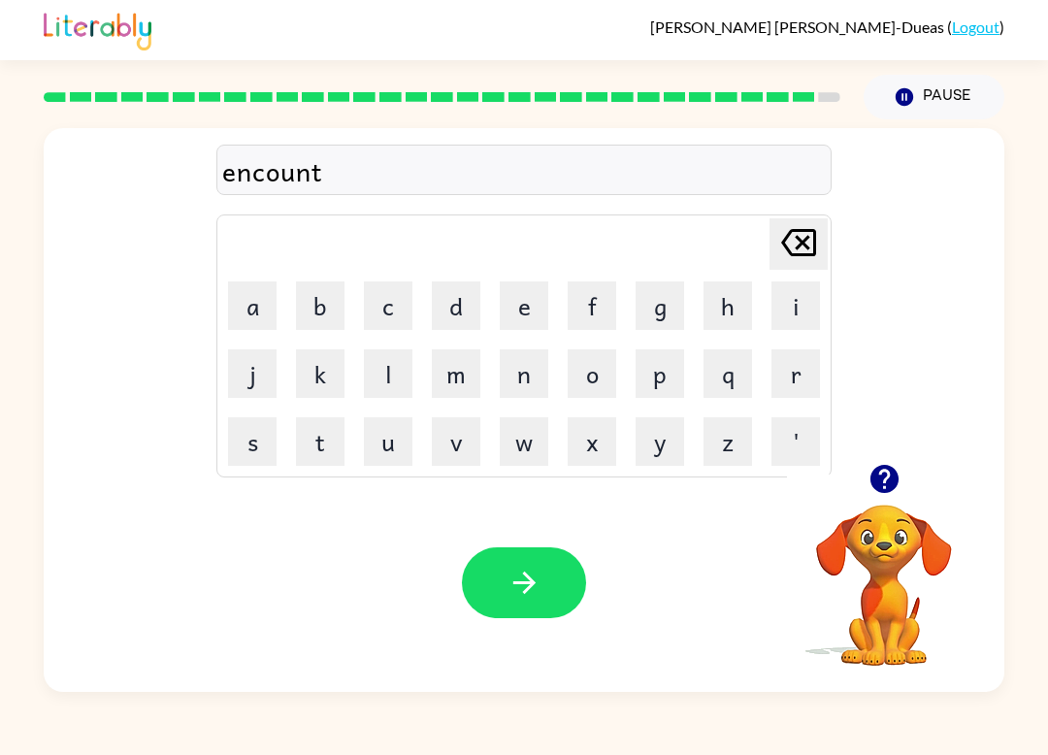
click at [522, 303] on button "e" at bounding box center [524, 306] width 49 height 49
click at [812, 361] on button "r" at bounding box center [796, 373] width 49 height 49
click at [483, 630] on div "Your browser must support playing .mp4 files to use Literably. Please try using…" at bounding box center [524, 583] width 961 height 218
click at [532, 574] on icon "button" at bounding box center [525, 583] width 34 height 34
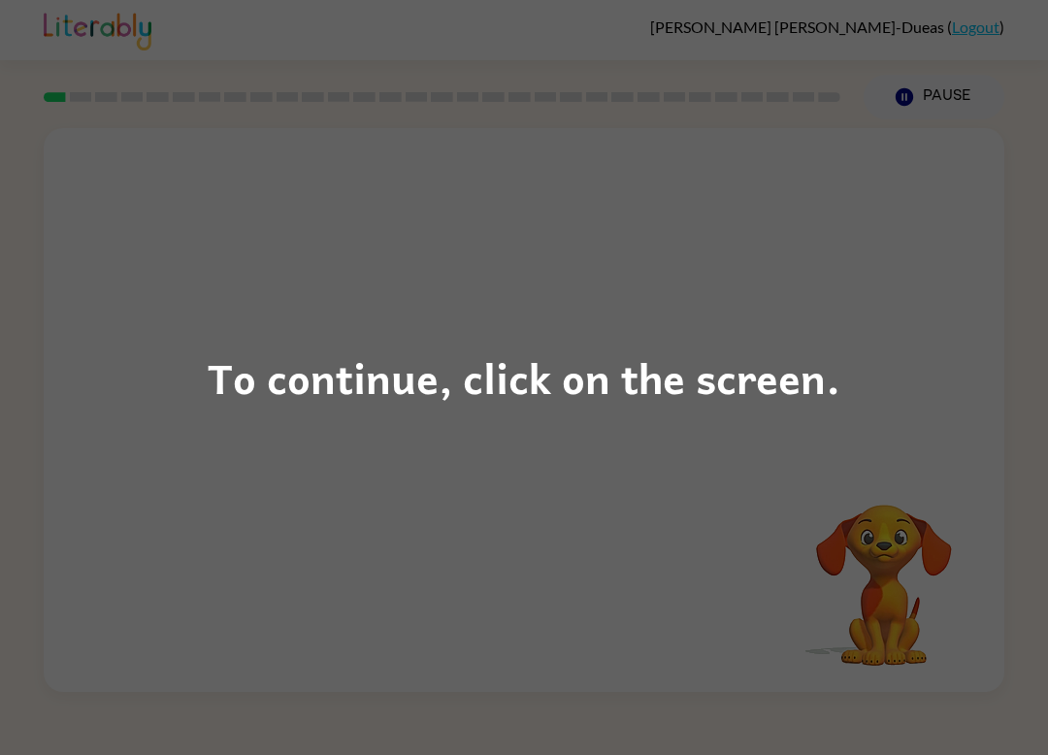
click at [561, 476] on div "To continue, click on the screen." at bounding box center [524, 377] width 1048 height 755
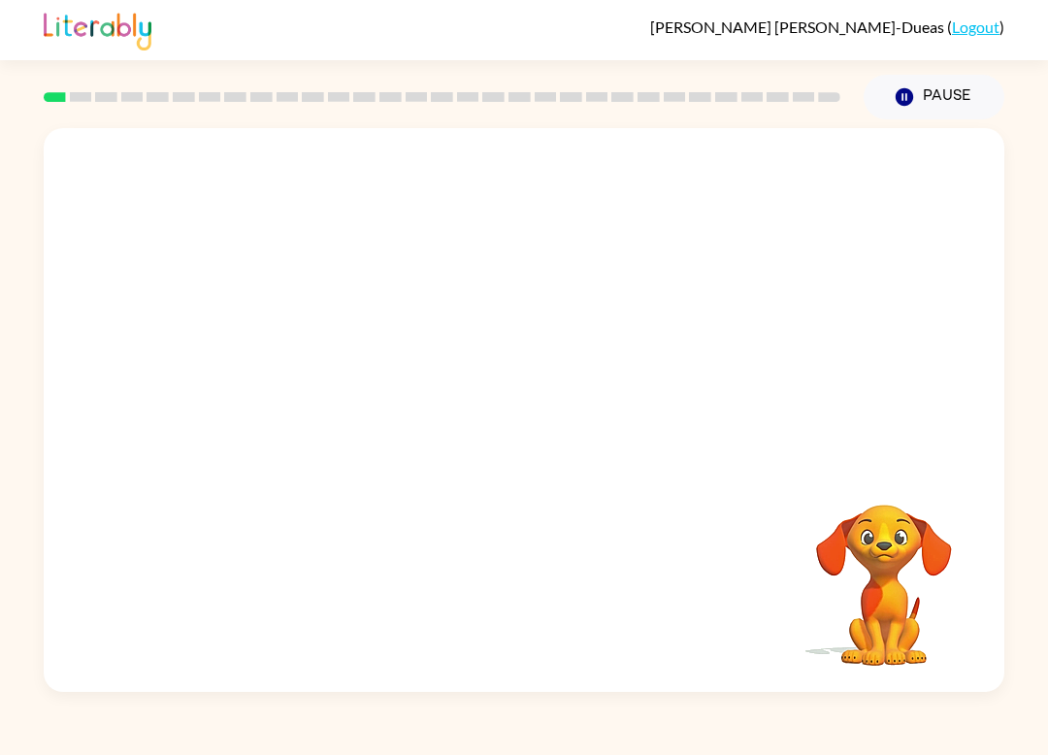
click at [1005, 345] on div "Your browser must support playing .mp4 files to use Literably. Please try using…" at bounding box center [524, 405] width 1048 height 573
click at [330, 382] on video "Your browser must support playing .mp4 files to use Literably. Please try using…" at bounding box center [524, 296] width 961 height 336
click at [329, 382] on video "Your browser must support playing .mp4 files to use Literably. Please try using…" at bounding box center [524, 296] width 961 height 336
click at [775, 596] on div "Your browser must support playing .mp4 files to use Literably. Please try using…" at bounding box center [524, 410] width 961 height 564
click at [582, 429] on button "button" at bounding box center [524, 419] width 124 height 71
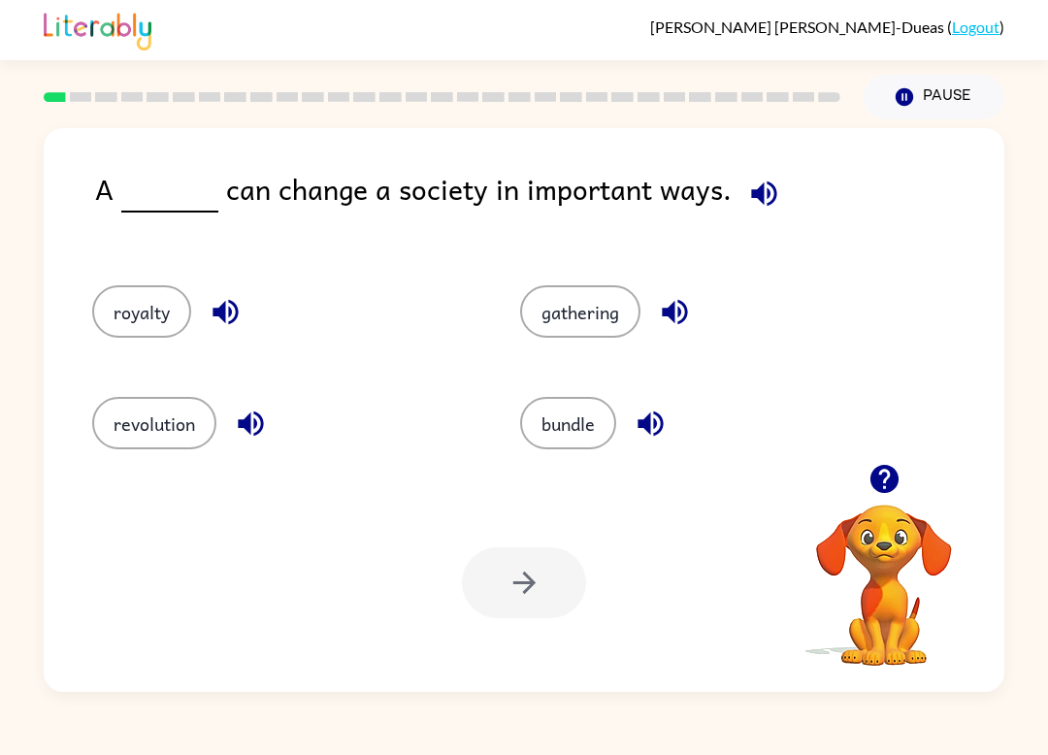
click at [134, 326] on button "royalty" at bounding box center [141, 311] width 99 height 52
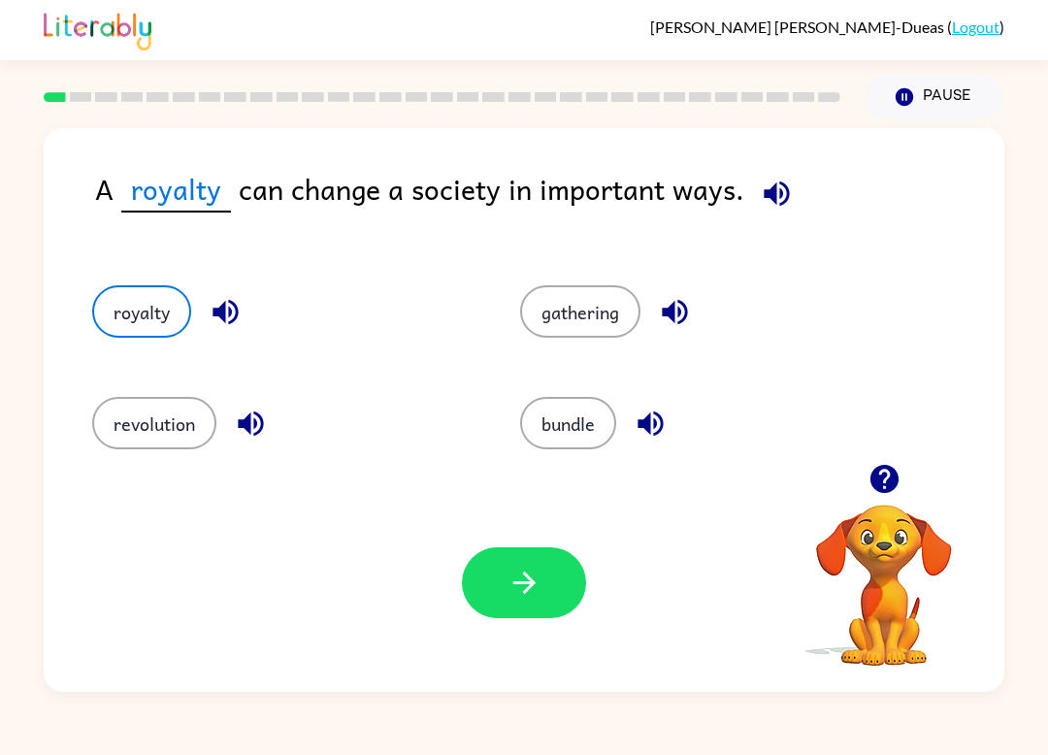
click at [181, 449] on button "revolution" at bounding box center [154, 423] width 124 height 52
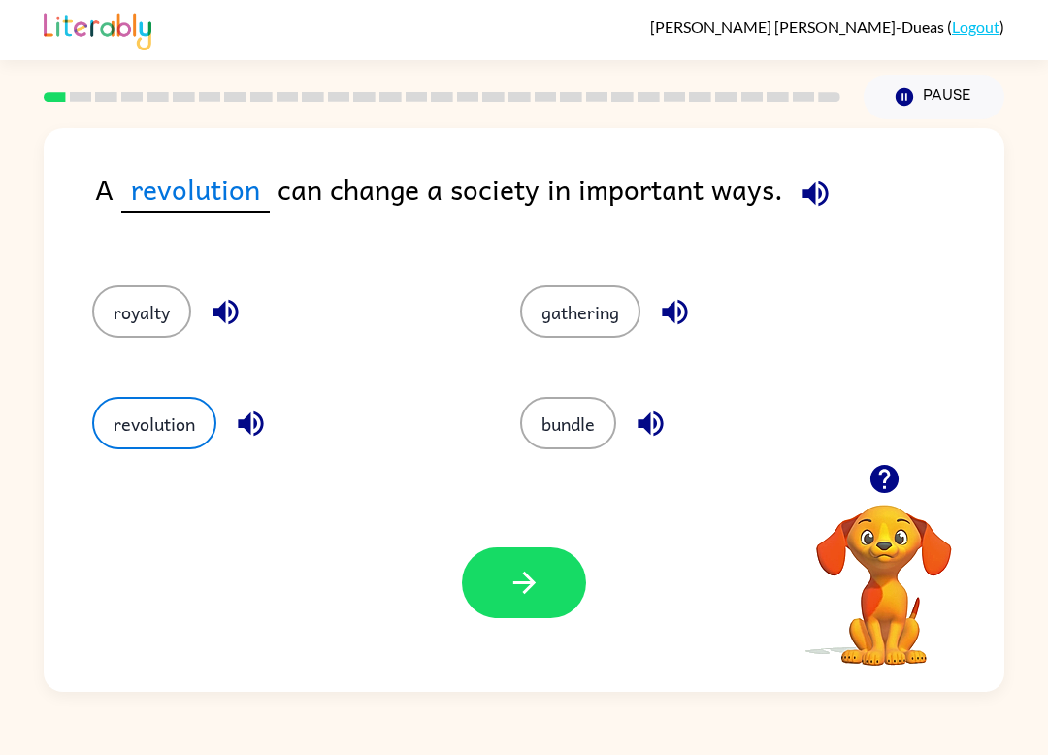
click at [539, 582] on icon "button" at bounding box center [525, 583] width 34 height 34
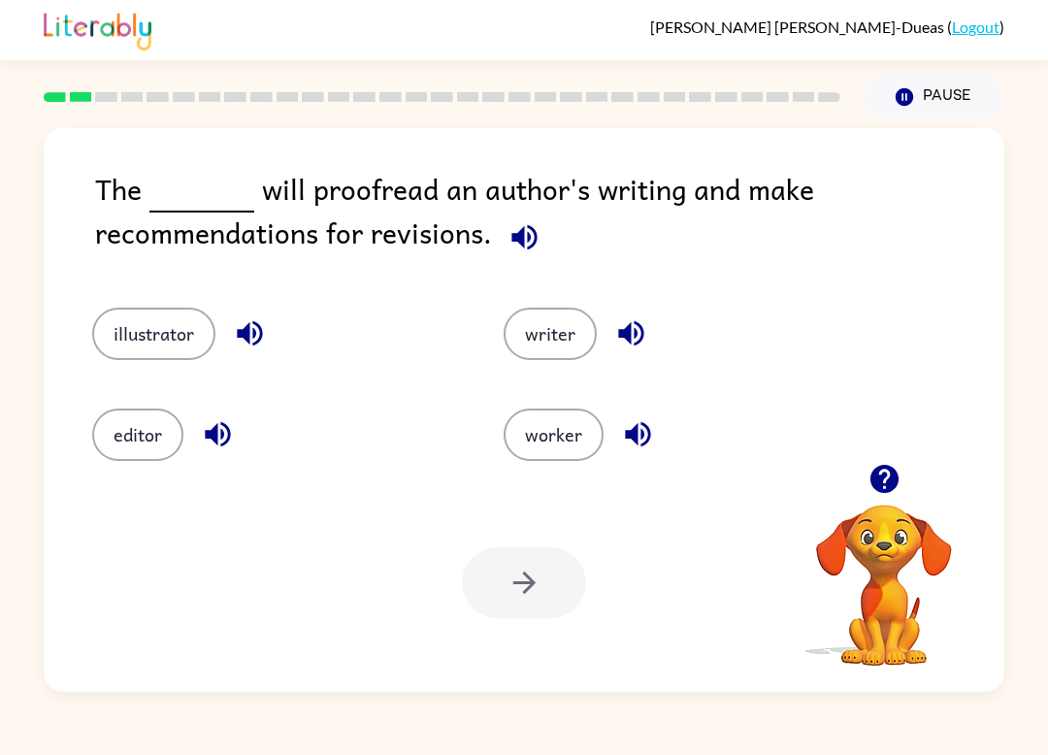
click at [533, 455] on button "worker" at bounding box center [554, 435] width 100 height 52
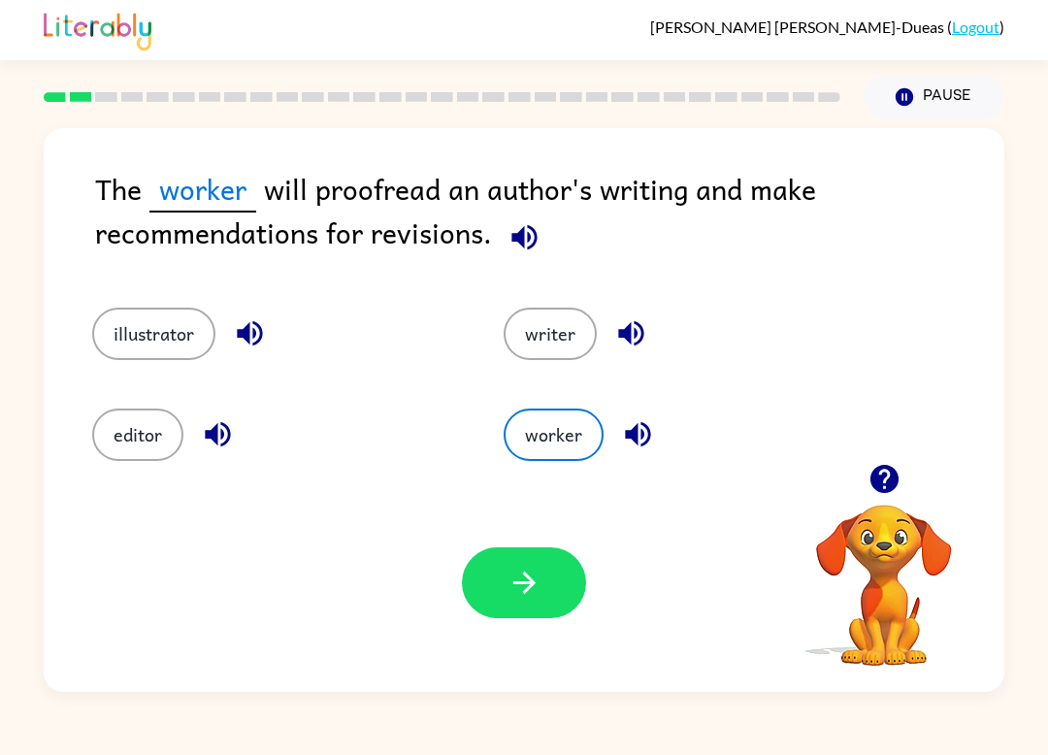
click at [183, 334] on button "illustrator" at bounding box center [153, 334] width 123 height 52
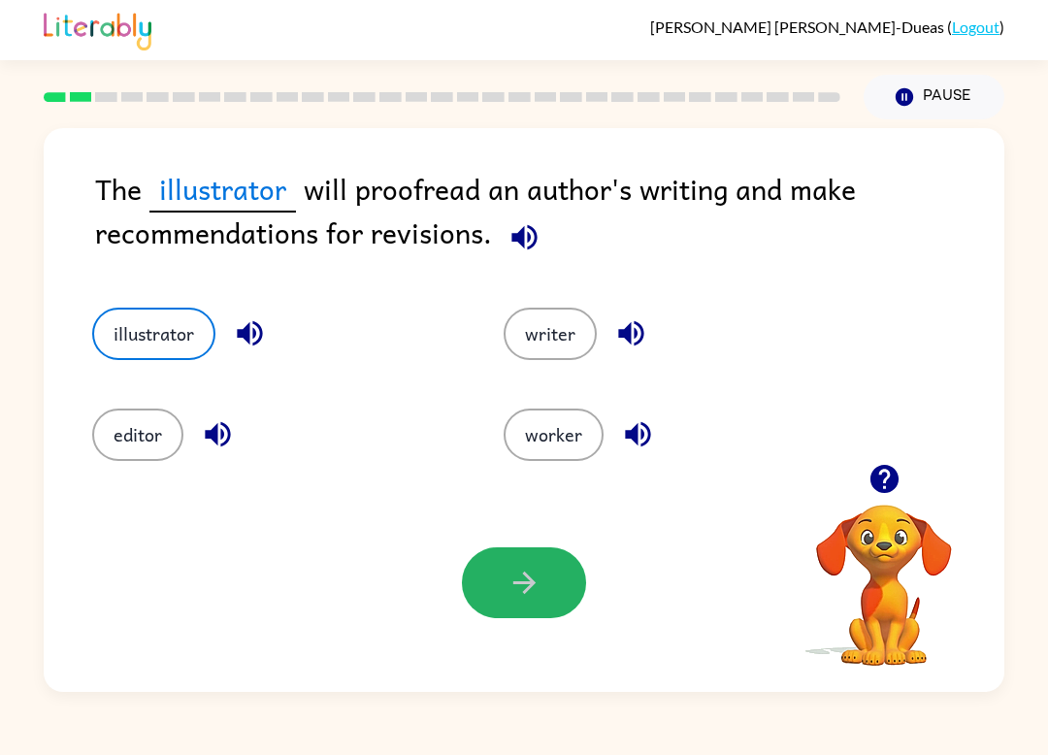
click at [530, 599] on icon "button" at bounding box center [525, 583] width 34 height 34
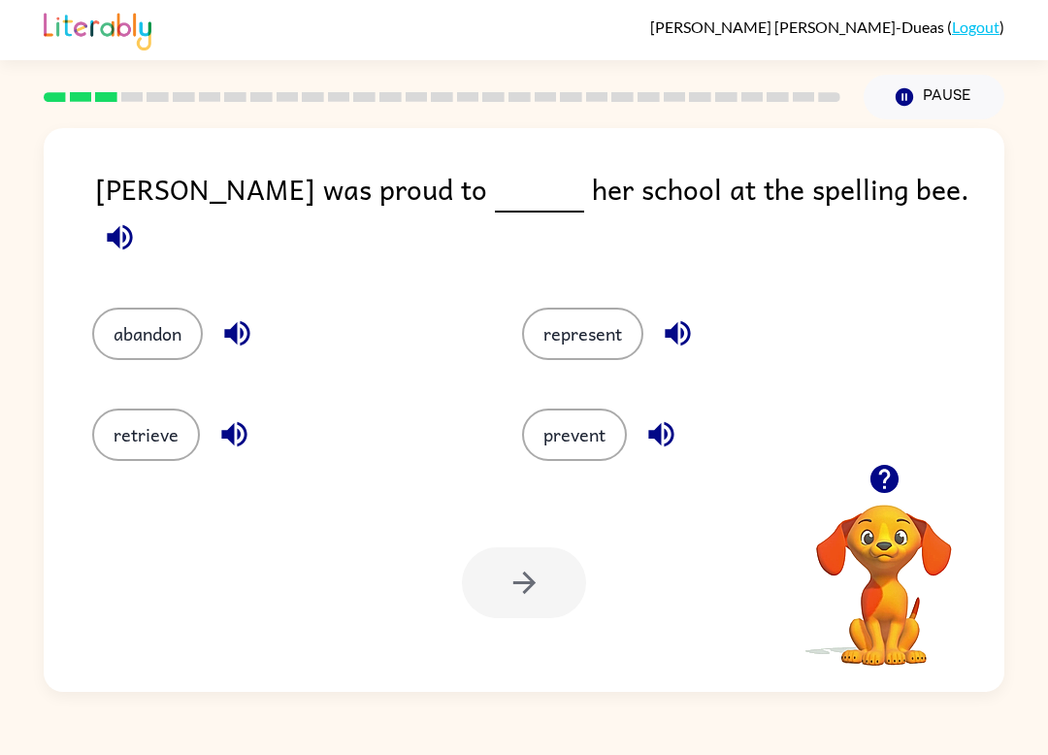
click at [661, 316] on icon "button" at bounding box center [678, 333] width 34 height 34
click at [660, 309] on button "button" at bounding box center [678, 334] width 50 height 50
click at [574, 339] on button "represent" at bounding box center [582, 334] width 121 height 52
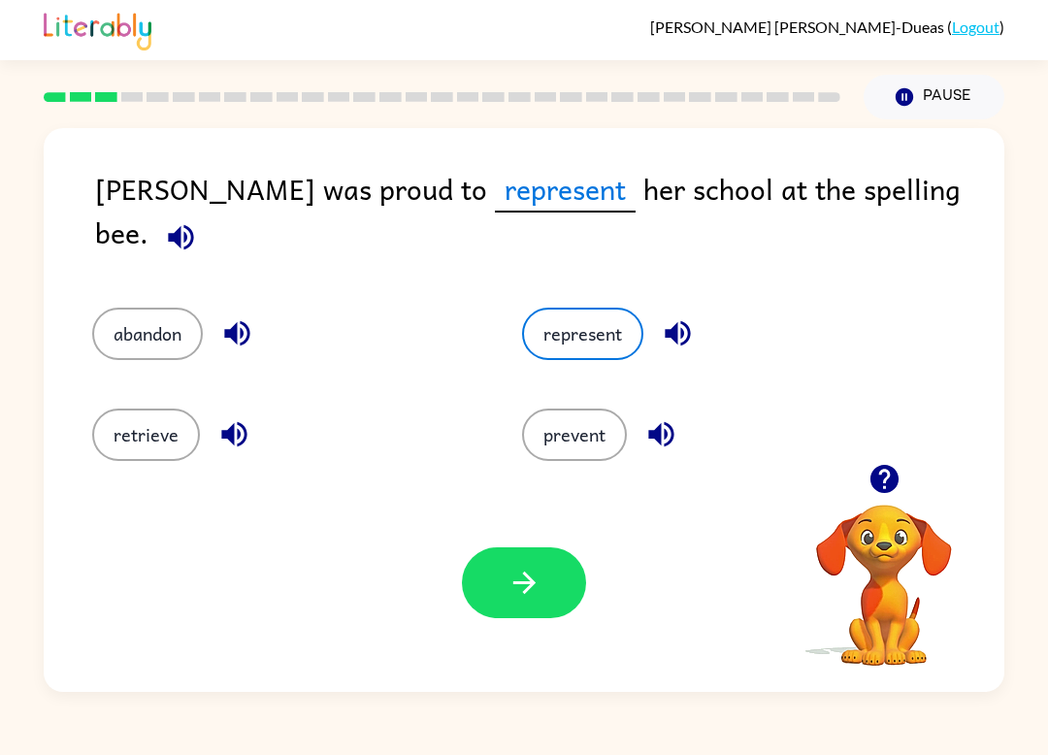
click at [606, 311] on button "represent" at bounding box center [582, 334] width 121 height 52
click at [541, 610] on button "button" at bounding box center [524, 583] width 124 height 71
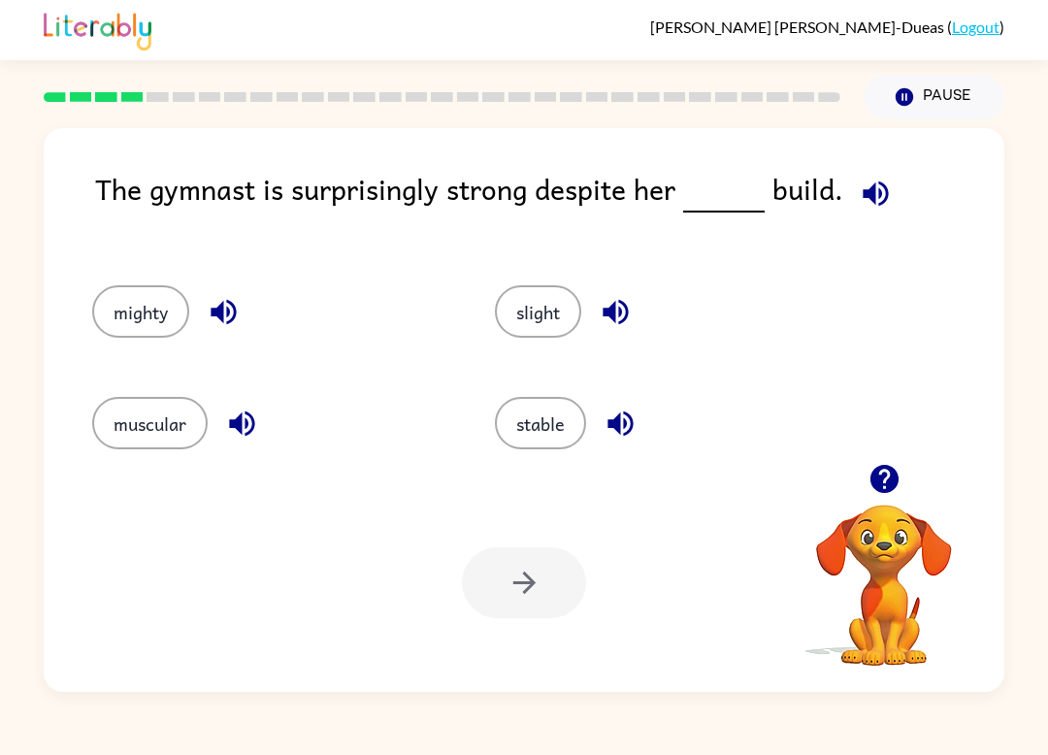
click at [560, 428] on button "stable" at bounding box center [540, 423] width 91 height 52
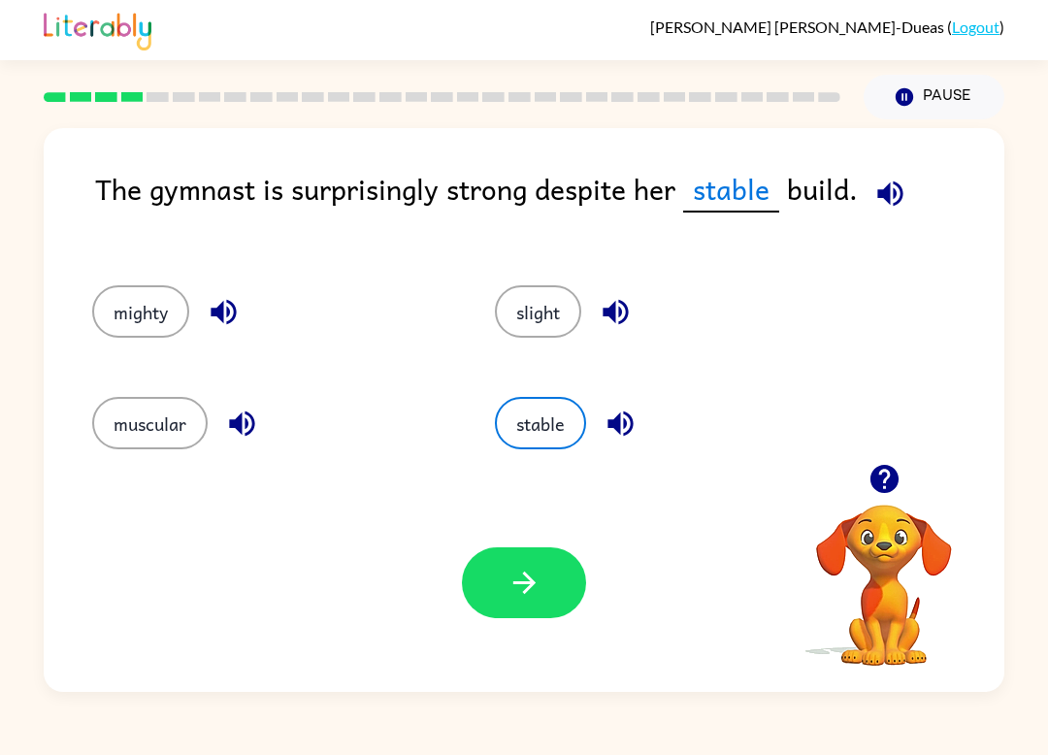
click at [523, 587] on icon "button" at bounding box center [525, 583] width 34 height 34
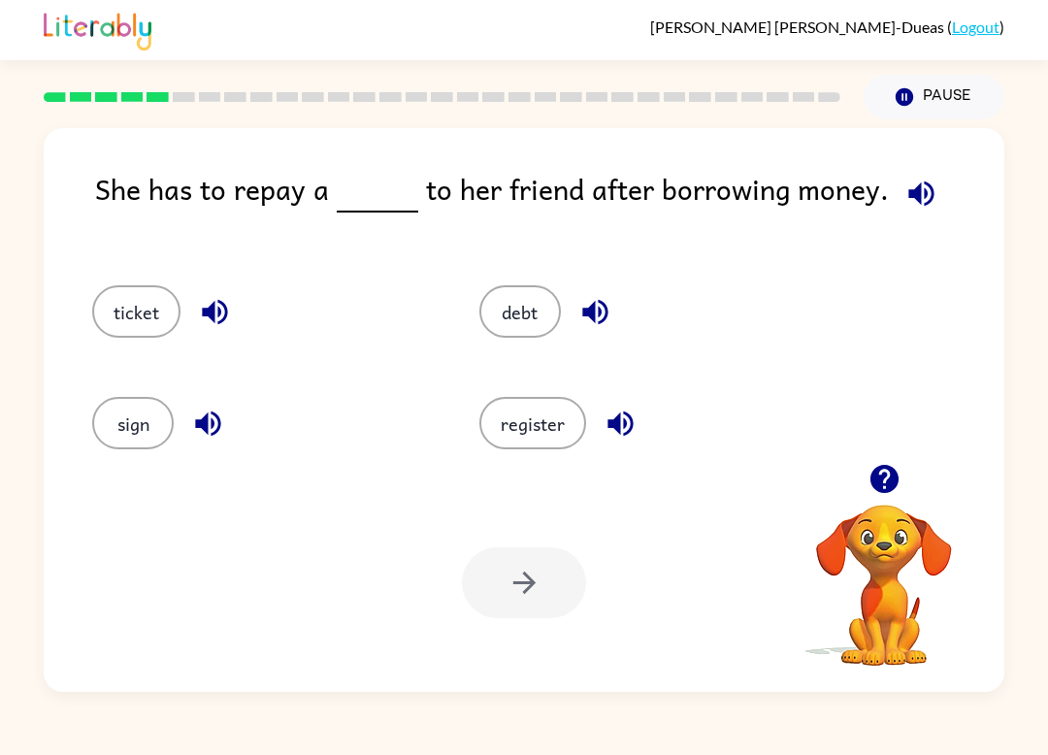
click at [153, 281] on div "ticket" at bounding box center [248, 305] width 387 height 112
click at [518, 303] on button "debt" at bounding box center [521, 311] width 82 height 52
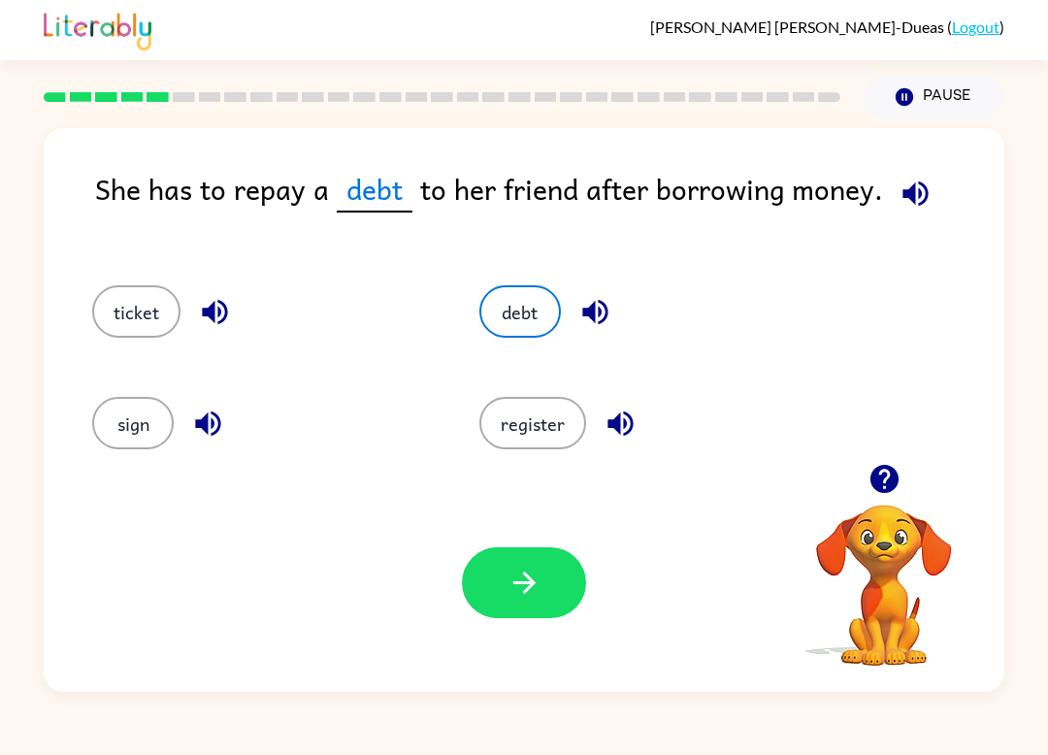
click at [444, 614] on div "Your browser must support playing .mp4 files to use Literably. Please try using…" at bounding box center [524, 583] width 961 height 218
click at [541, 595] on icon "button" at bounding box center [525, 583] width 34 height 34
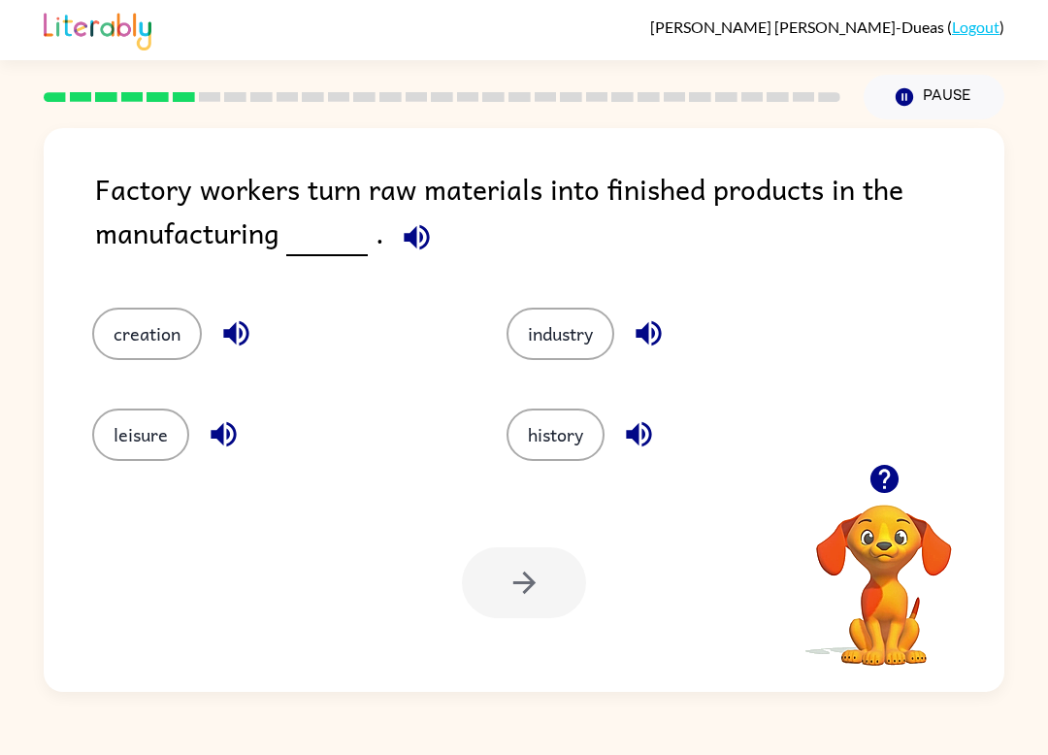
click at [123, 376] on div "leisure" at bounding box center [262, 422] width 415 height 101
click at [140, 339] on button "creation" at bounding box center [147, 334] width 110 height 52
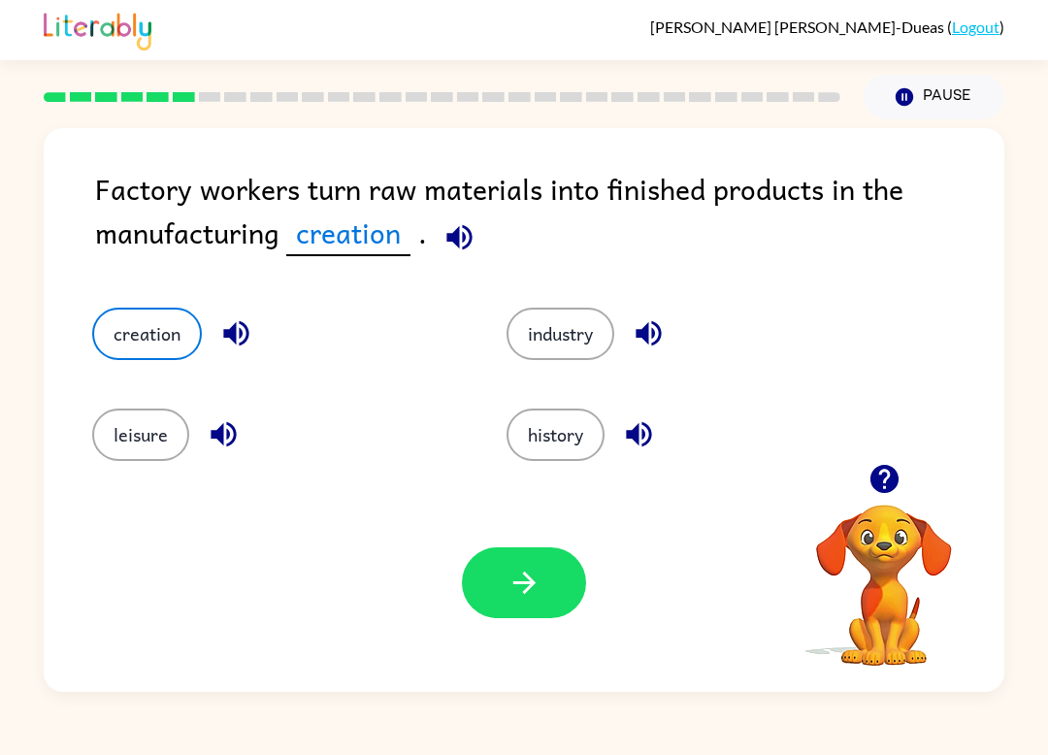
click at [573, 579] on button "button" at bounding box center [524, 583] width 124 height 71
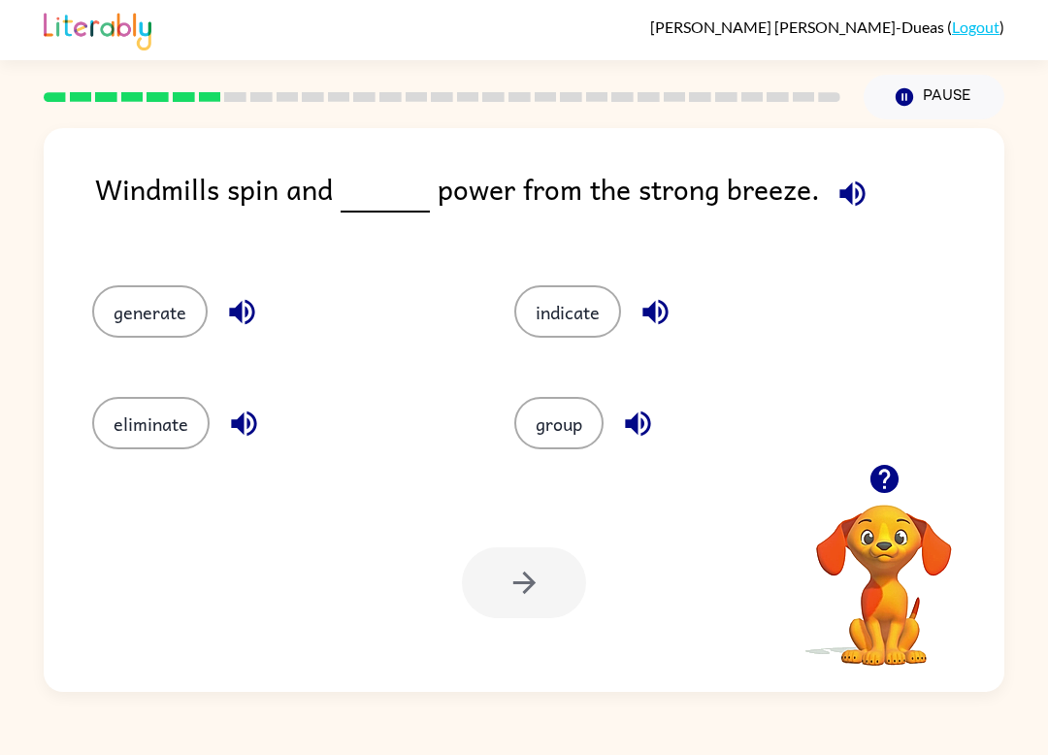
click at [130, 320] on button "generate" at bounding box center [150, 311] width 116 height 52
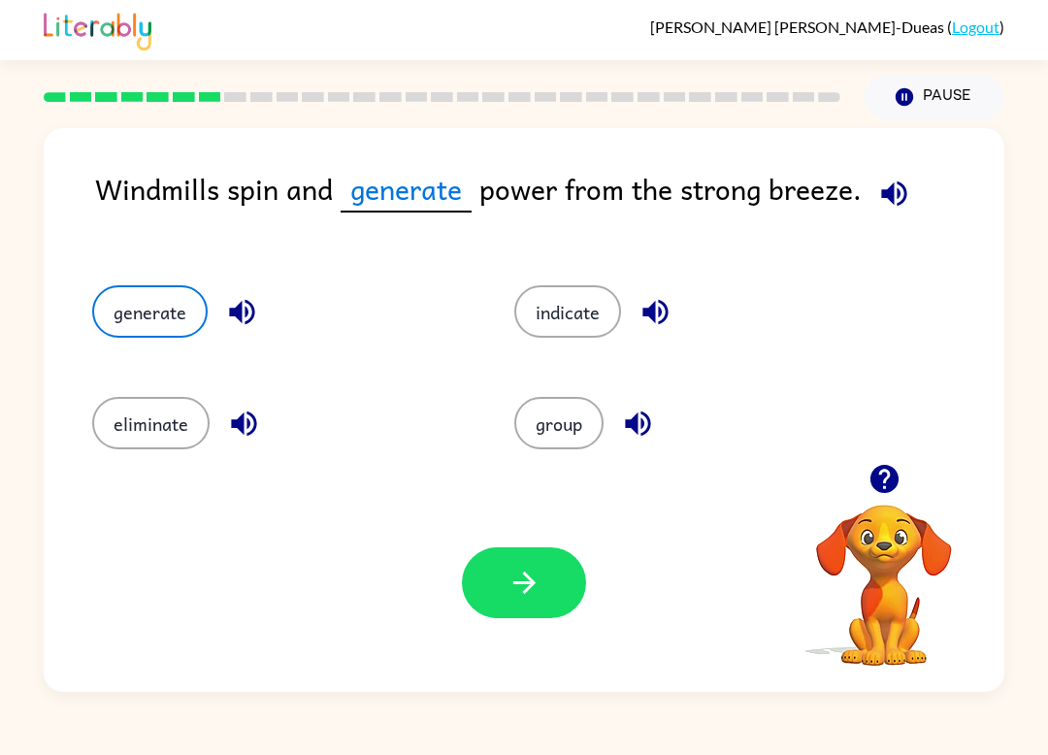
click at [508, 613] on button "button" at bounding box center [524, 583] width 124 height 71
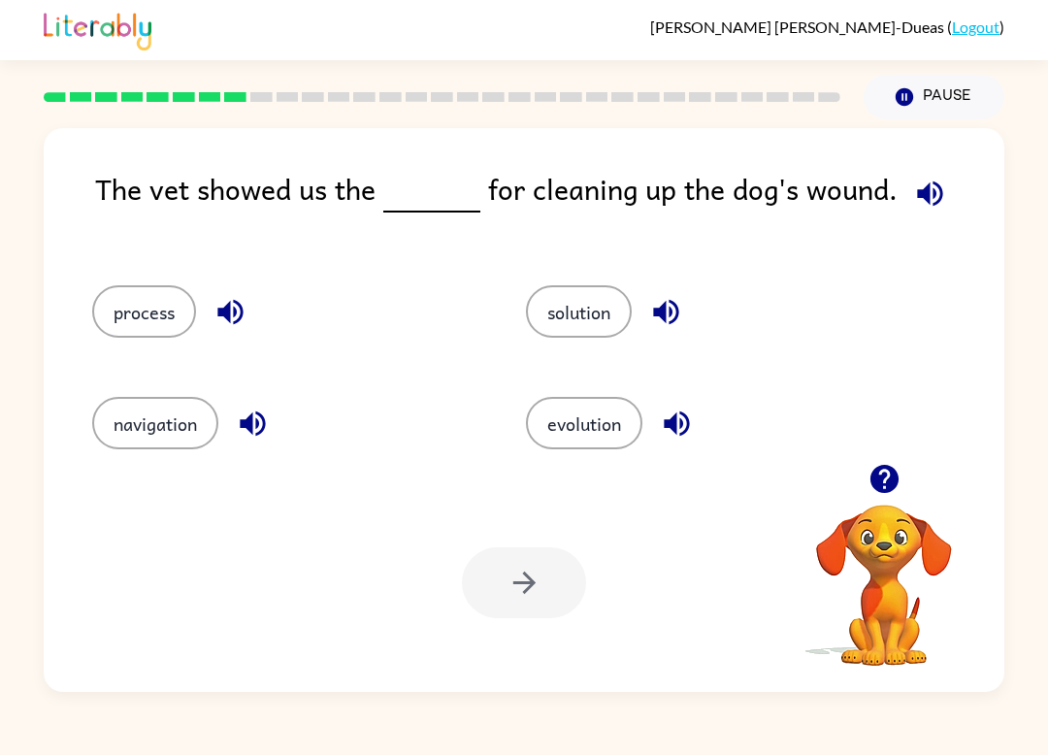
click at [565, 309] on button "solution" at bounding box center [579, 311] width 106 height 52
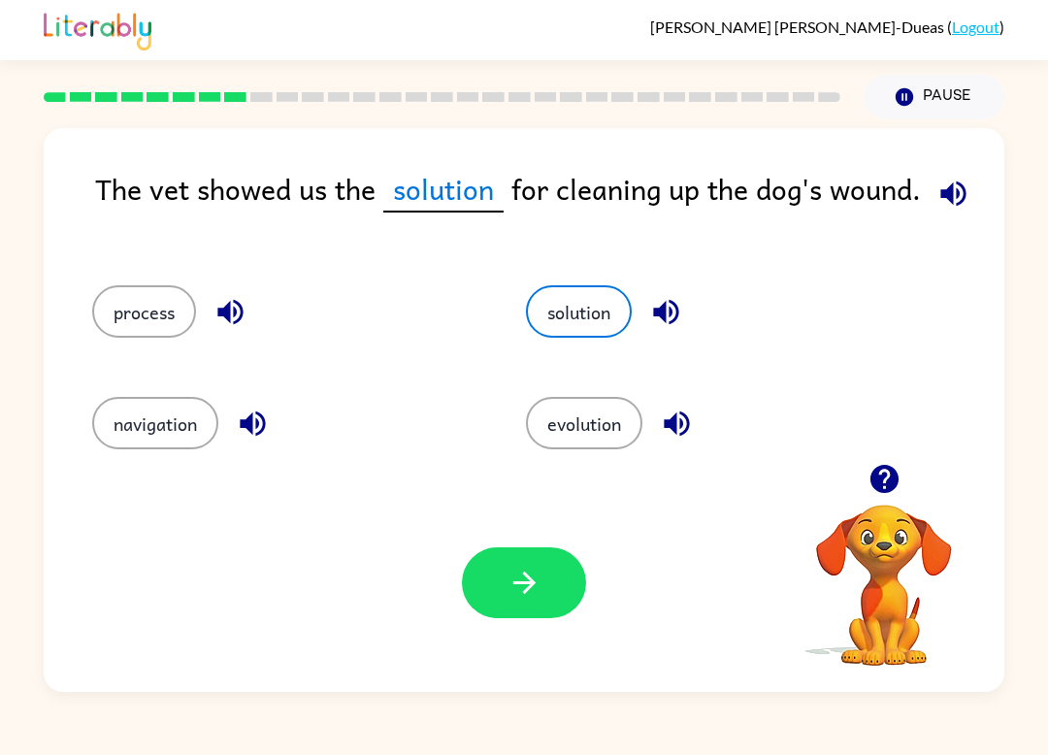
click at [545, 614] on button "button" at bounding box center [524, 583] width 124 height 71
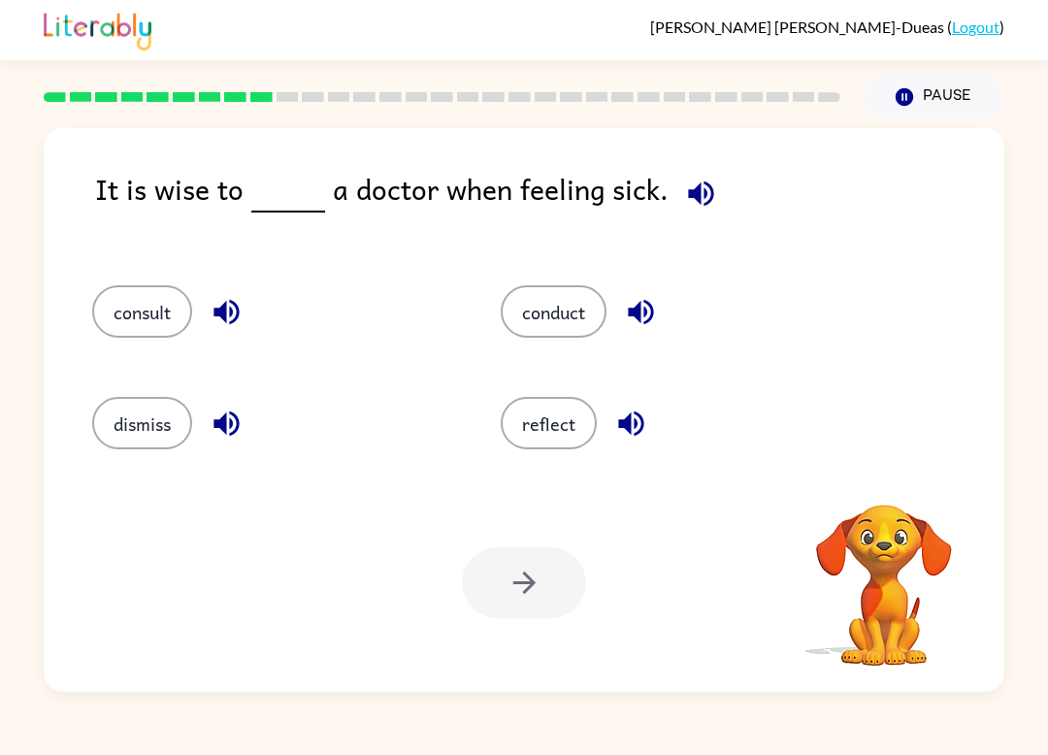
click at [144, 322] on button "consult" at bounding box center [142, 311] width 100 height 52
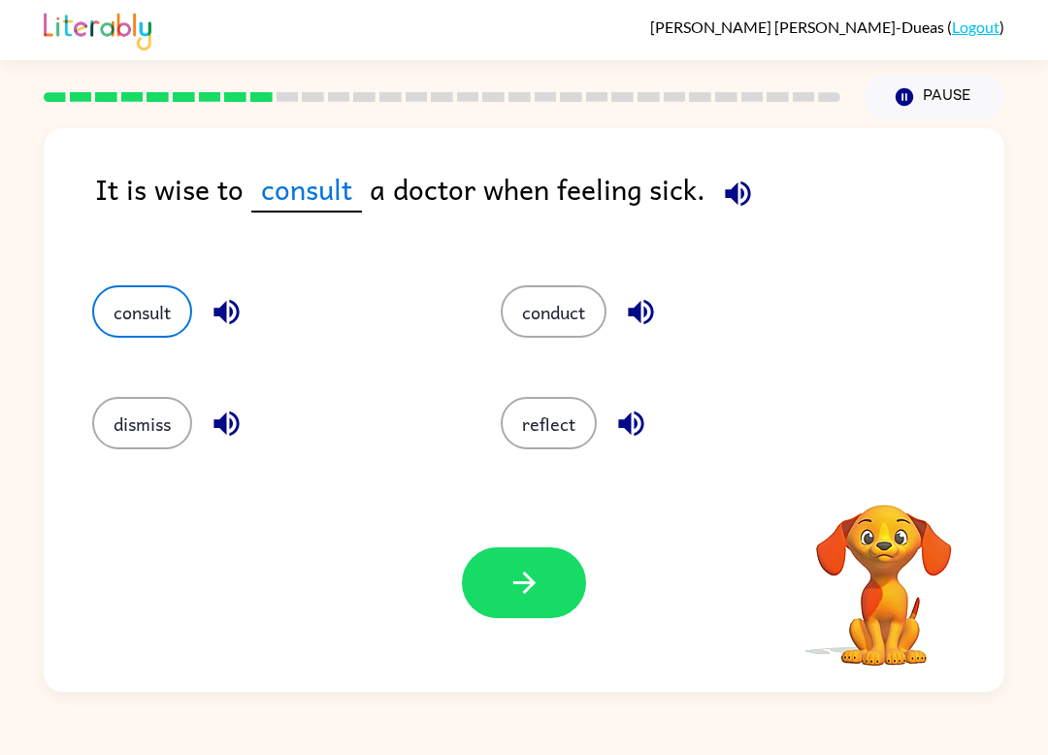
click at [533, 618] on button "button" at bounding box center [524, 583] width 124 height 71
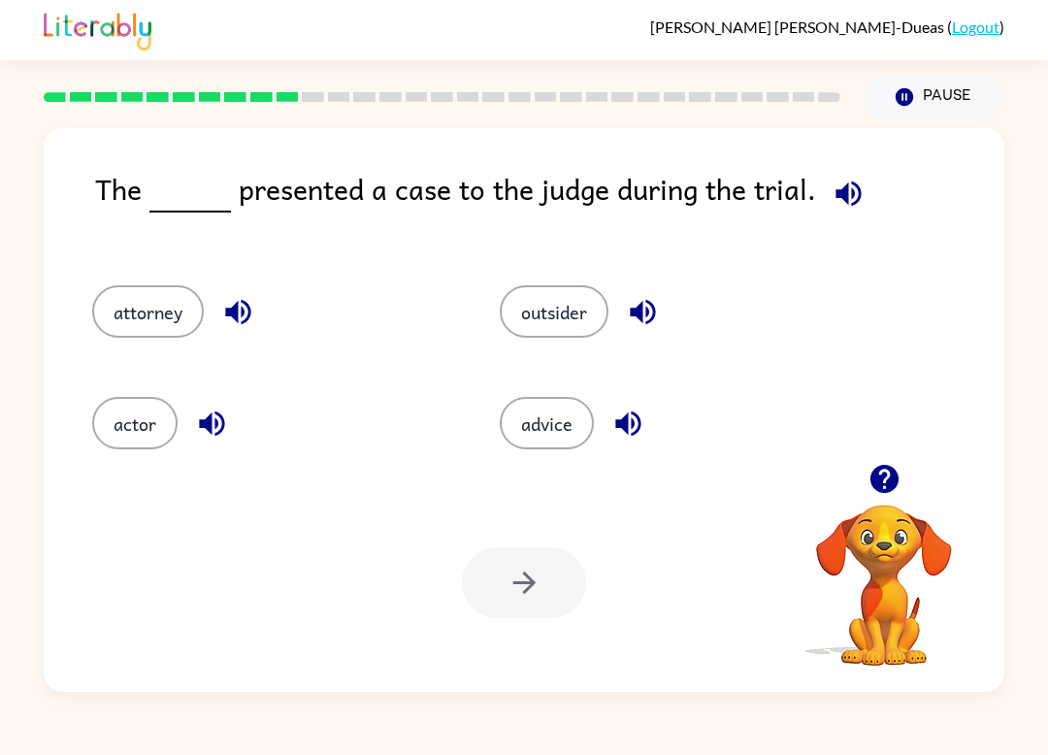
click at [153, 404] on button "actor" at bounding box center [134, 423] width 85 height 52
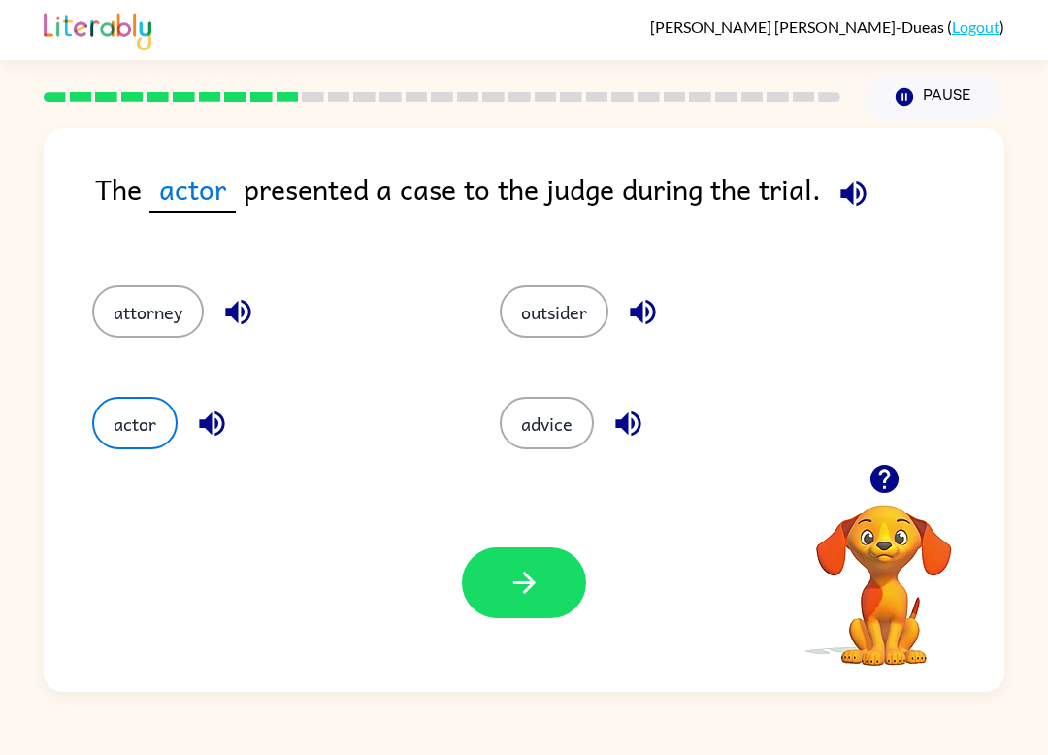
click at [544, 604] on button "button" at bounding box center [524, 583] width 124 height 71
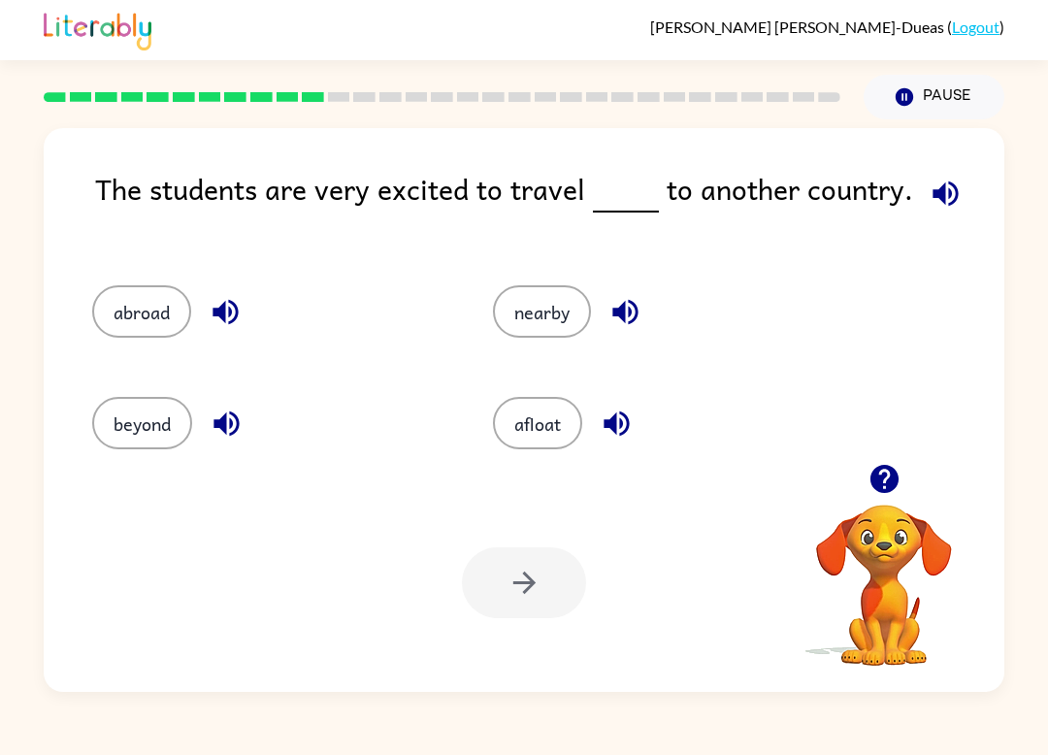
click at [125, 315] on button "abroad" at bounding box center [141, 311] width 99 height 52
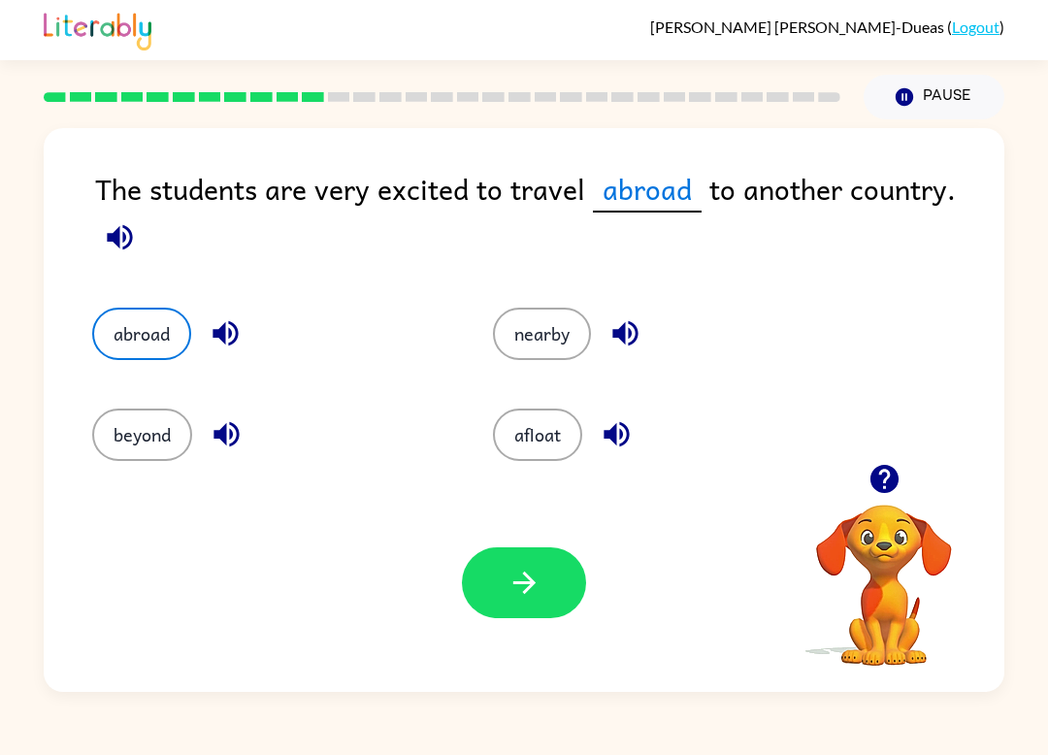
click at [535, 592] on icon "button" at bounding box center [525, 583] width 34 height 34
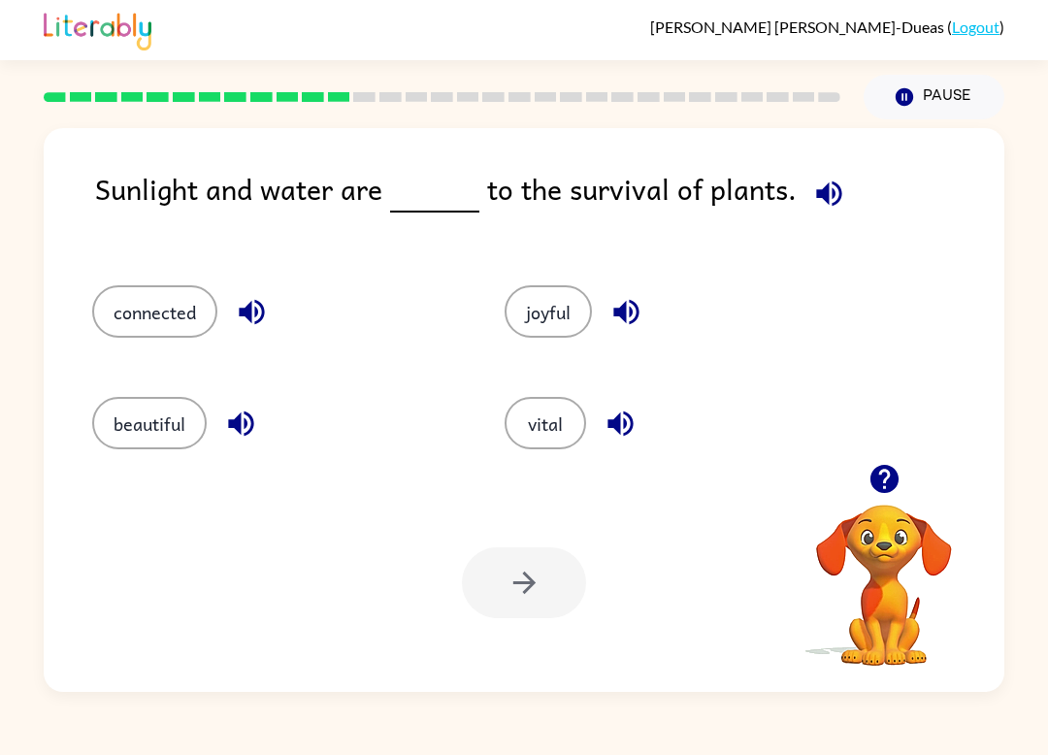
click at [217, 432] on button "button" at bounding box center [241, 424] width 50 height 50
click at [531, 440] on button "vital" at bounding box center [546, 423] width 82 height 52
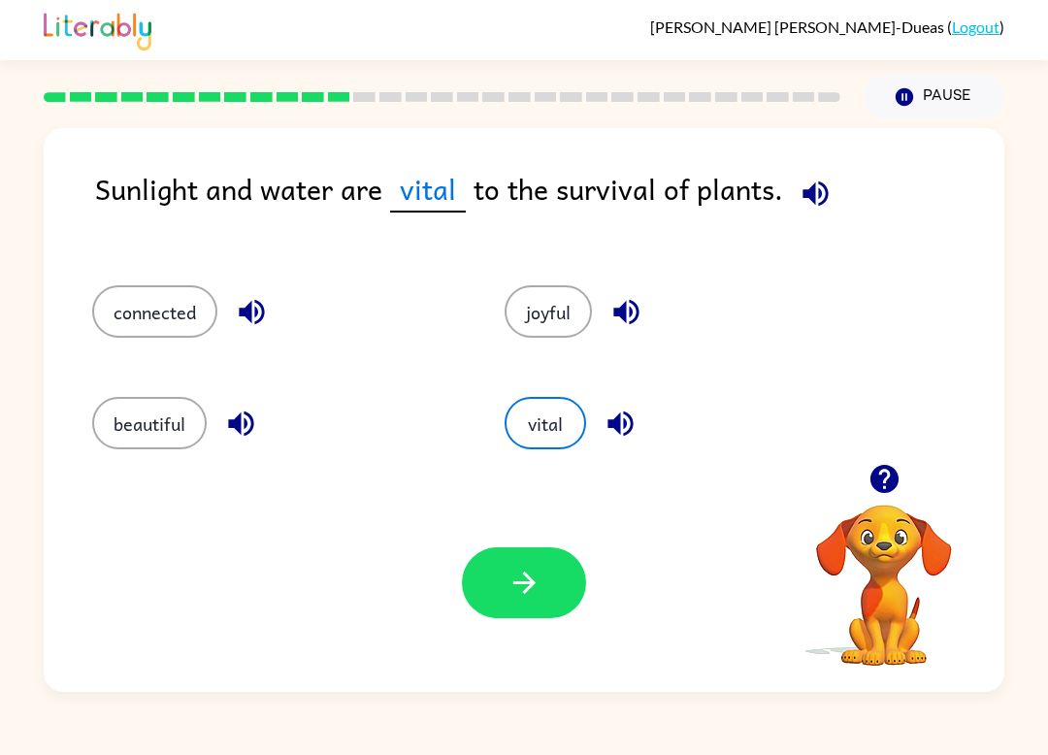
click at [545, 617] on button "button" at bounding box center [524, 583] width 124 height 71
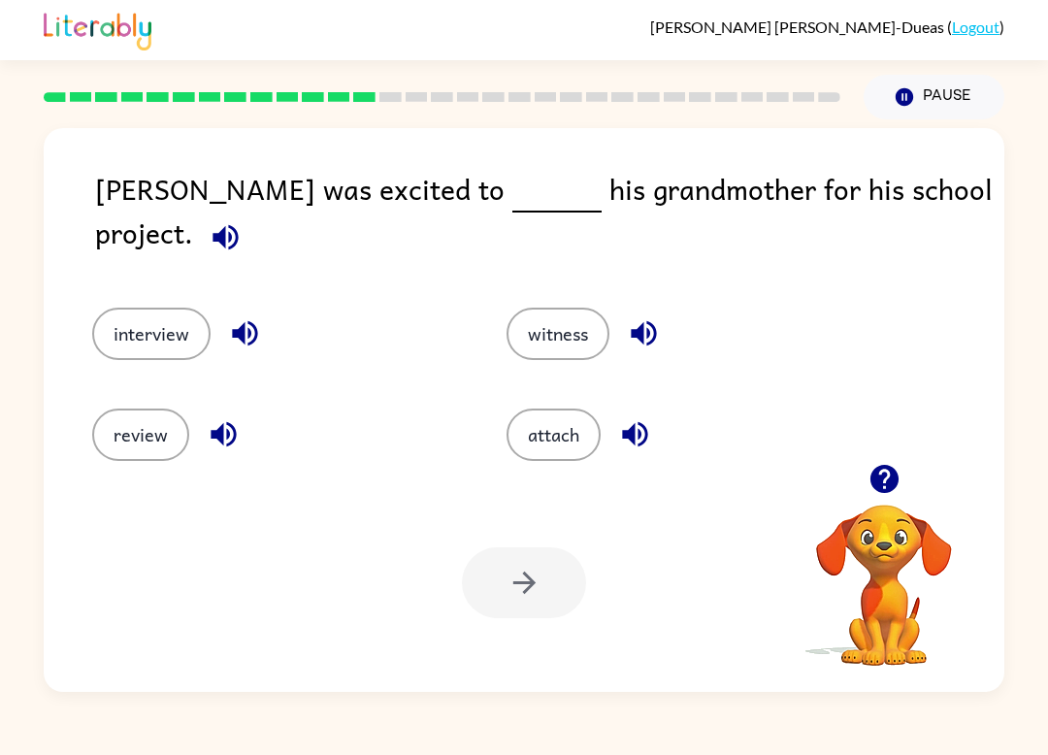
click at [173, 339] on button "interview" at bounding box center [151, 334] width 118 height 52
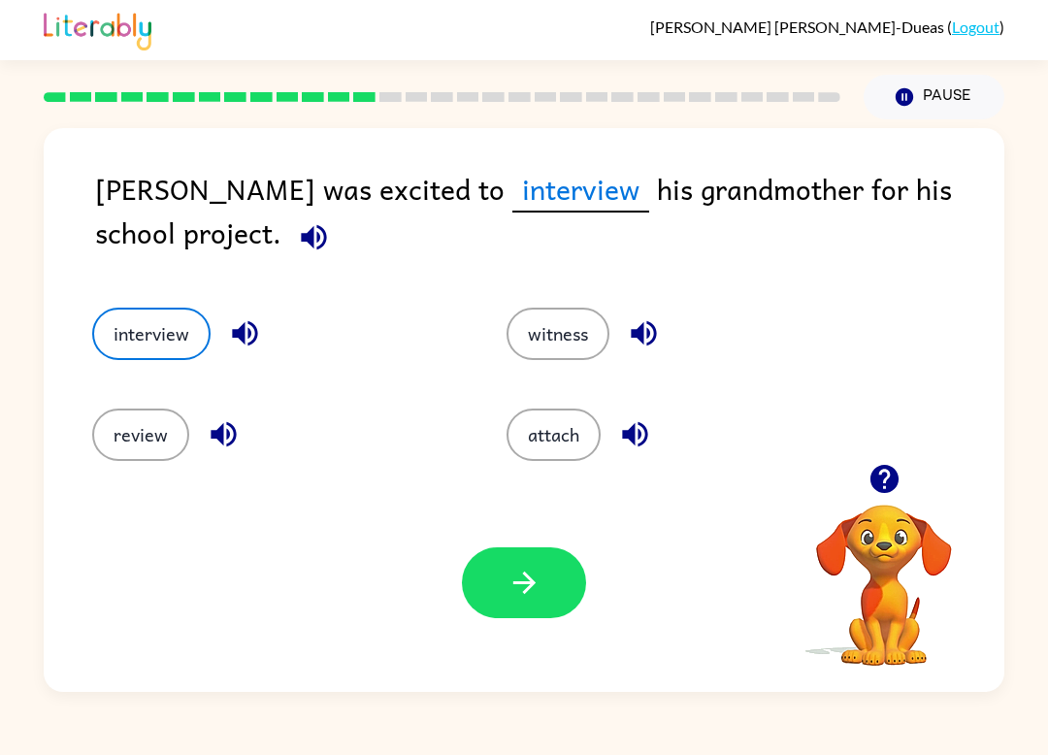
click at [533, 607] on button "button" at bounding box center [524, 583] width 124 height 71
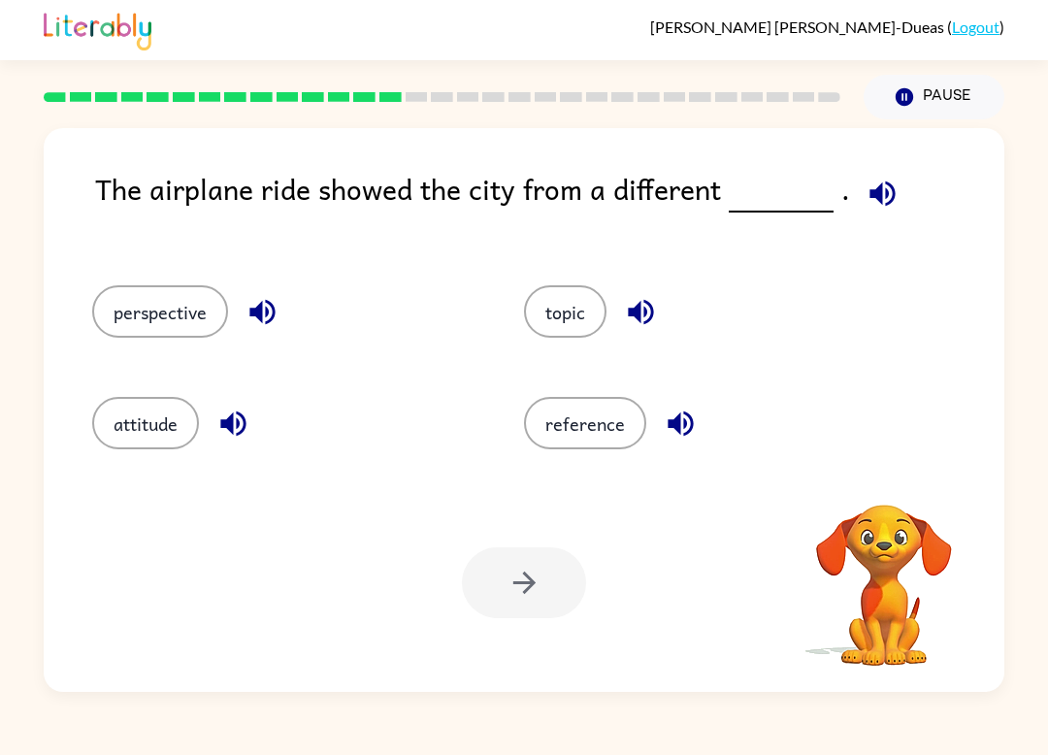
click at [567, 585] on div at bounding box center [524, 583] width 124 height 71
click at [153, 317] on button "perspective" at bounding box center [160, 311] width 136 height 52
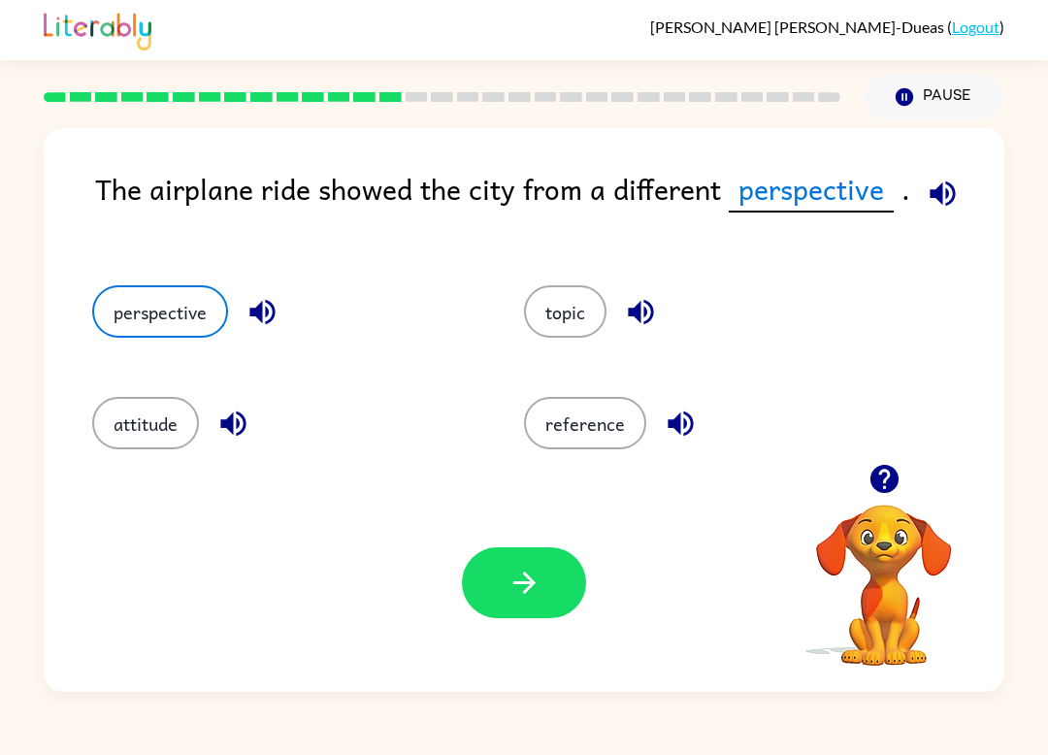
click at [538, 582] on icon "button" at bounding box center [525, 583] width 34 height 34
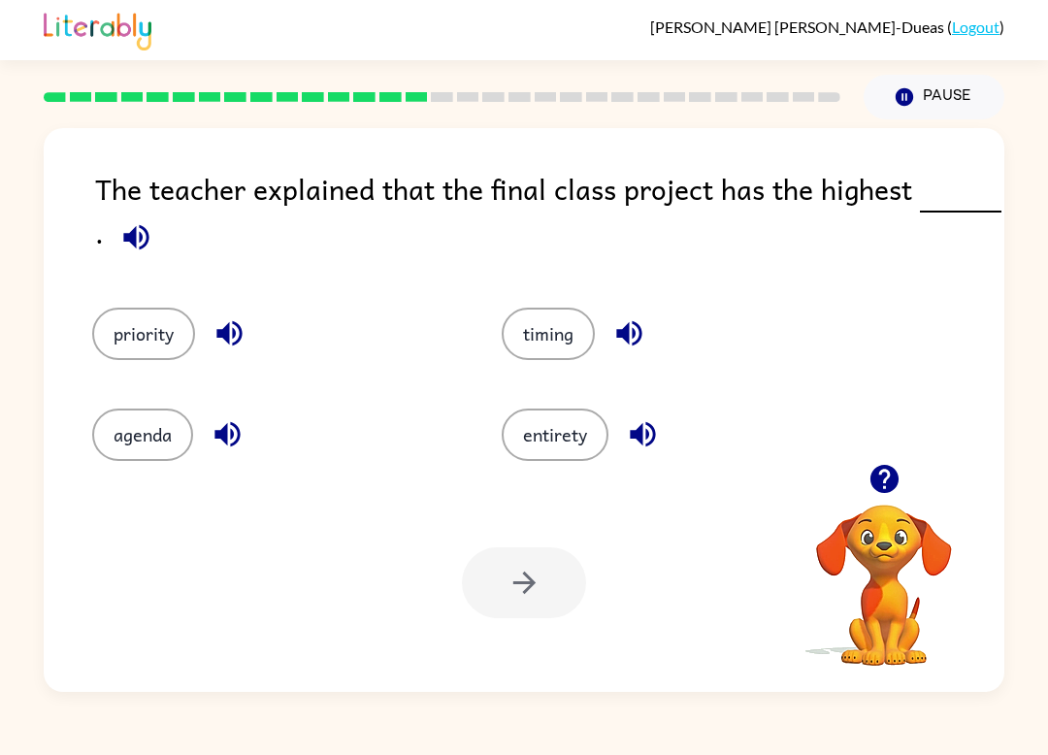
click at [185, 420] on button "agenda" at bounding box center [142, 435] width 101 height 52
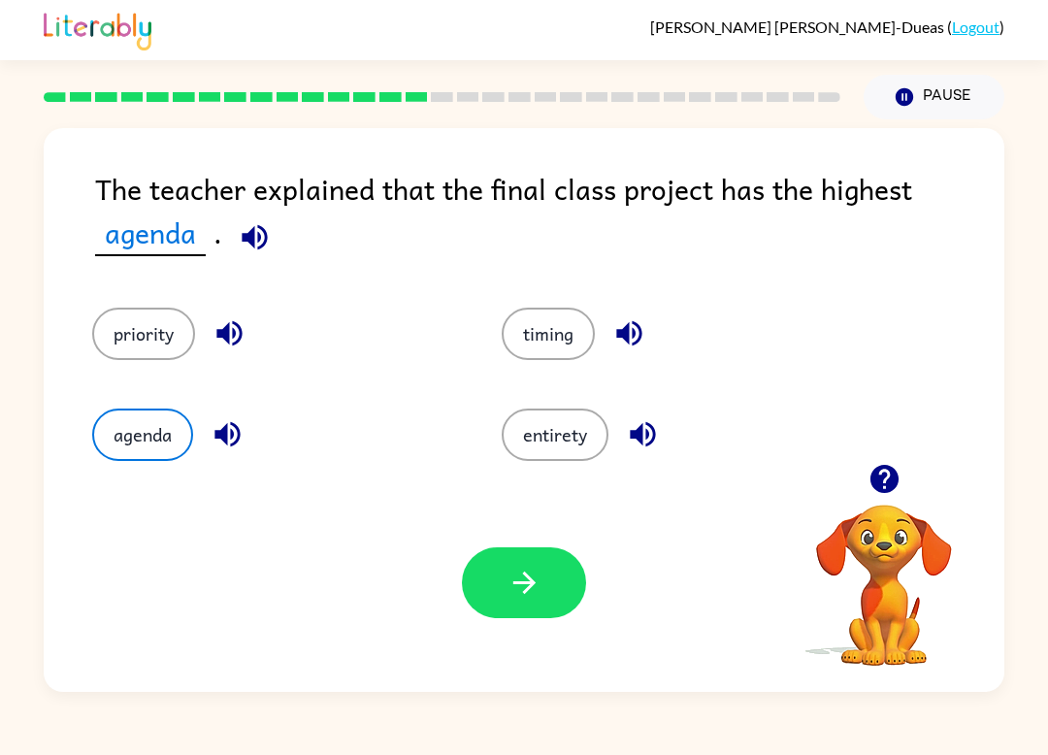
click at [615, 536] on div "Your browser must support playing .mp4 files to use Literably. Please try using…" at bounding box center [524, 583] width 961 height 218
click at [493, 340] on div "timing" at bounding box center [670, 321] width 410 height 101
click at [507, 350] on button "timing" at bounding box center [548, 334] width 93 height 52
click at [140, 349] on button "priority" at bounding box center [143, 334] width 103 height 52
click at [486, 590] on button "button" at bounding box center [524, 583] width 124 height 71
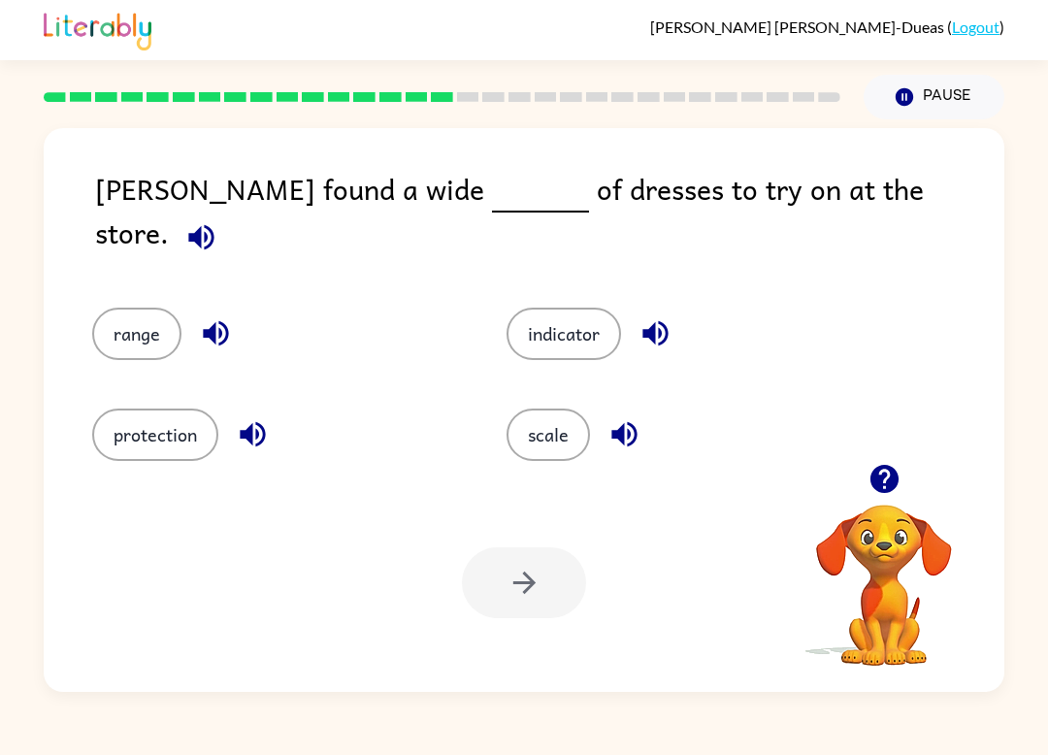
click at [563, 450] on button "scale" at bounding box center [548, 435] width 83 height 52
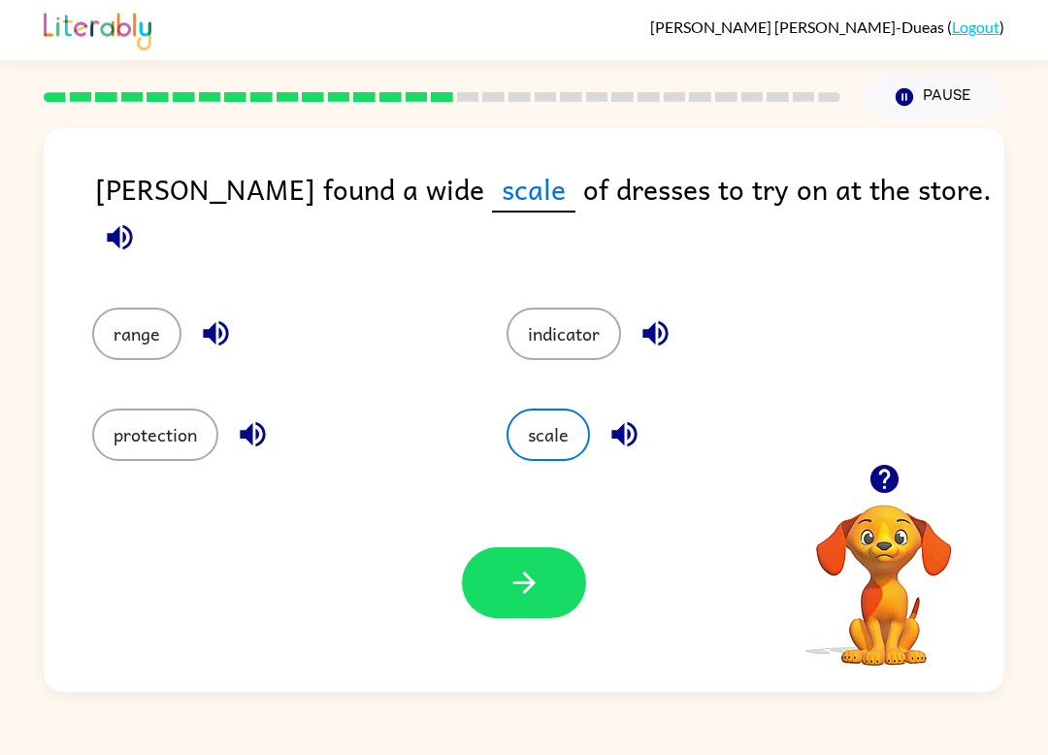
click at [542, 588] on button "button" at bounding box center [524, 583] width 124 height 71
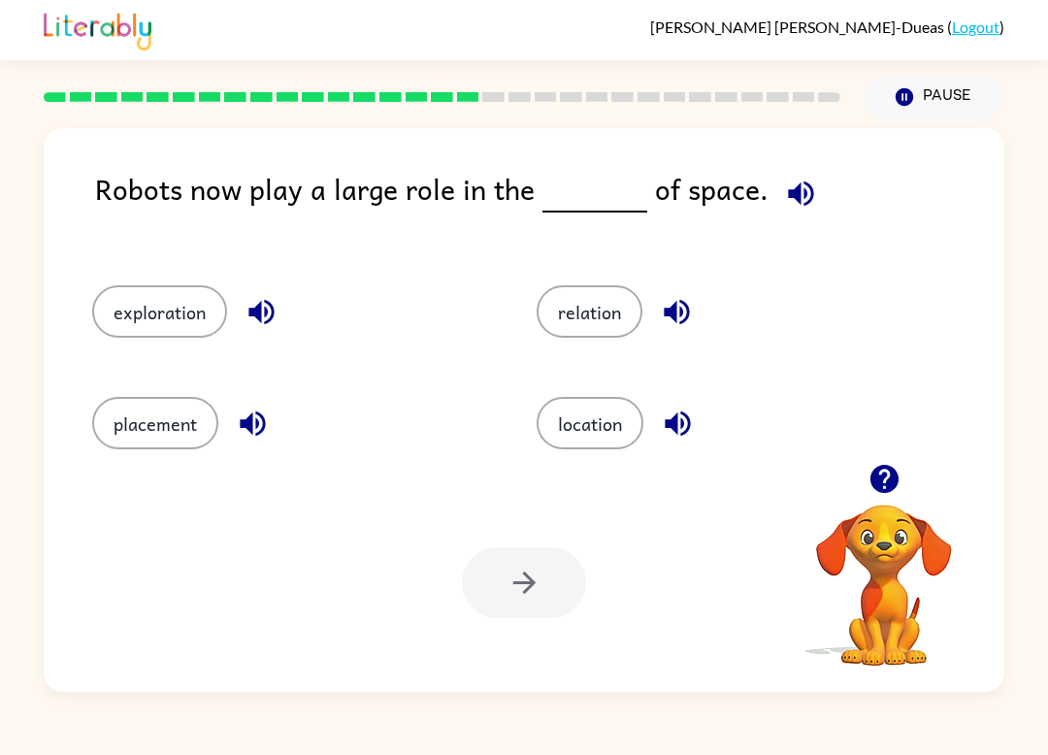
click at [156, 297] on button "exploration" at bounding box center [159, 311] width 135 height 52
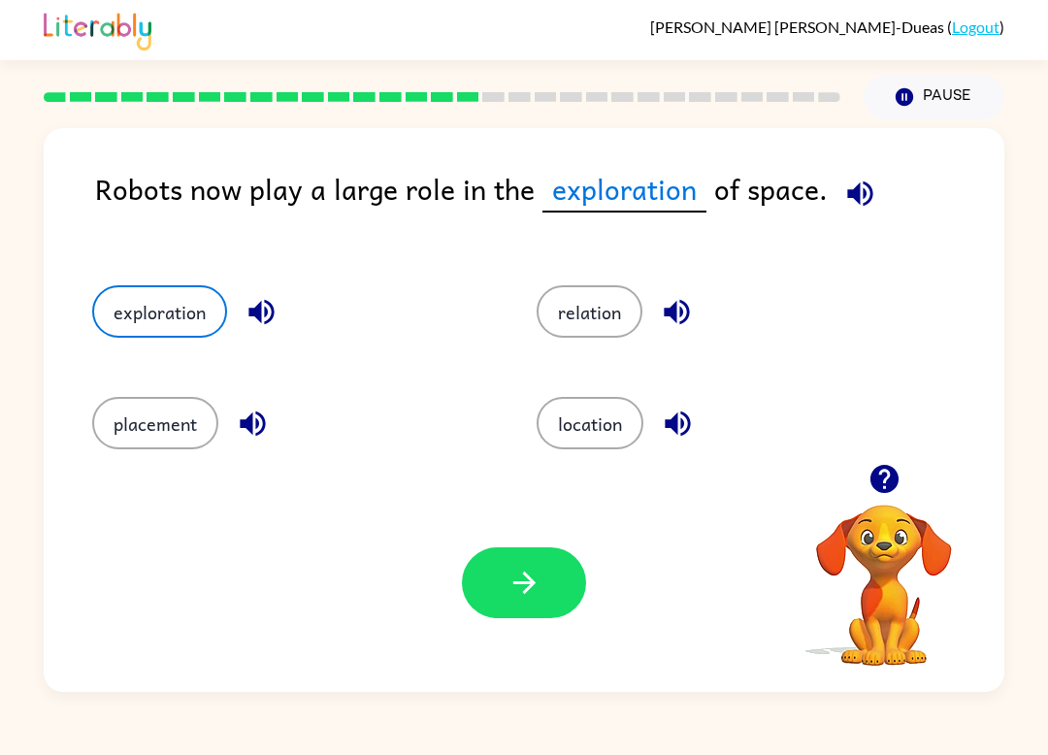
click at [517, 520] on div "Your browser must support playing .mp4 files to use Literably. Please try using…" at bounding box center [524, 583] width 961 height 218
click at [494, 618] on button "button" at bounding box center [524, 583] width 124 height 71
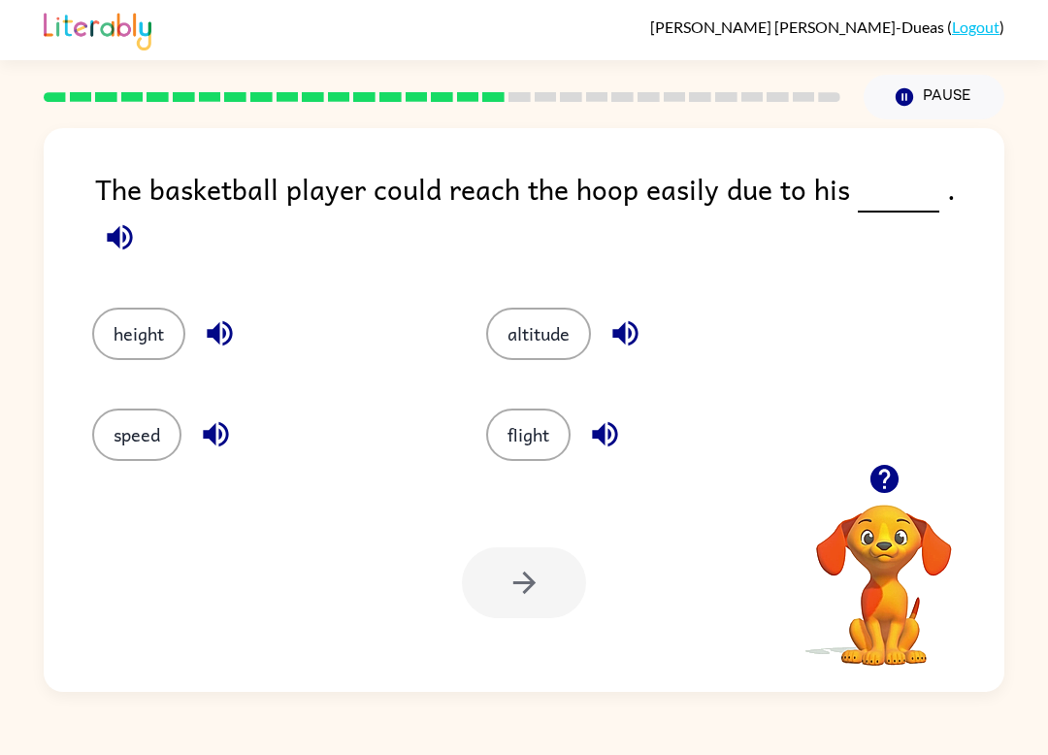
click at [136, 335] on button "height" at bounding box center [138, 334] width 93 height 52
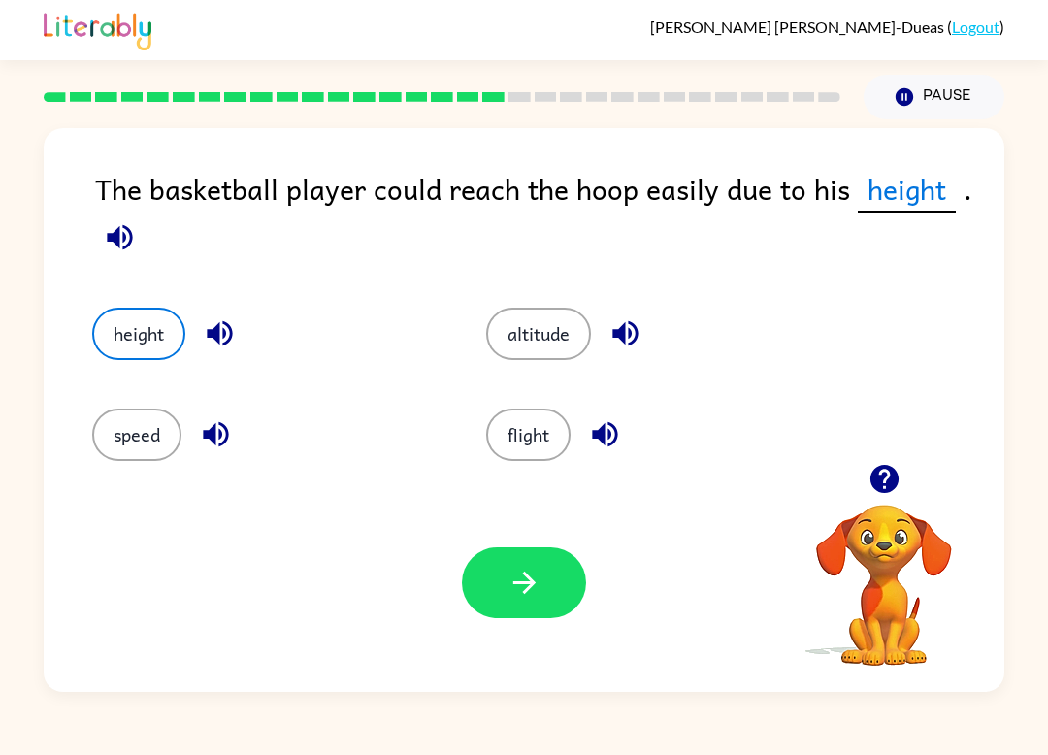
click at [533, 585] on icon "button" at bounding box center [524, 583] width 22 height 22
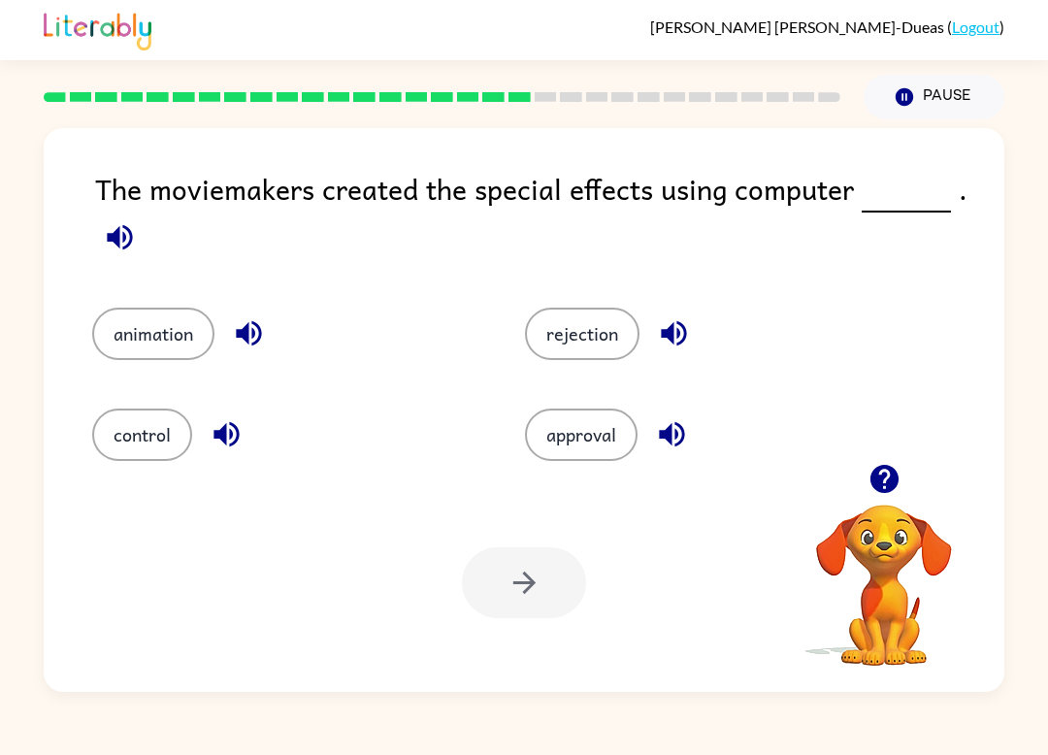
click at [163, 260] on div "The moviemakers created the special effects using computer ." at bounding box center [550, 218] width 910 height 102
click at [124, 320] on button "animation" at bounding box center [153, 334] width 122 height 52
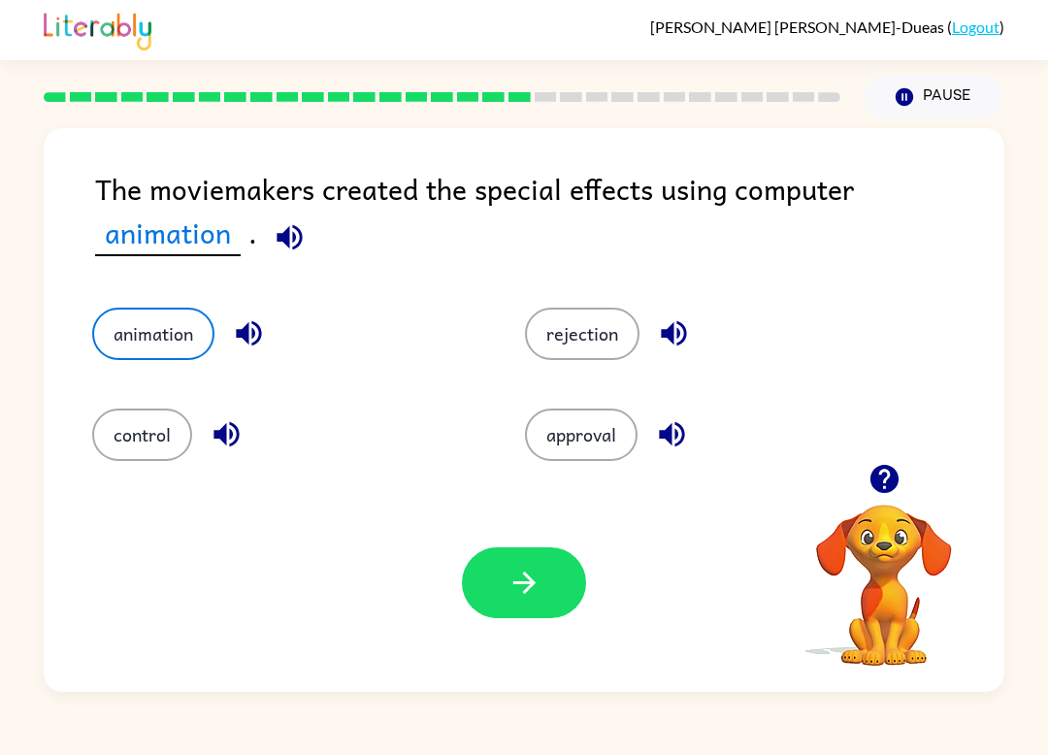
click at [556, 599] on button "button" at bounding box center [524, 583] width 124 height 71
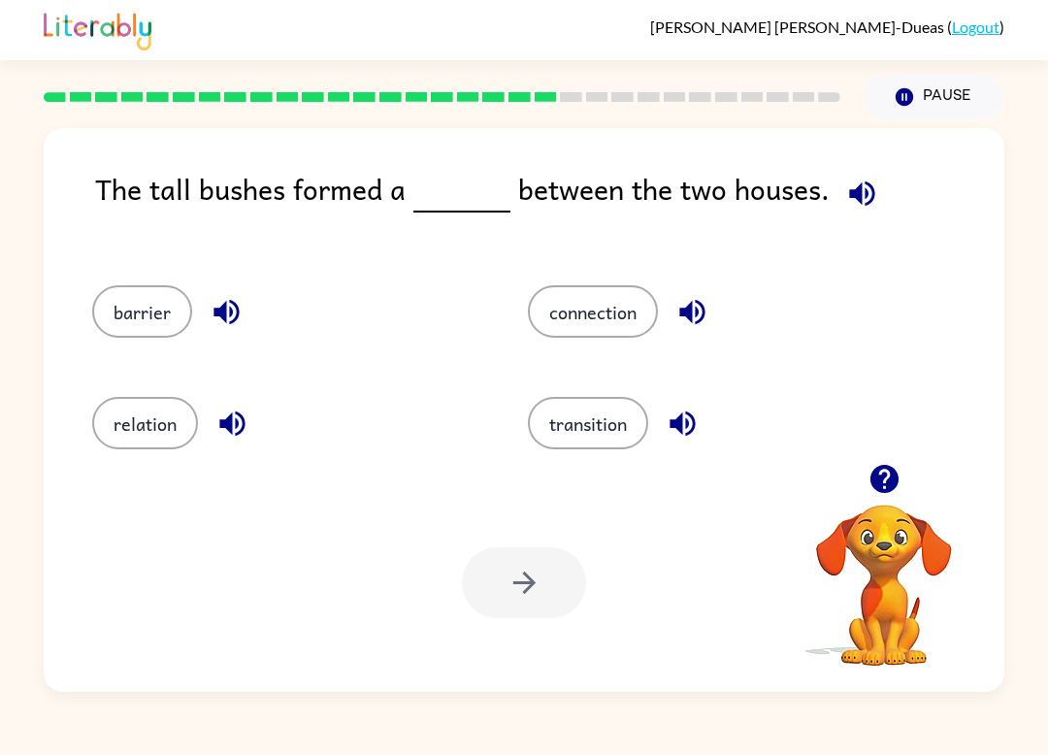
click at [622, 286] on button "connection" at bounding box center [593, 311] width 130 height 52
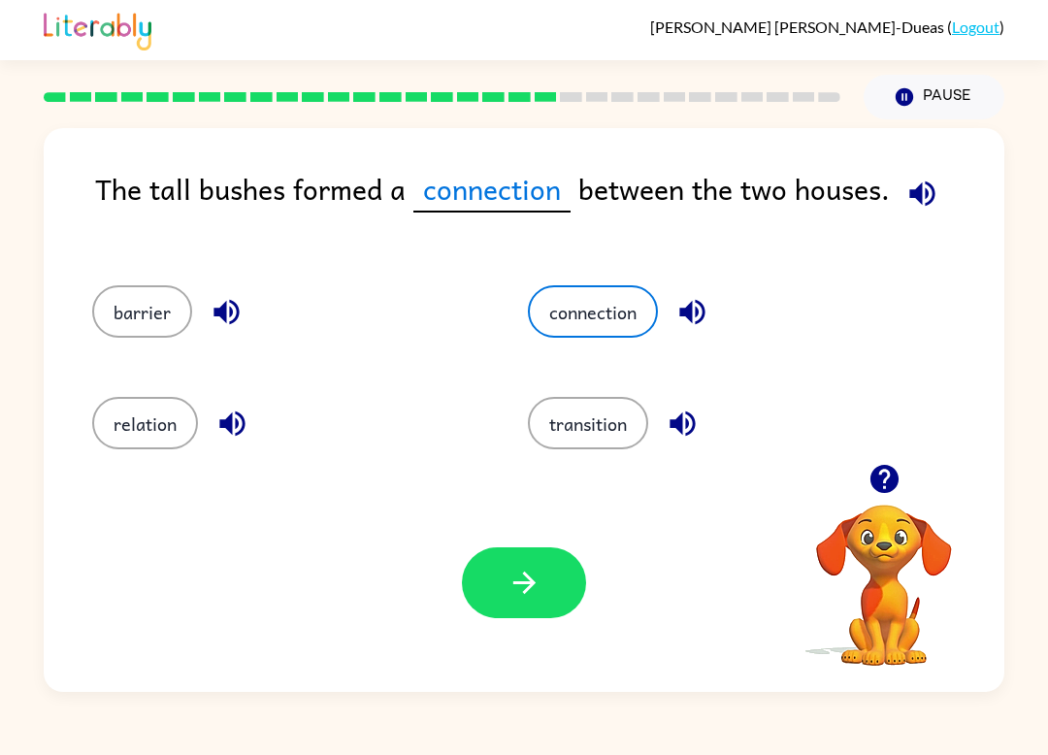
click at [488, 588] on button "button" at bounding box center [524, 583] width 124 height 71
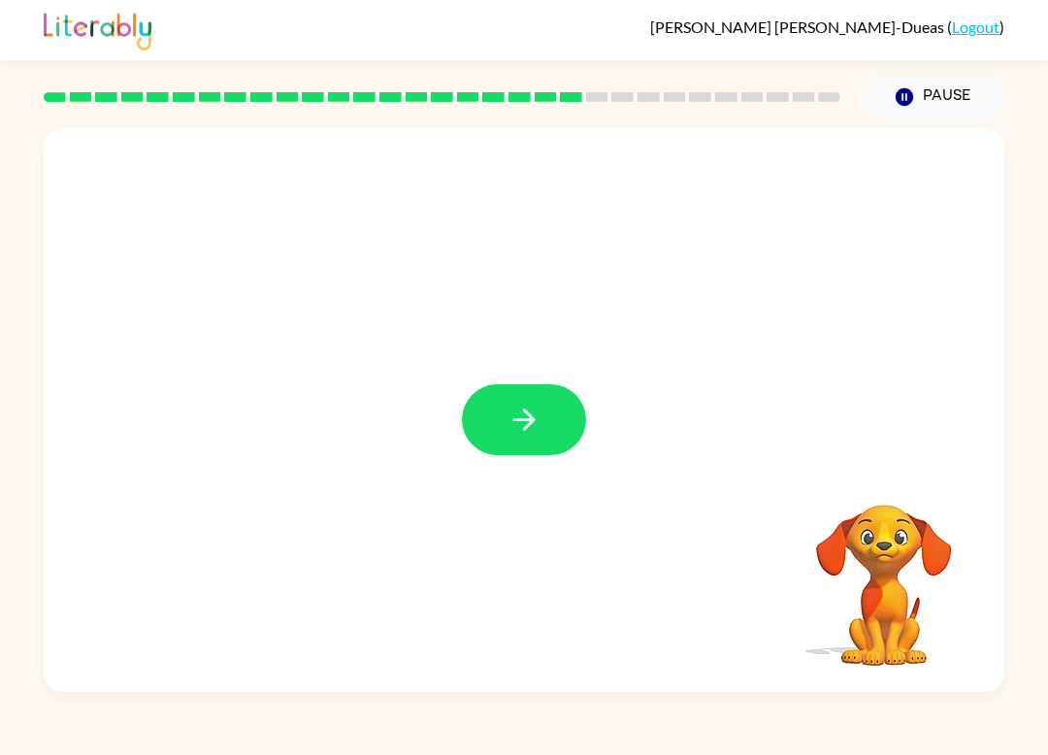
click at [555, 444] on button "button" at bounding box center [524, 419] width 124 height 71
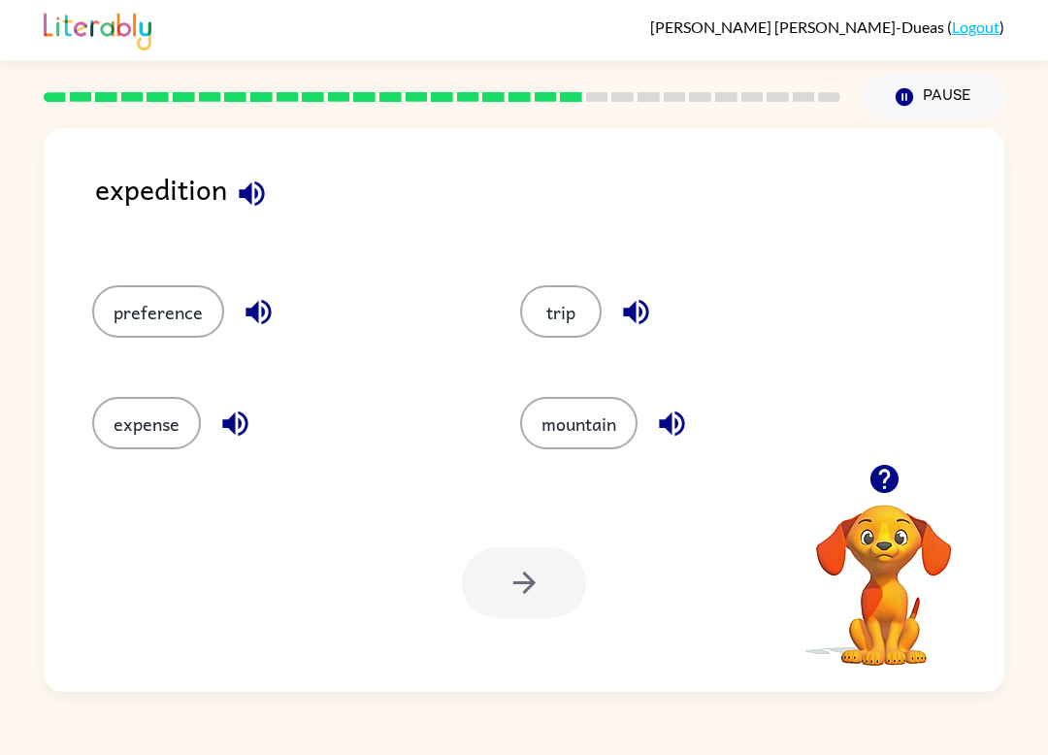
click at [564, 278] on div "trip" at bounding box center [697, 305] width 428 height 112
click at [561, 305] on button "trip" at bounding box center [561, 311] width 82 height 52
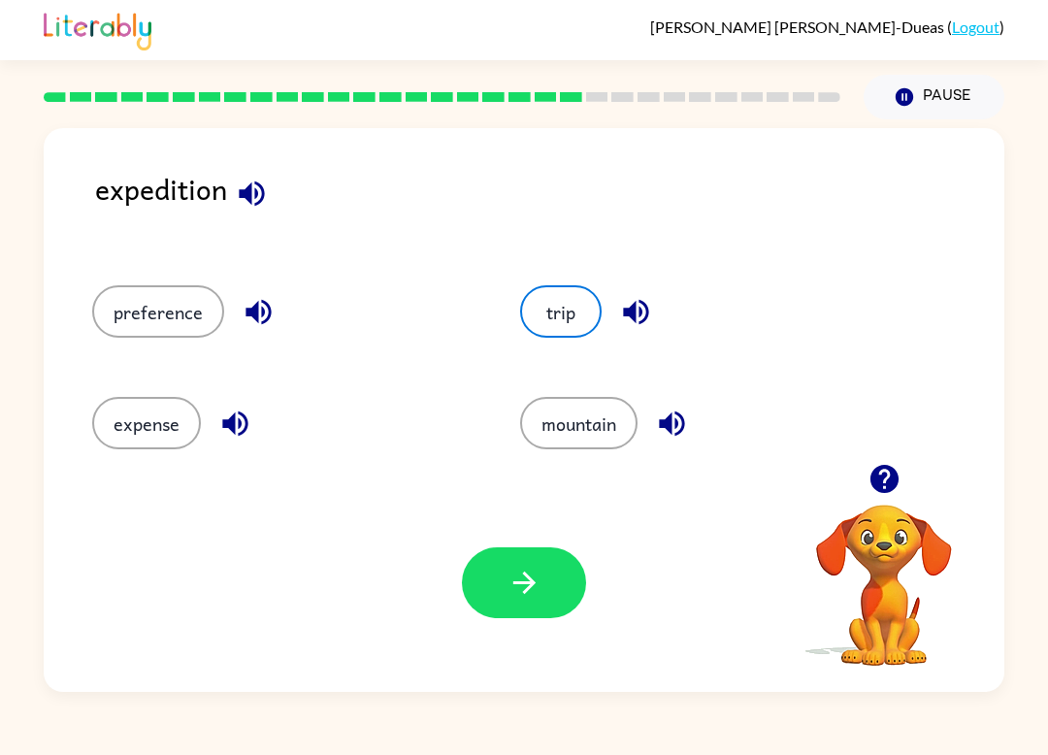
click at [527, 616] on button "button" at bounding box center [524, 583] width 124 height 71
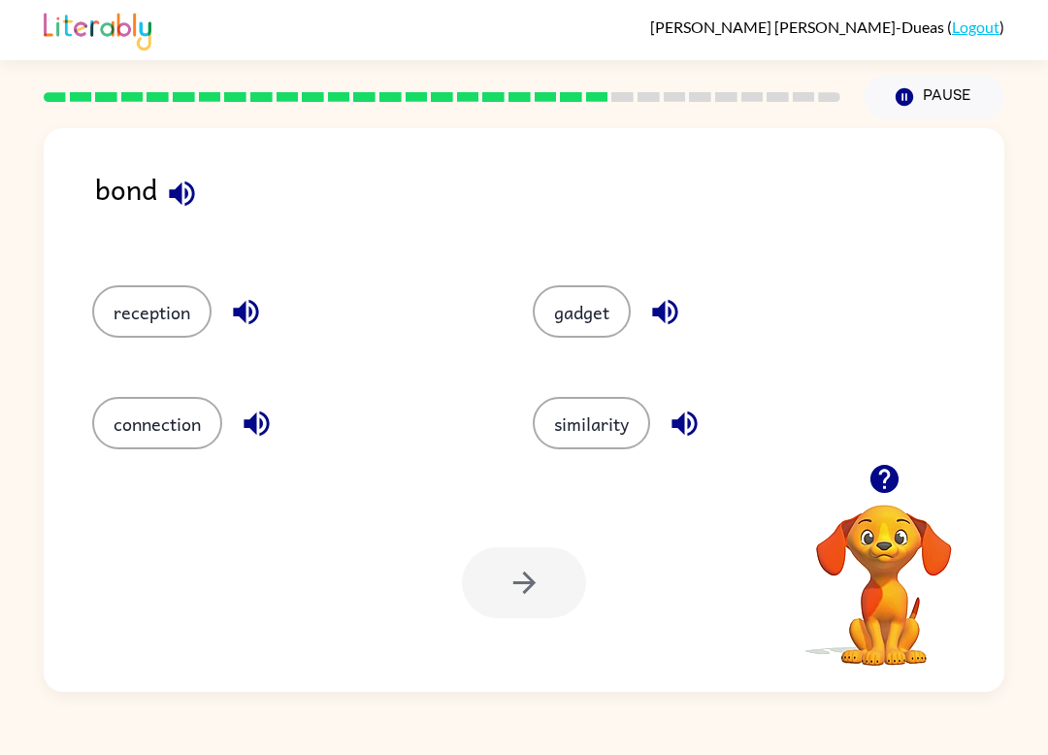
click at [580, 303] on button "gadget" at bounding box center [582, 311] width 98 height 52
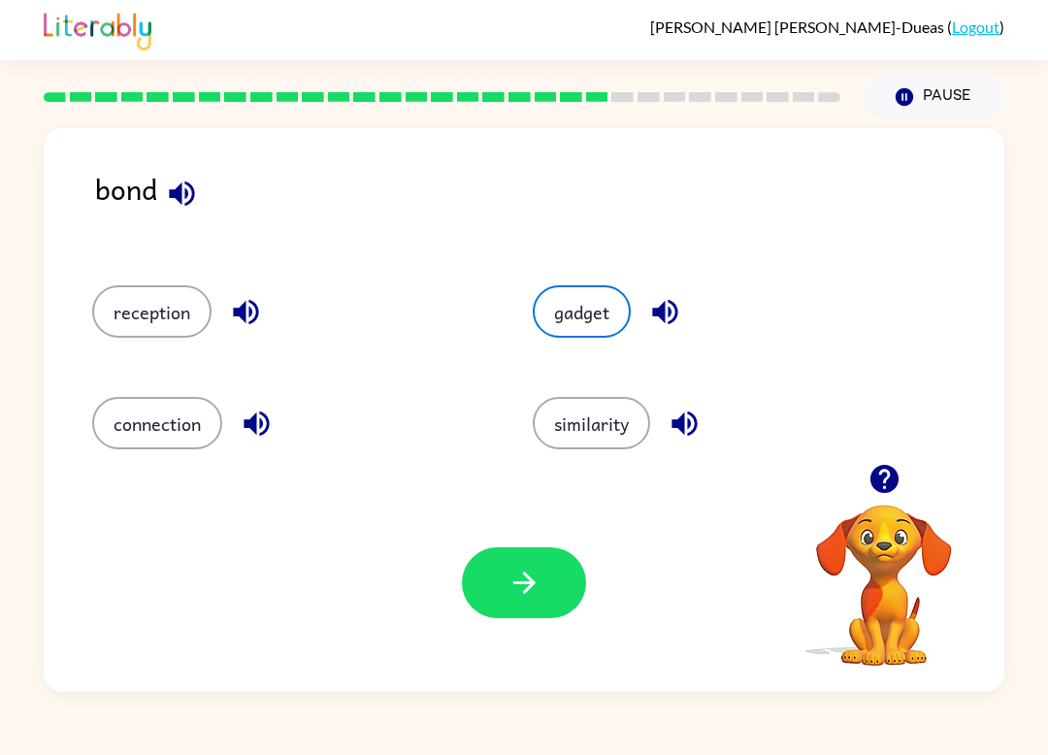
click at [527, 575] on icon "button" at bounding box center [525, 583] width 34 height 34
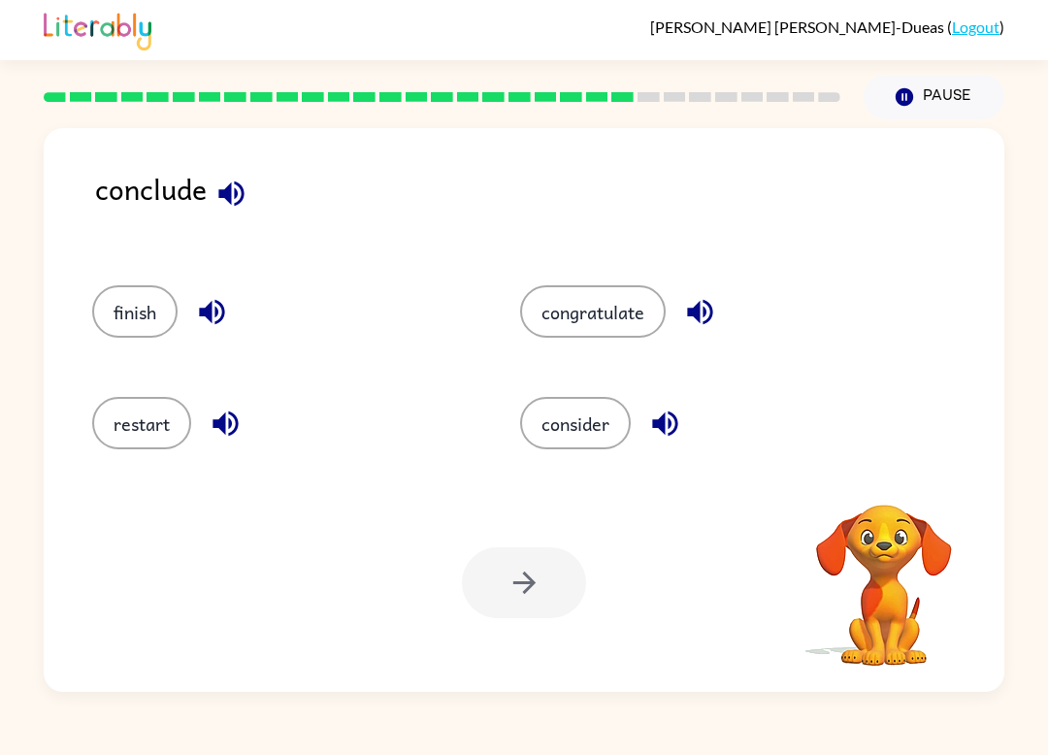
click at [101, 300] on button "finish" at bounding box center [134, 311] width 85 height 52
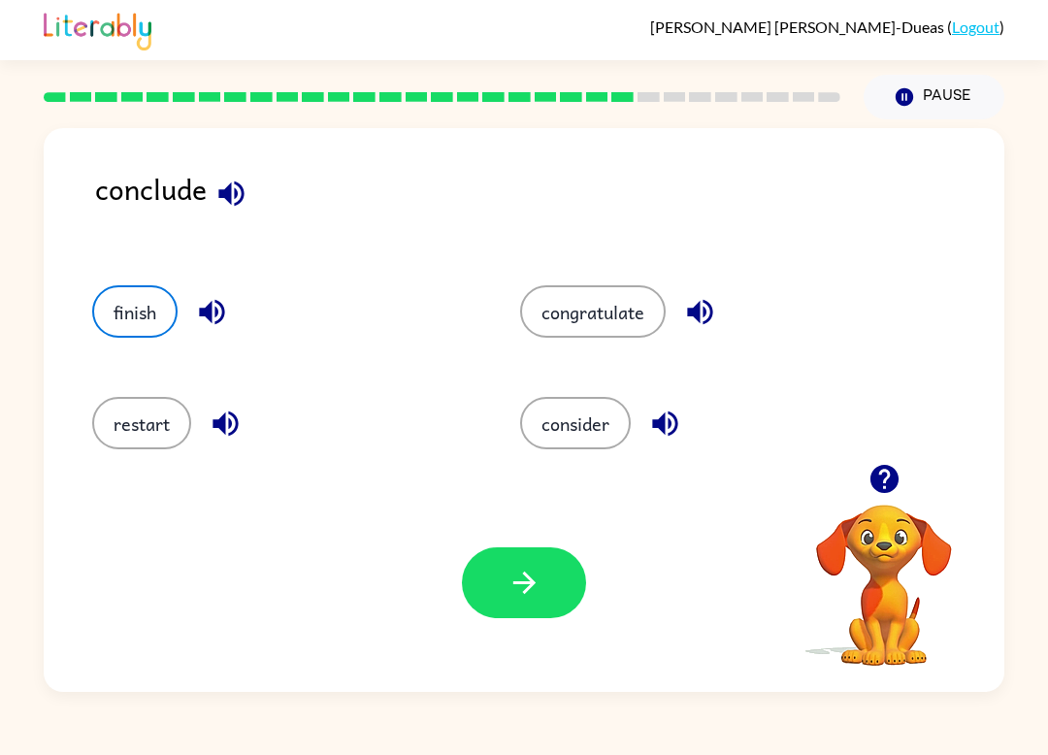
click at [529, 581] on icon "button" at bounding box center [524, 583] width 22 height 22
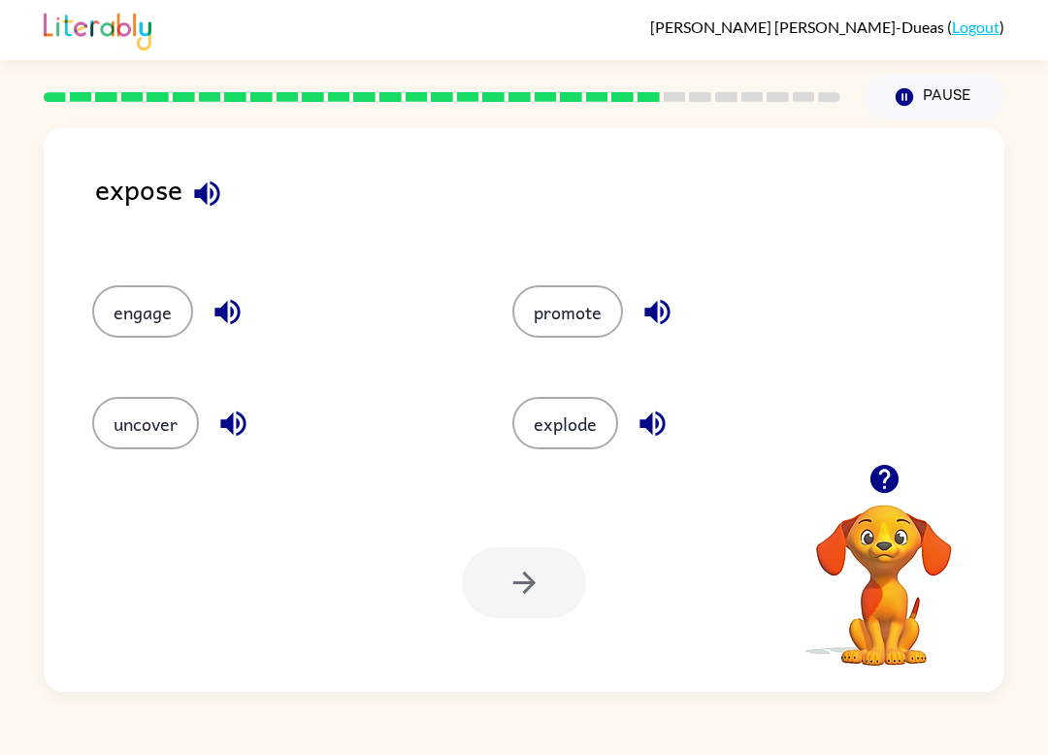
click at [591, 318] on button "promote" at bounding box center [568, 311] width 111 height 52
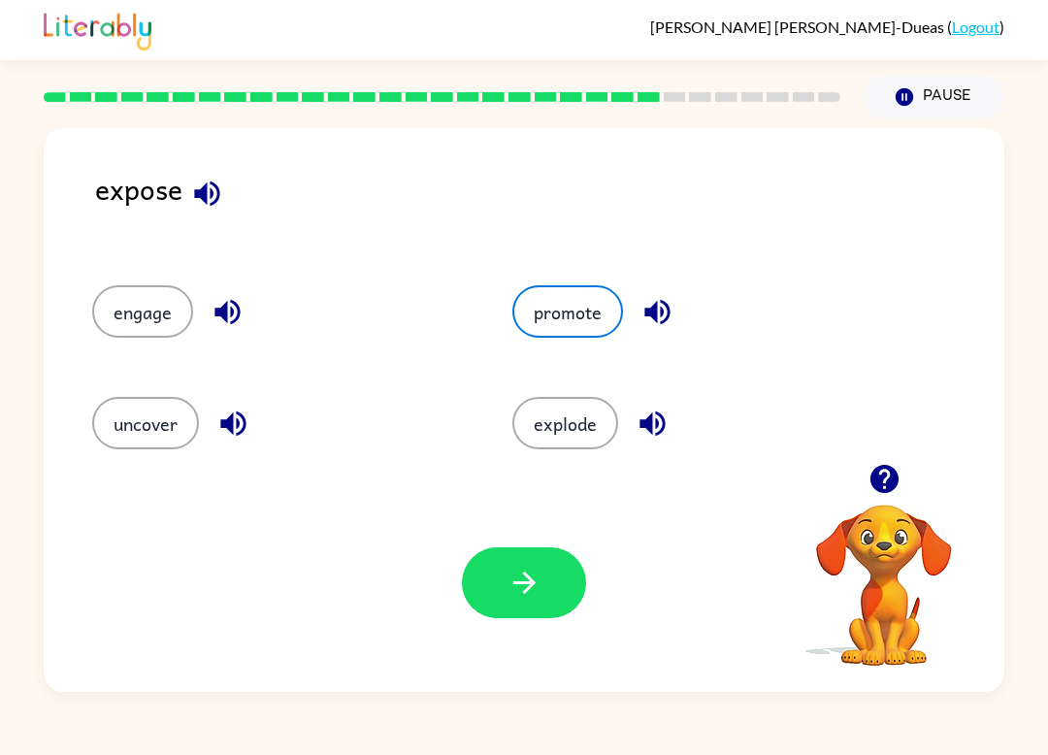
click at [548, 605] on button "button" at bounding box center [524, 583] width 124 height 71
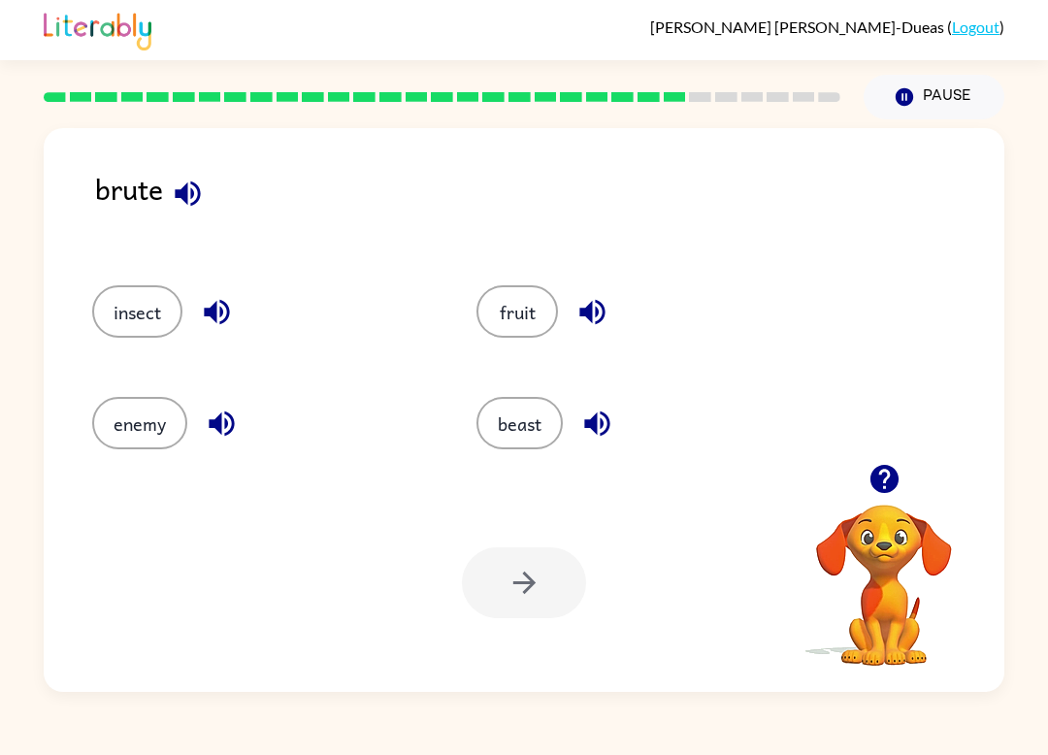
click at [175, 442] on button "enemy" at bounding box center [139, 423] width 95 height 52
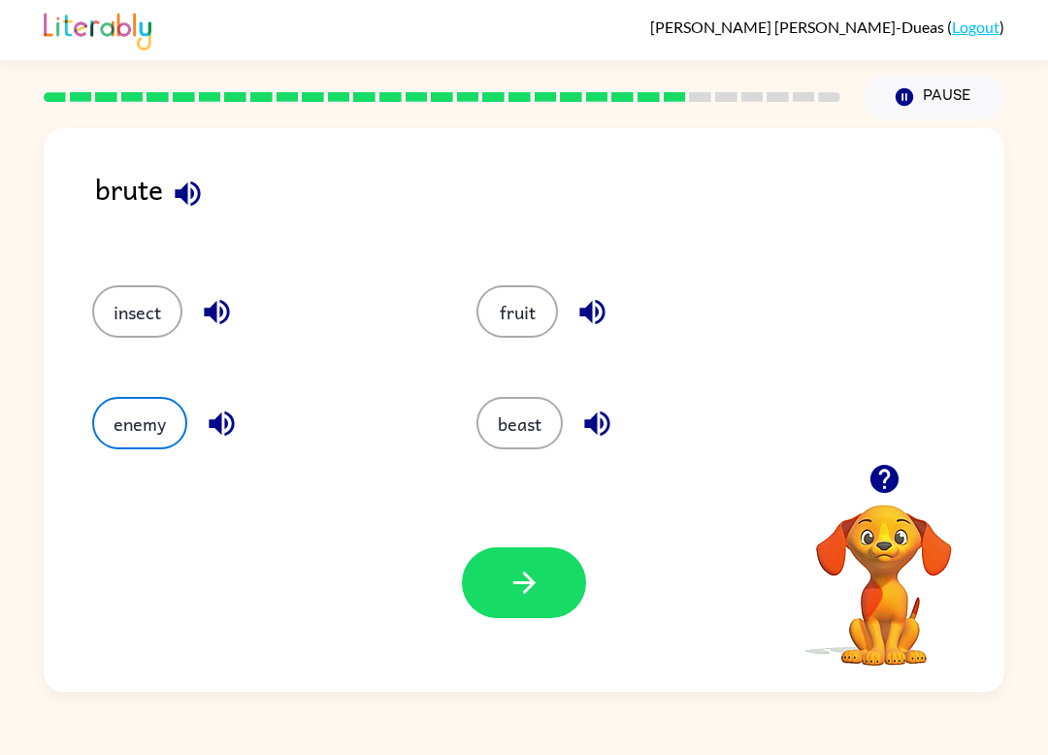
click at [491, 559] on button "button" at bounding box center [524, 583] width 124 height 71
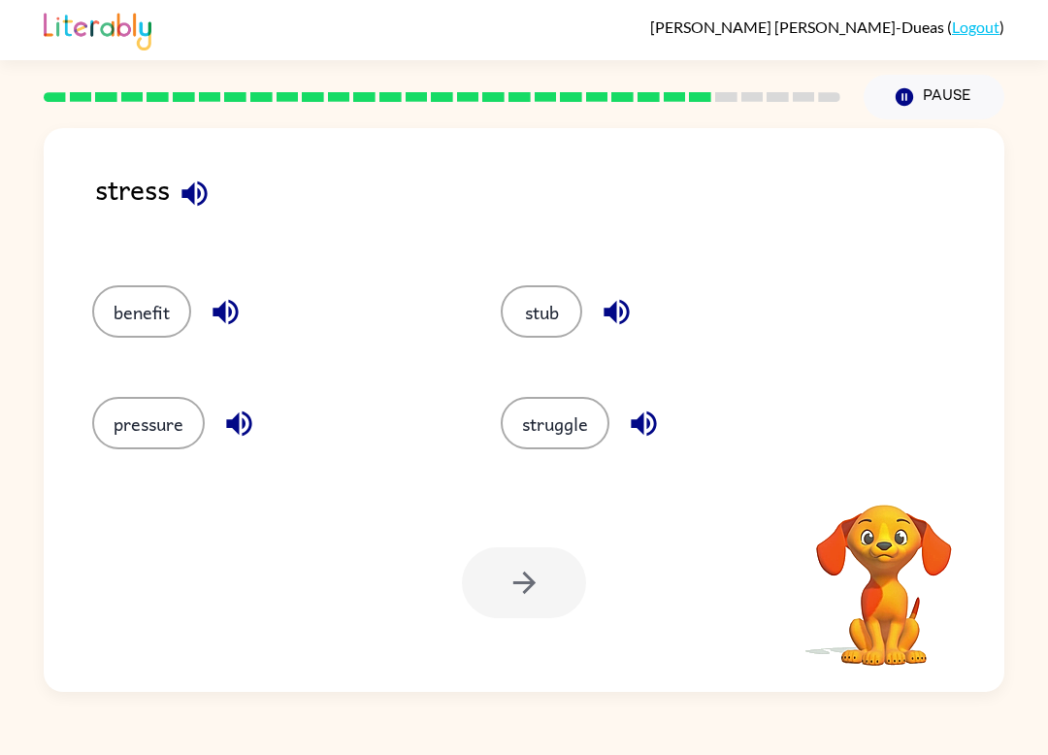
click at [499, 604] on div at bounding box center [524, 583] width 124 height 71
click at [191, 440] on button "pressure" at bounding box center [148, 423] width 113 height 52
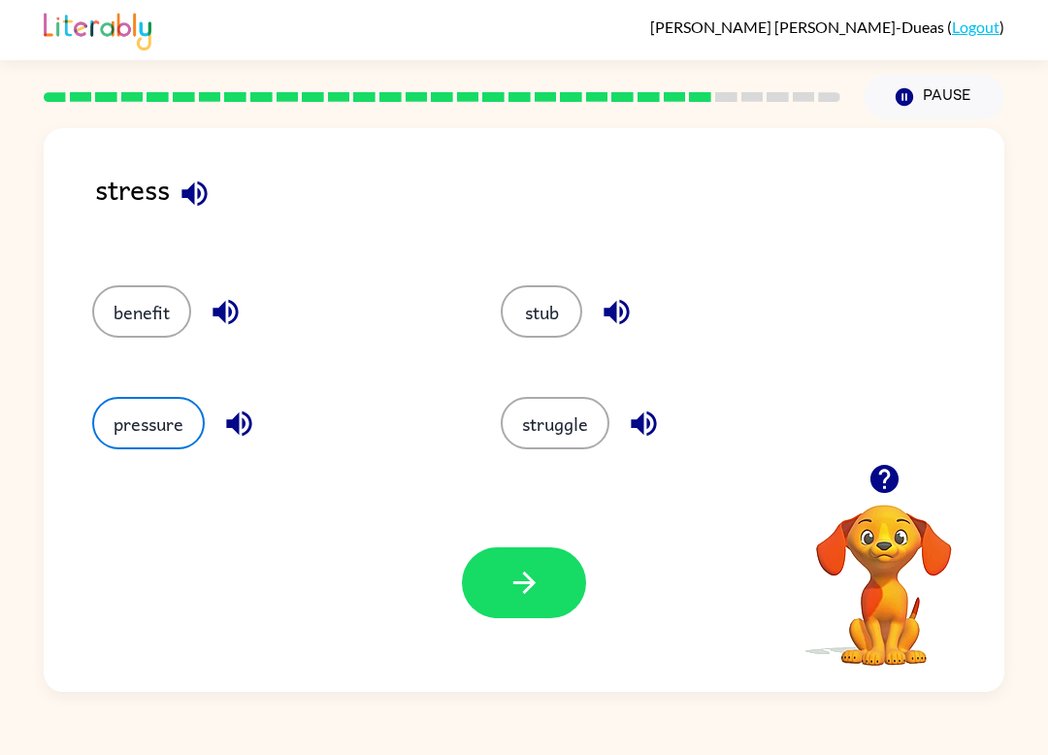
click at [522, 434] on button "struggle" at bounding box center [555, 423] width 109 height 52
click at [502, 611] on button "button" at bounding box center [524, 583] width 124 height 71
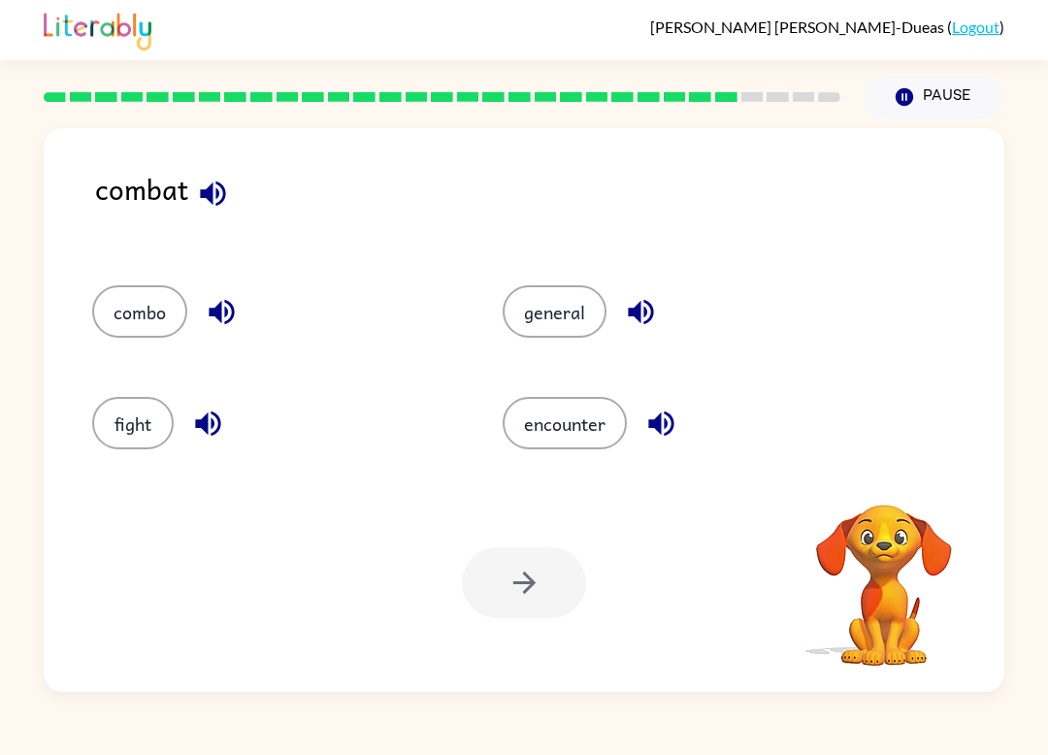
click at [142, 449] on button "fight" at bounding box center [133, 423] width 82 height 52
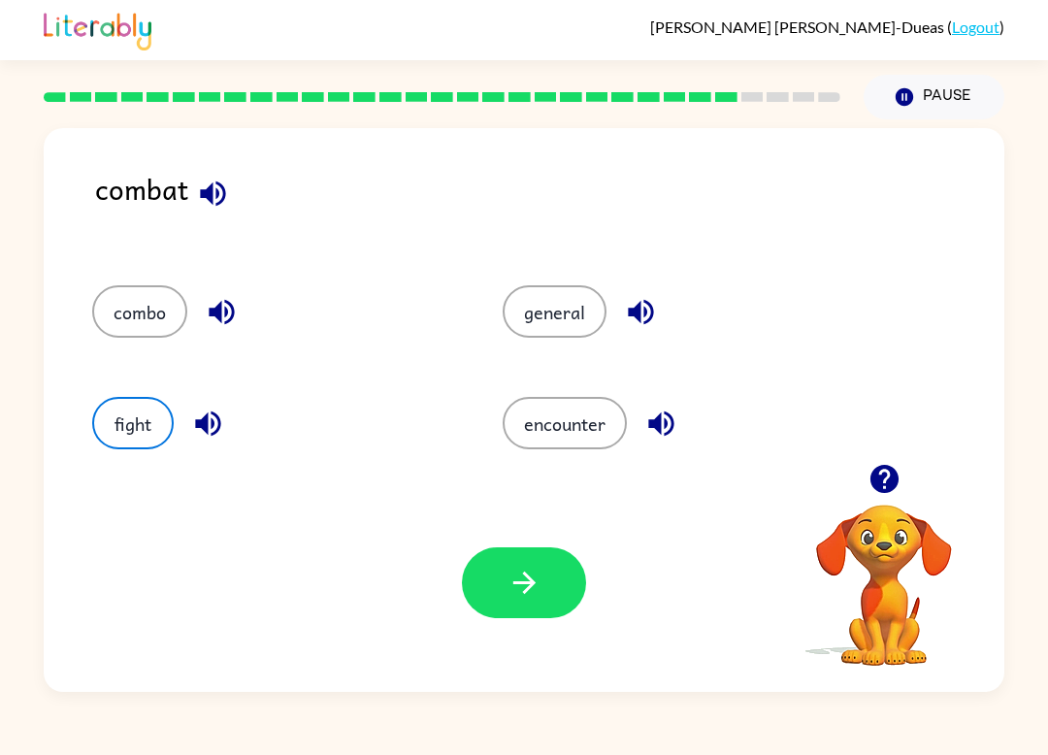
click at [500, 614] on button "button" at bounding box center [524, 583] width 124 height 71
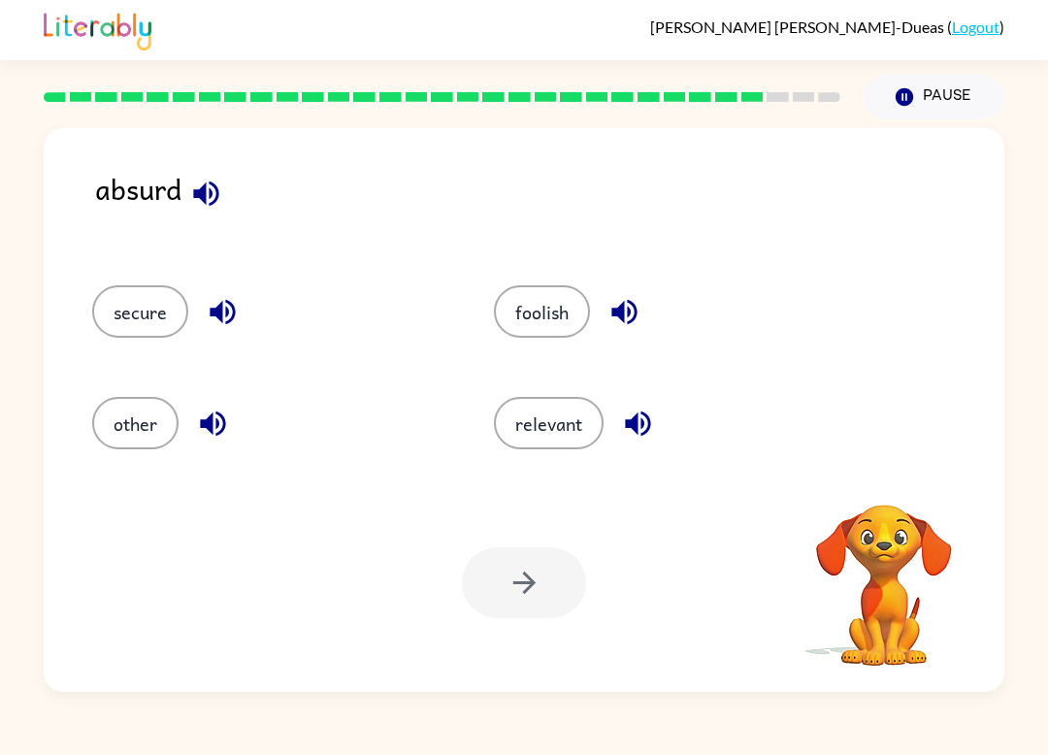
click at [570, 316] on button "foolish" at bounding box center [542, 311] width 96 height 52
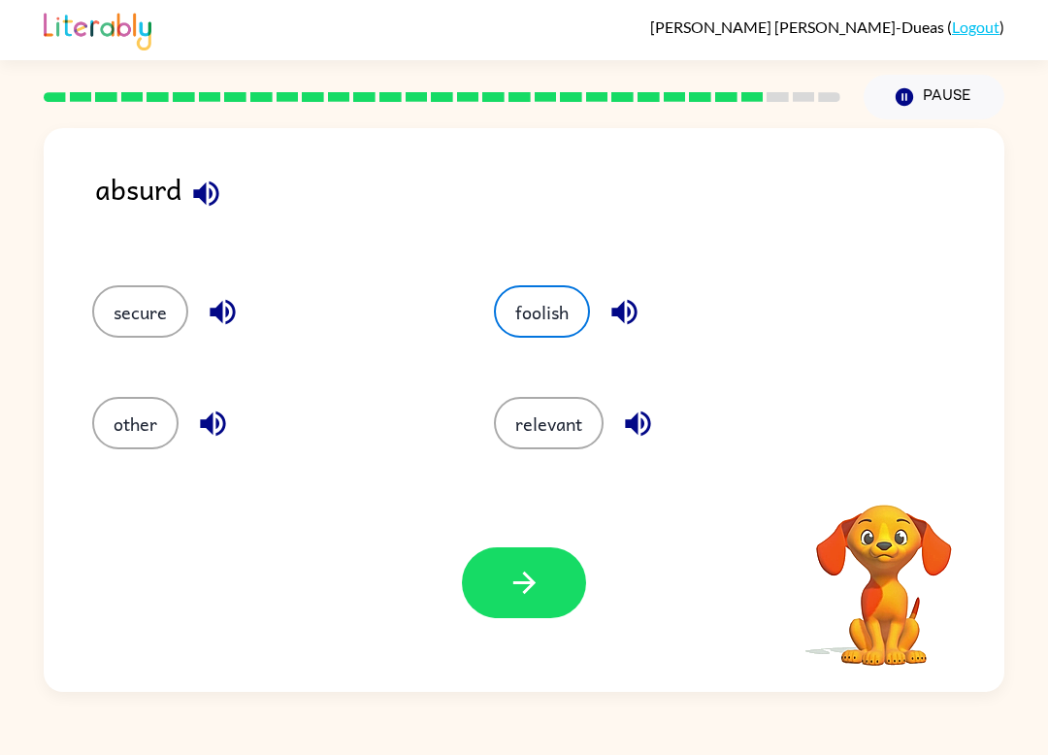
click at [540, 617] on button "button" at bounding box center [524, 583] width 124 height 71
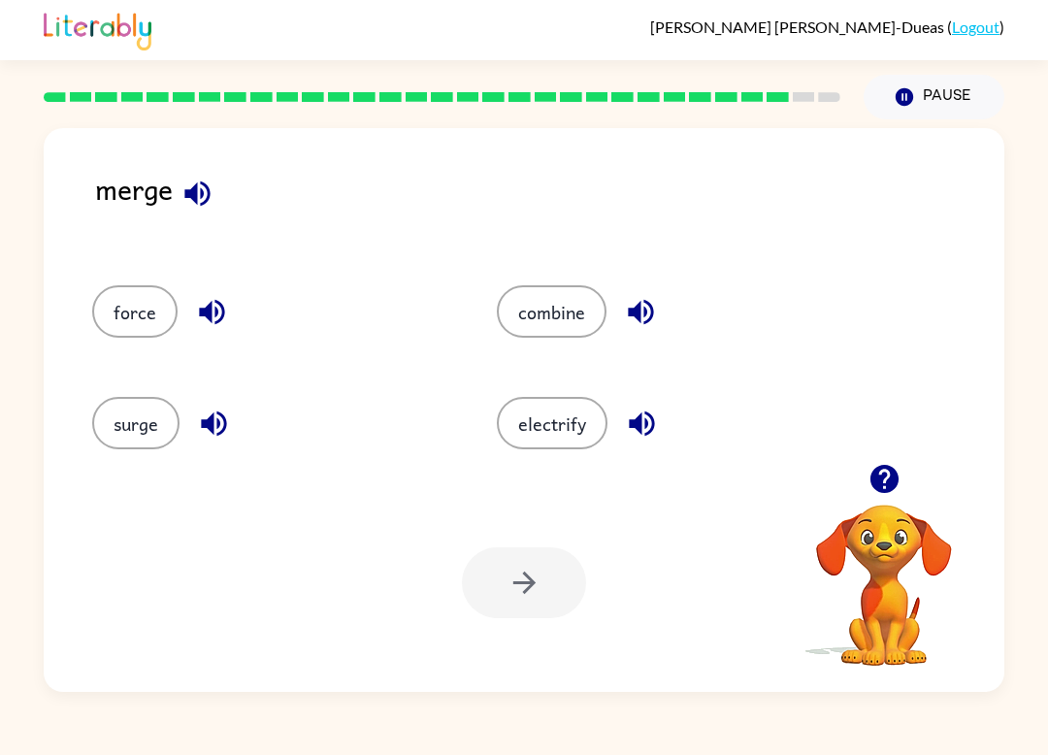
click at [158, 316] on button "force" at bounding box center [134, 311] width 85 height 52
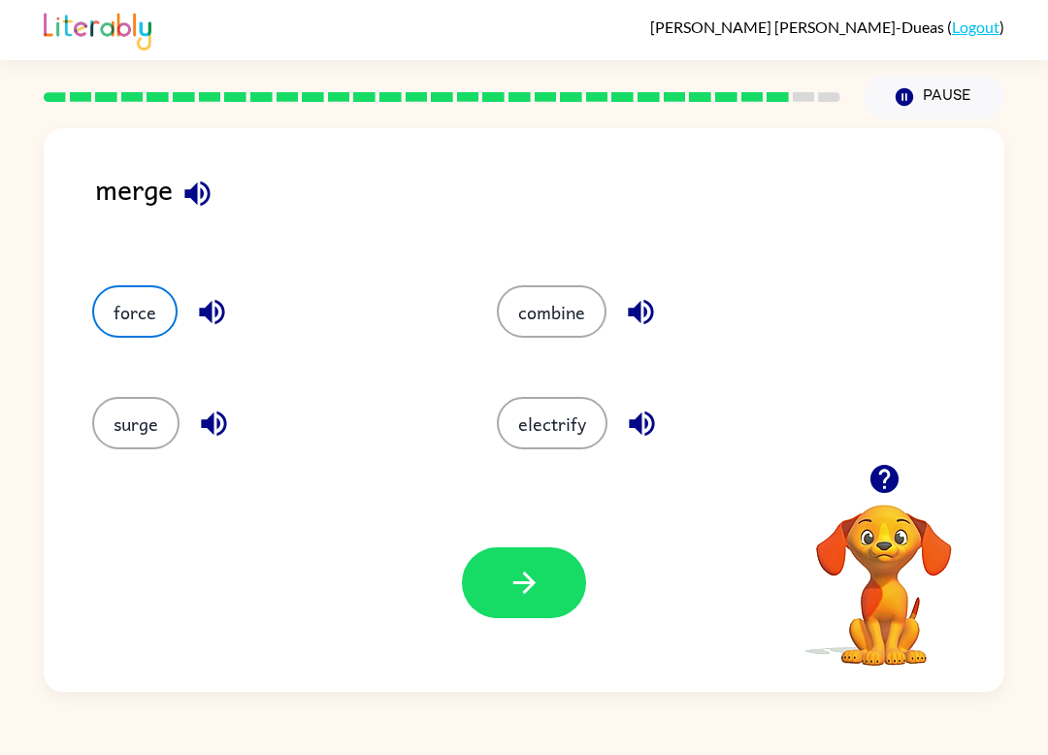
click at [497, 595] on button "button" at bounding box center [524, 583] width 124 height 71
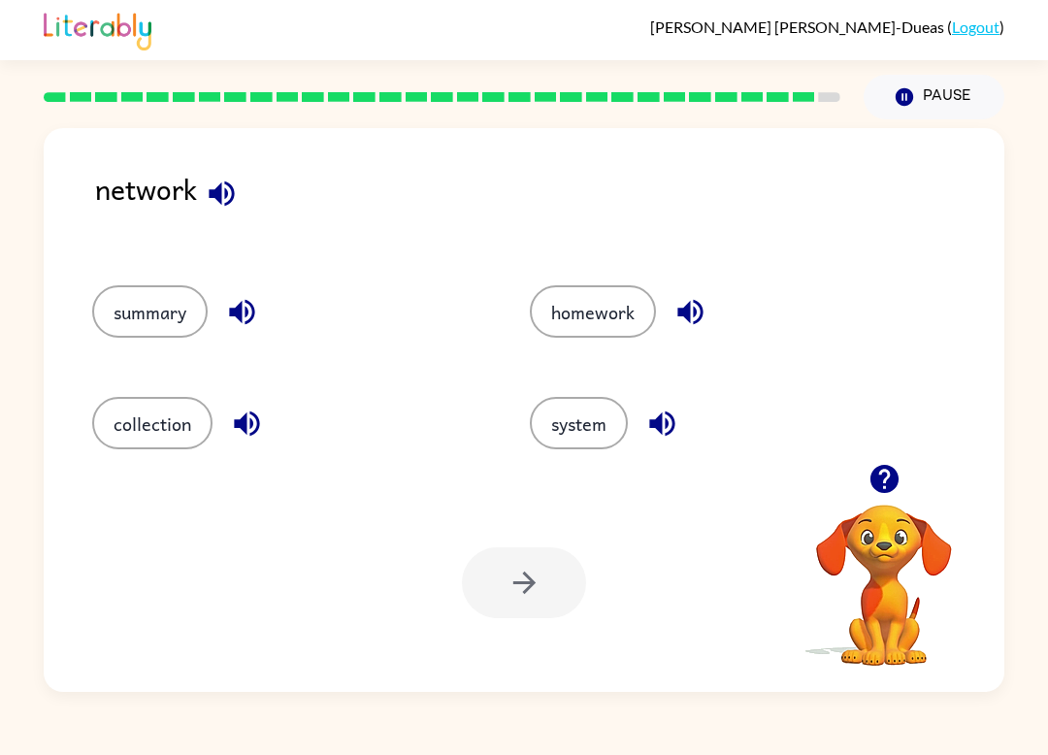
click at [582, 422] on button "system" at bounding box center [579, 423] width 98 height 52
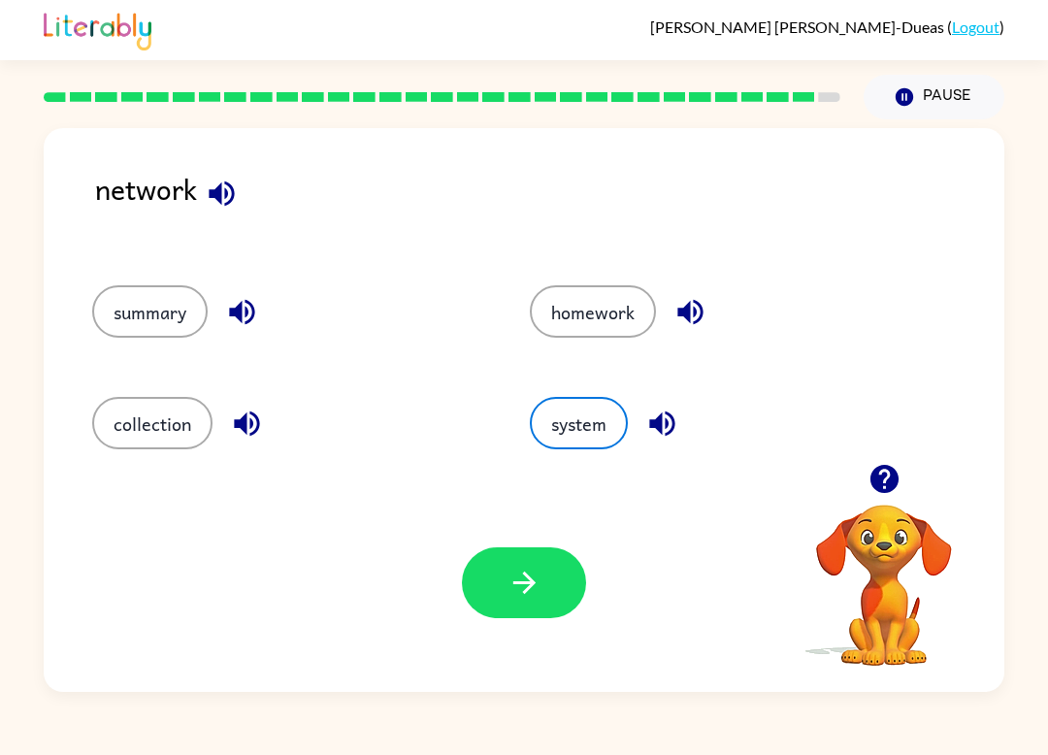
click at [525, 590] on icon "button" at bounding box center [525, 583] width 34 height 34
